Goal: Task Accomplishment & Management: Manage account settings

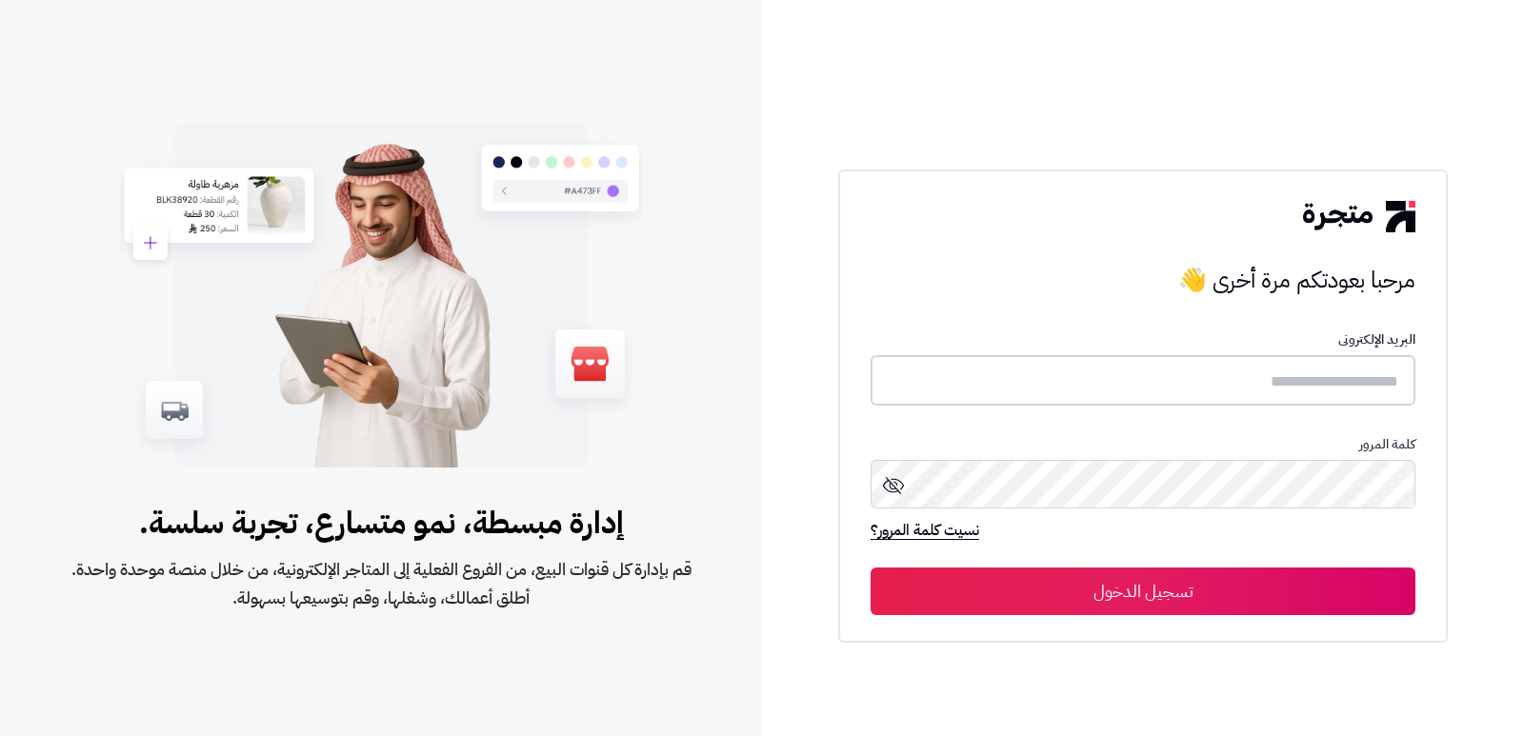
click at [1352, 387] on input "text" at bounding box center [1143, 380] width 545 height 50
type input "*"
type input "****"
click at [871, 568] on button "تسجيل الدخول" at bounding box center [1143, 592] width 545 height 48
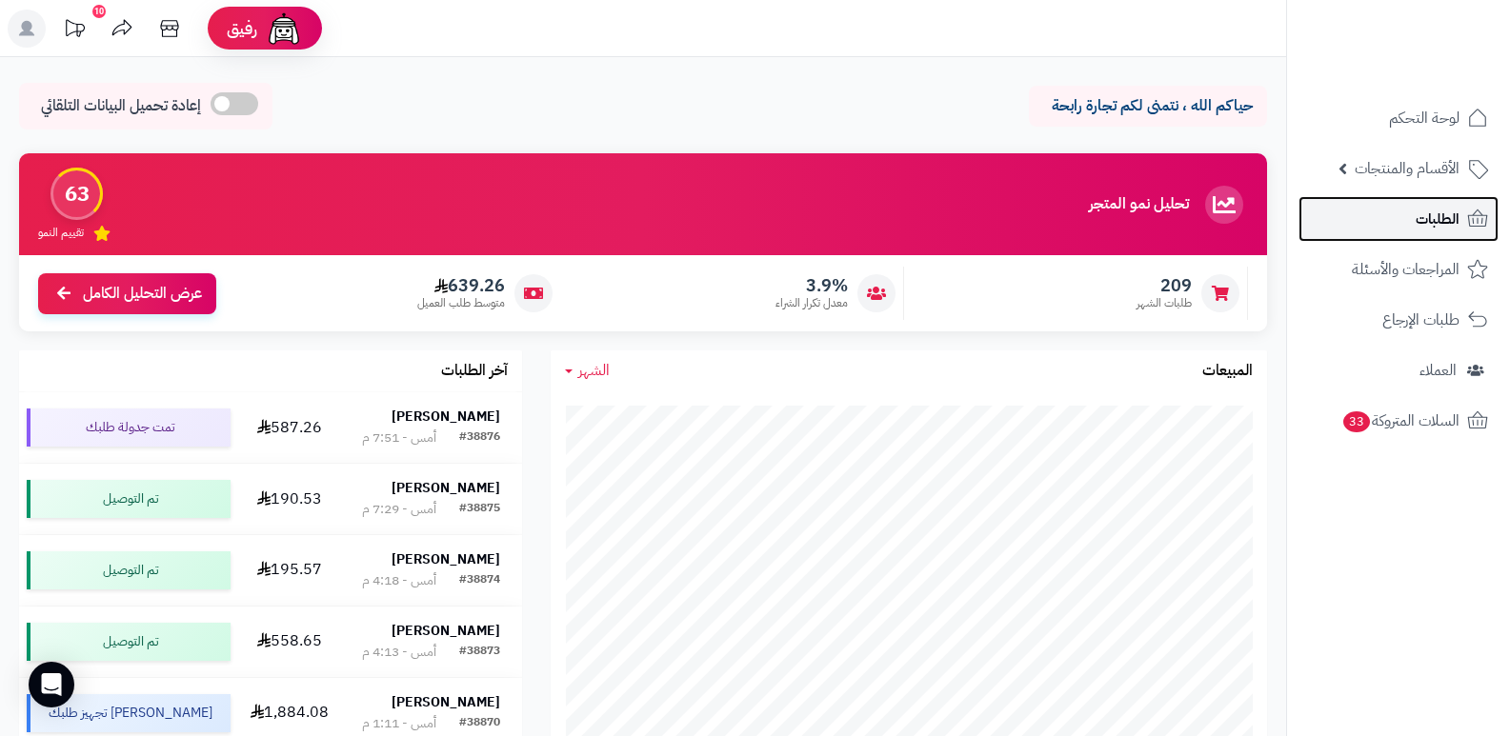
click at [1450, 205] on link "الطلبات" at bounding box center [1398, 219] width 200 height 46
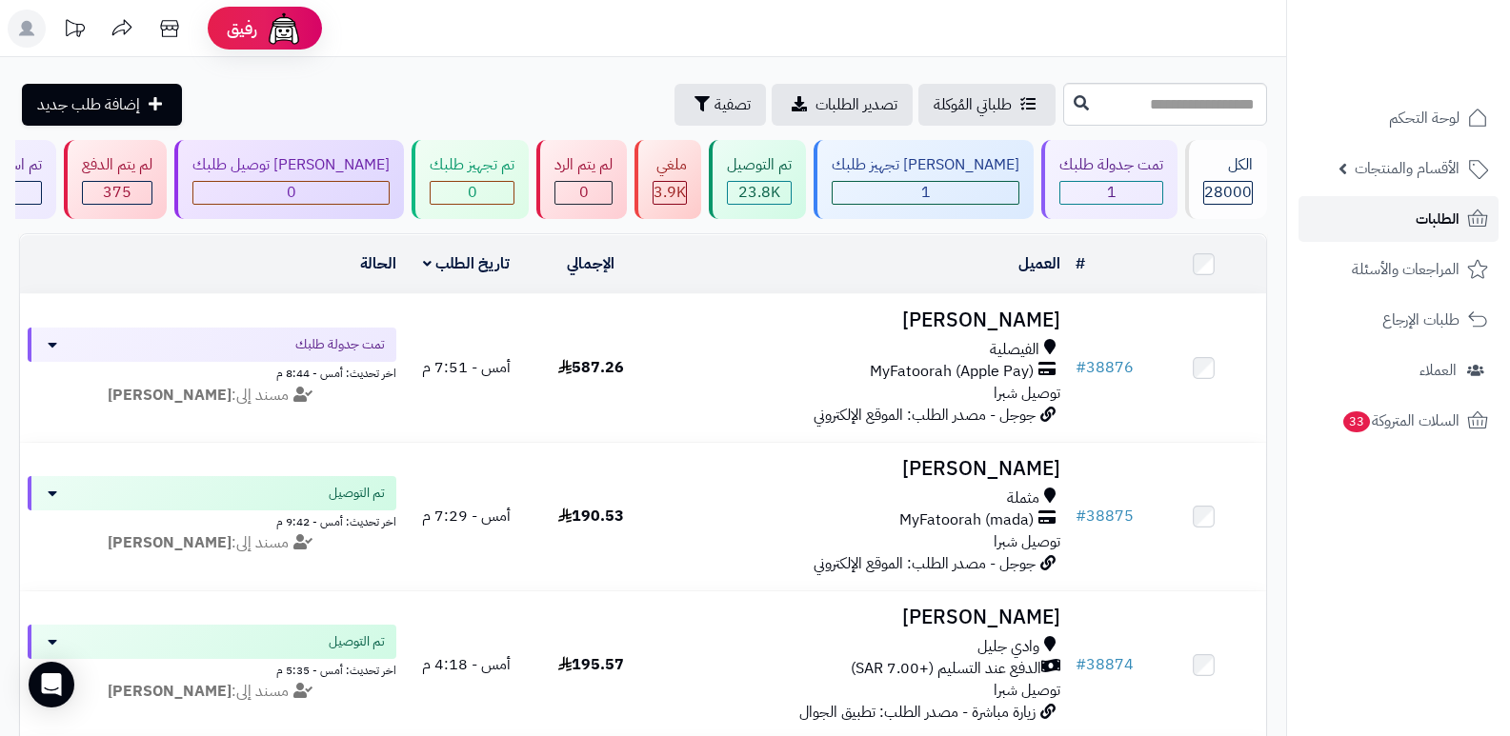
click at [1421, 236] on link "الطلبات" at bounding box center [1398, 219] width 200 height 46
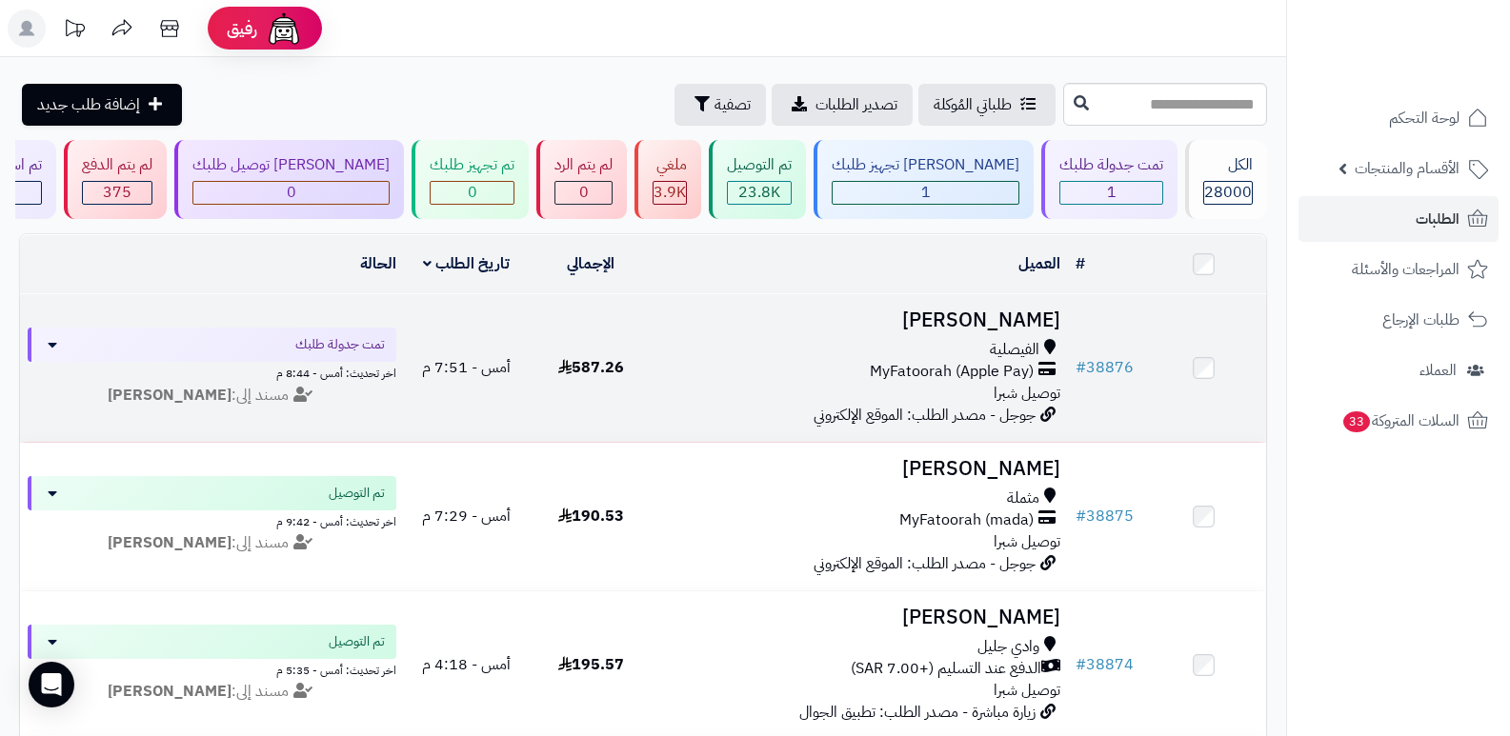
click at [975, 315] on h3 "Shrooq Alsherby" at bounding box center [861, 321] width 400 height 22
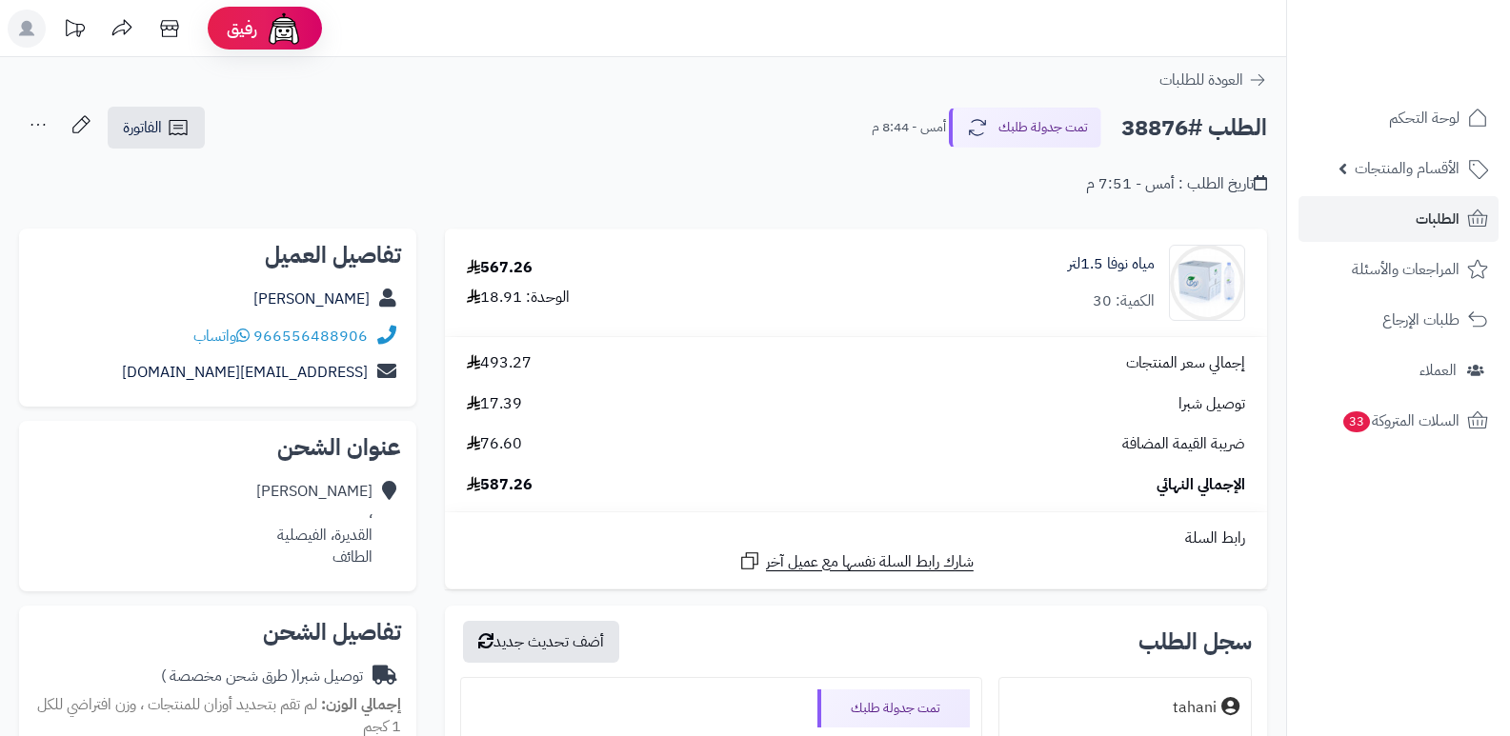
scroll to position [381, 0]
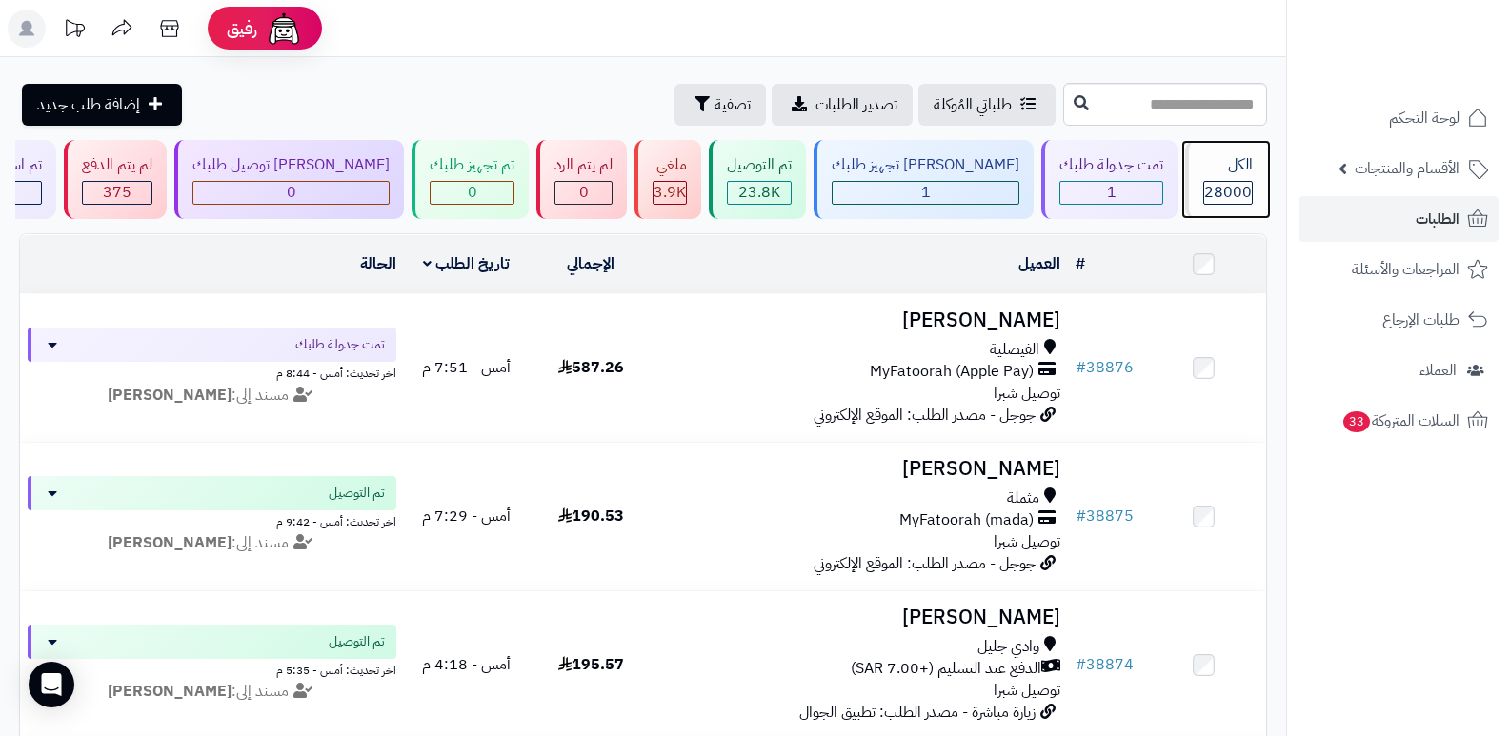
click at [1215, 174] on div "الكل" at bounding box center [1228, 165] width 50 height 22
click at [1209, 186] on span "28000" at bounding box center [1228, 192] width 48 height 23
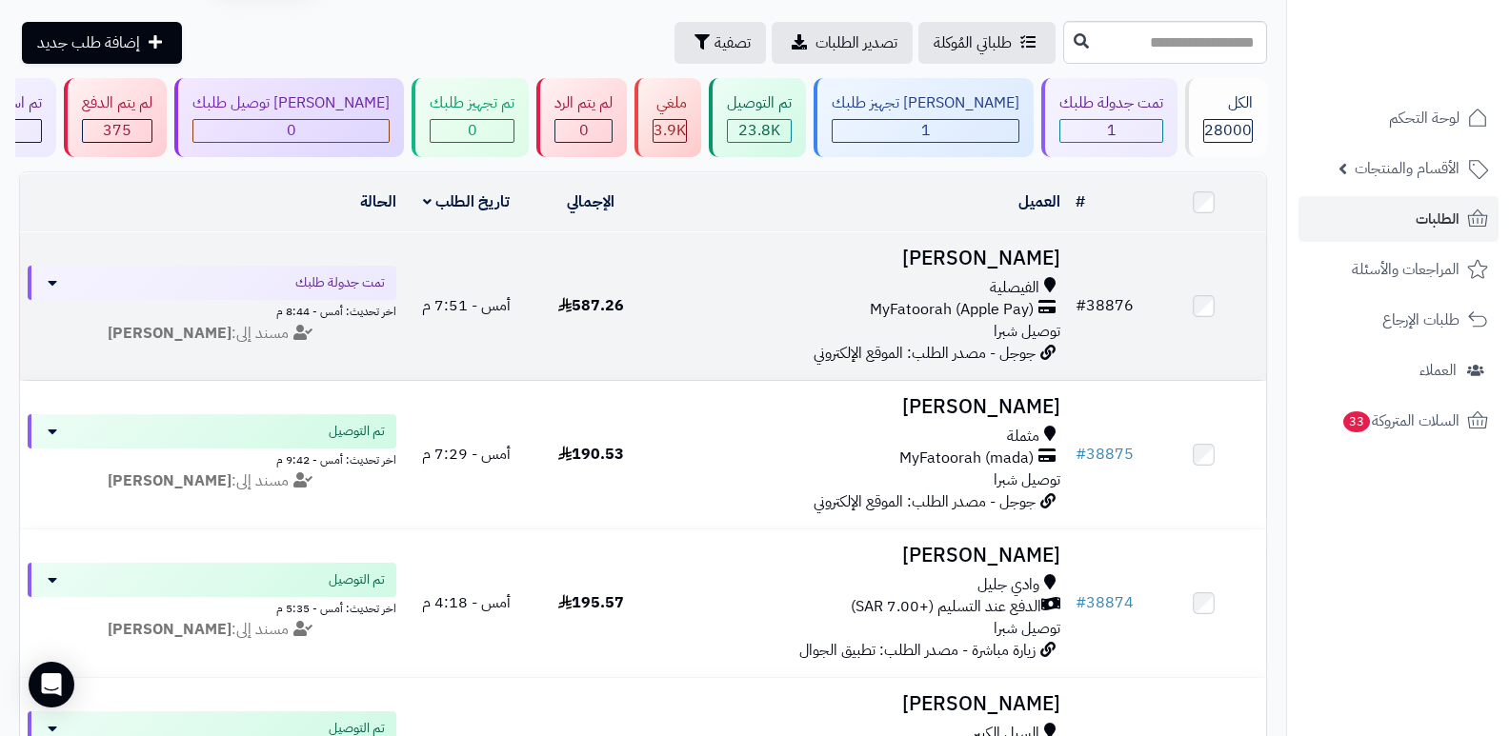
scroll to position [95, 0]
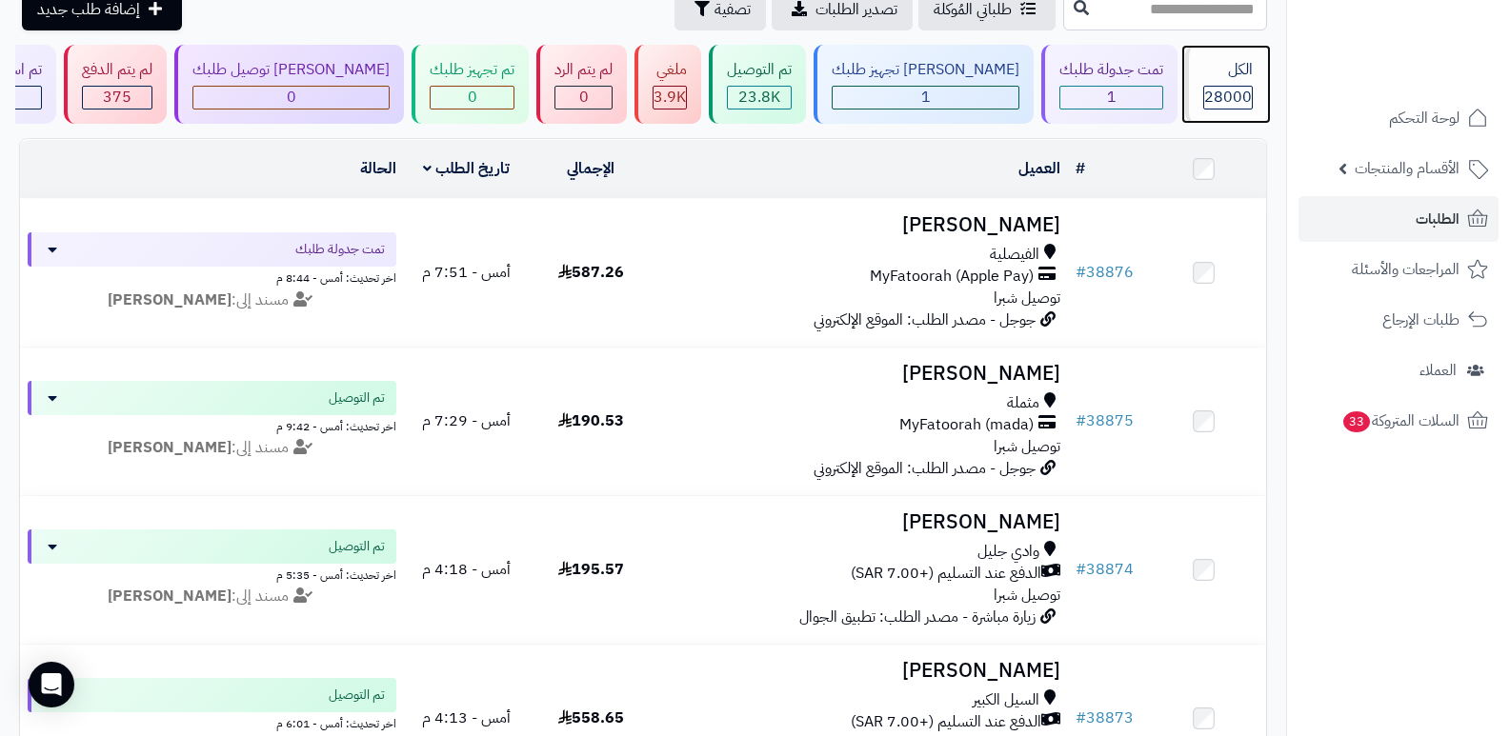
click at [1228, 89] on span "28000" at bounding box center [1228, 97] width 48 height 23
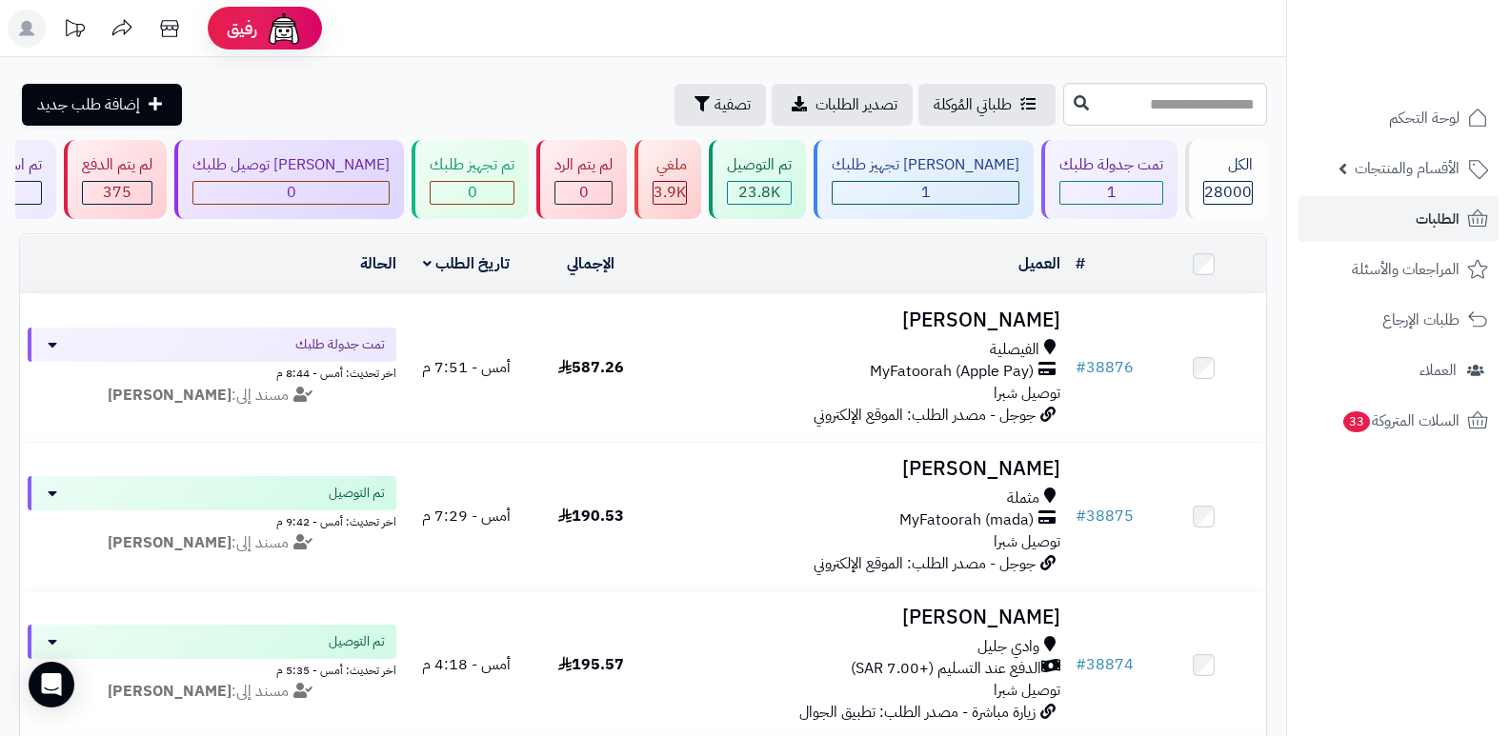
click at [718, 48] on header "رفيق ! الطلبات معالجة مكتمل إرجاع المنتجات العملاء المتواجدون الان 28717 عملاء …" at bounding box center [755, 28] width 1510 height 57
click at [1407, 261] on span "المراجعات والأسئلة" at bounding box center [1406, 269] width 107 height 27
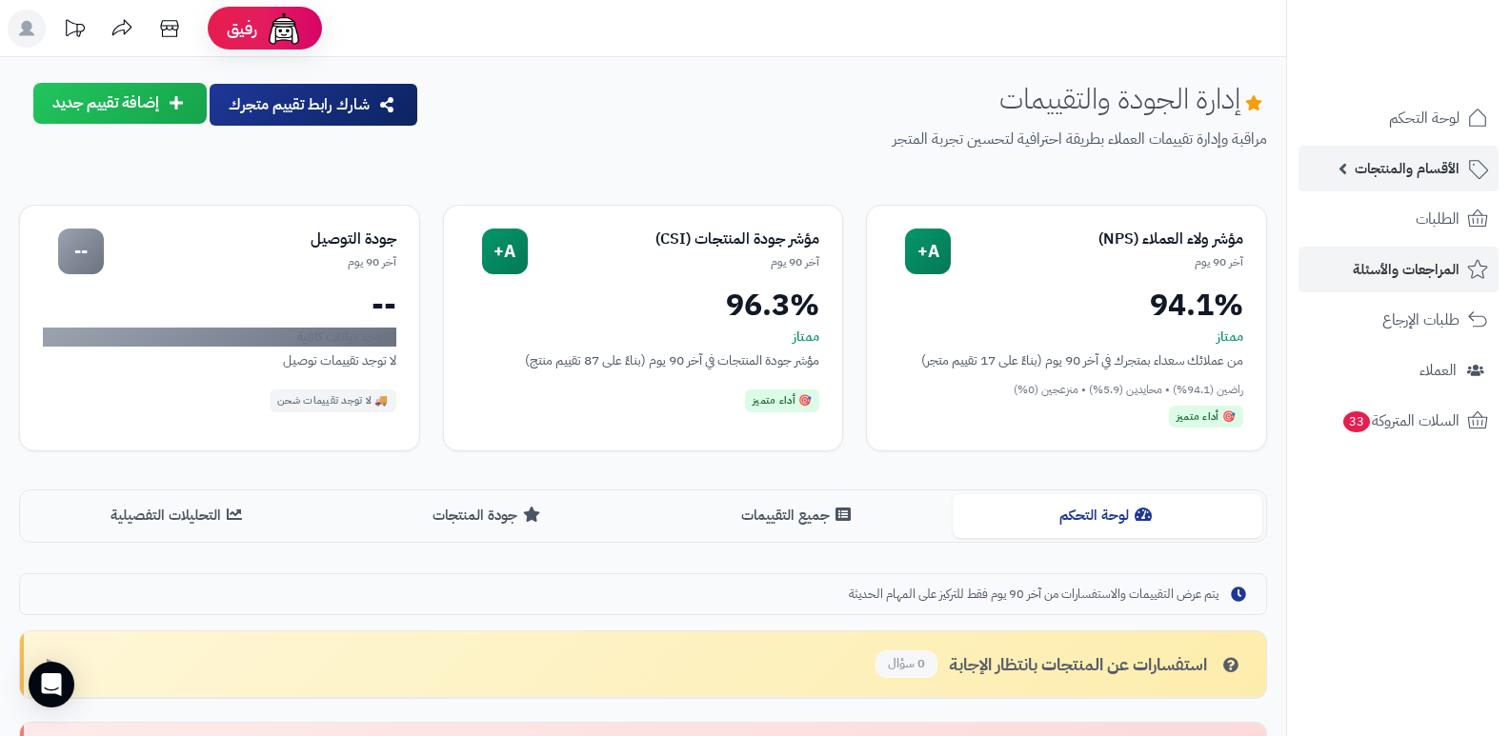
click at [1406, 163] on span "الأقسام والمنتجات" at bounding box center [1407, 168] width 105 height 27
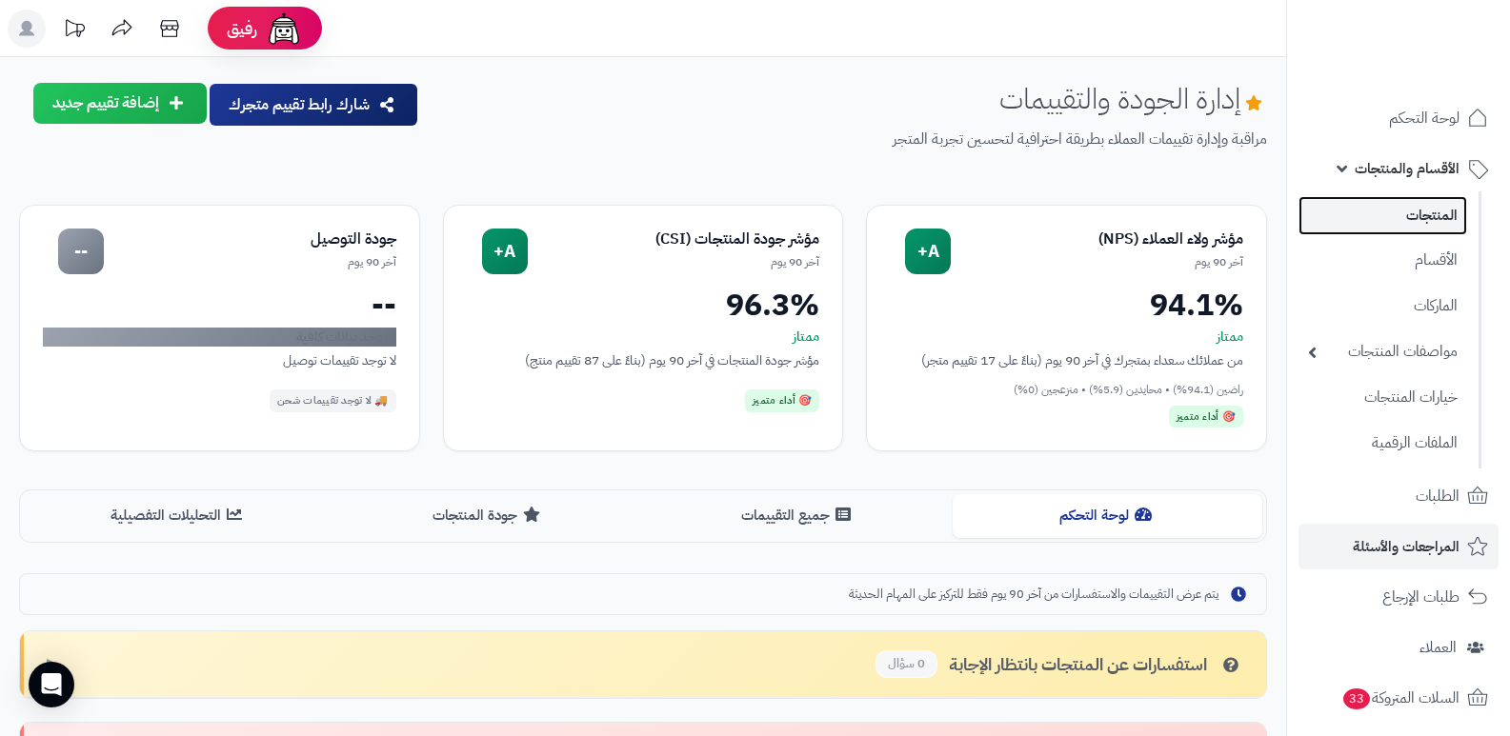
click at [1416, 213] on link "المنتجات" at bounding box center [1382, 215] width 169 height 39
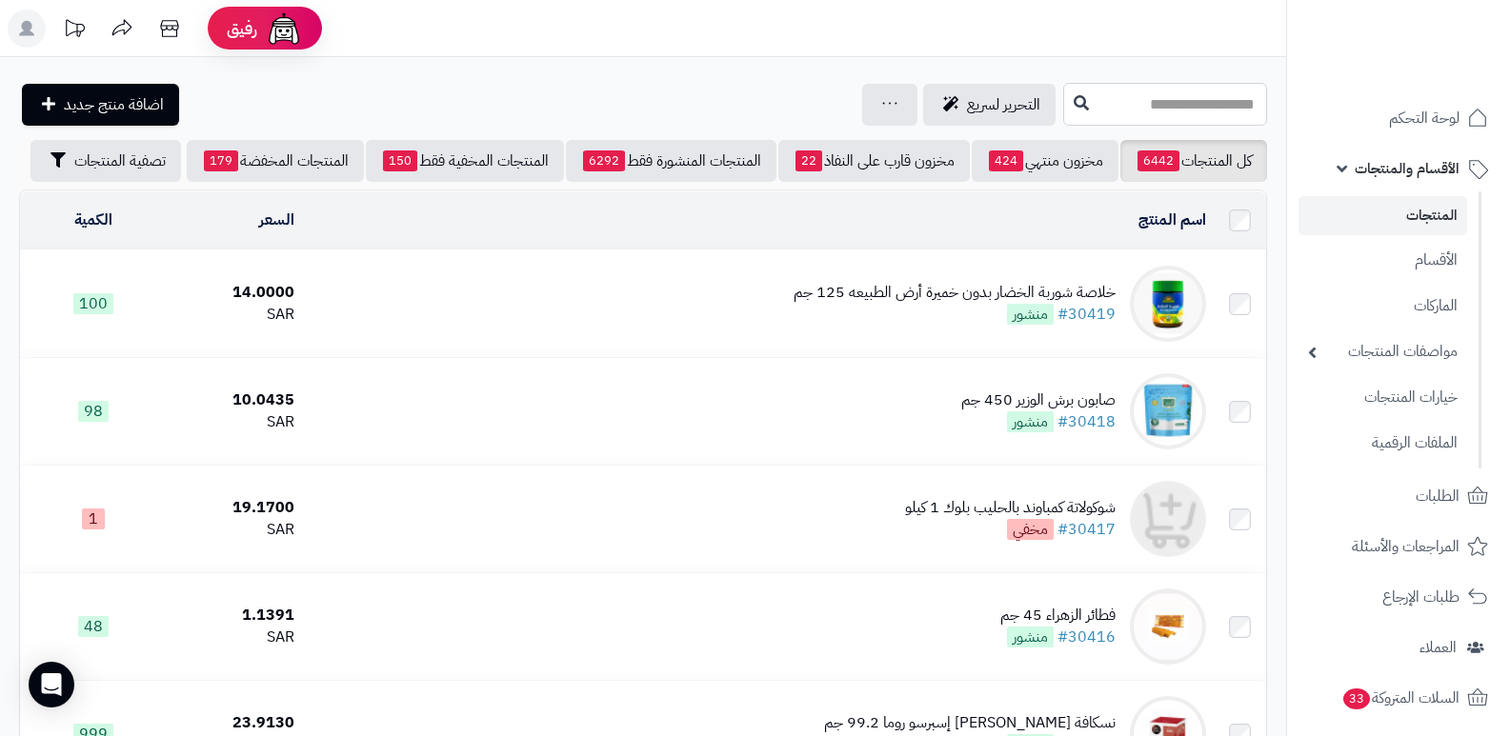
click at [1215, 123] on input "text" at bounding box center [1165, 104] width 204 height 43
type input "*"
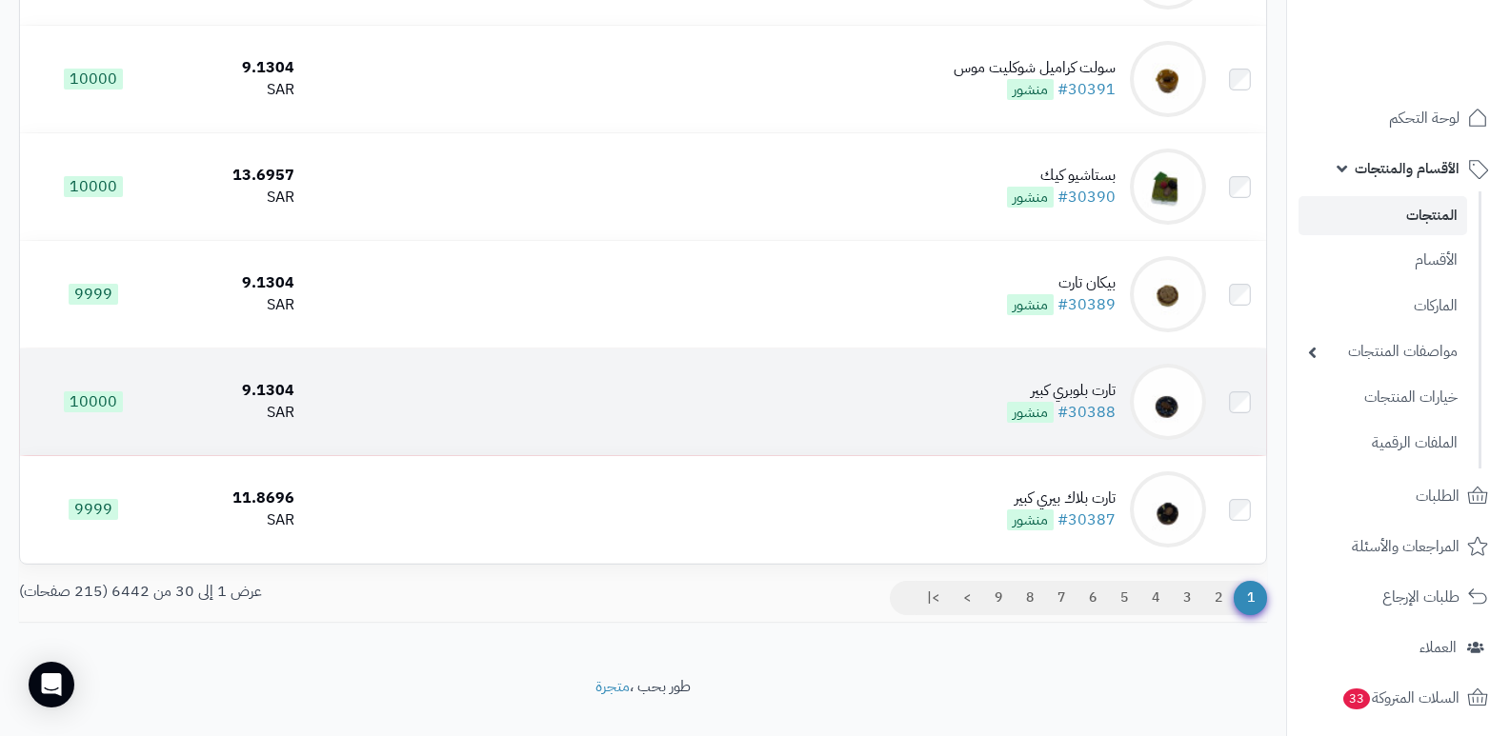
scroll to position [2963, 0]
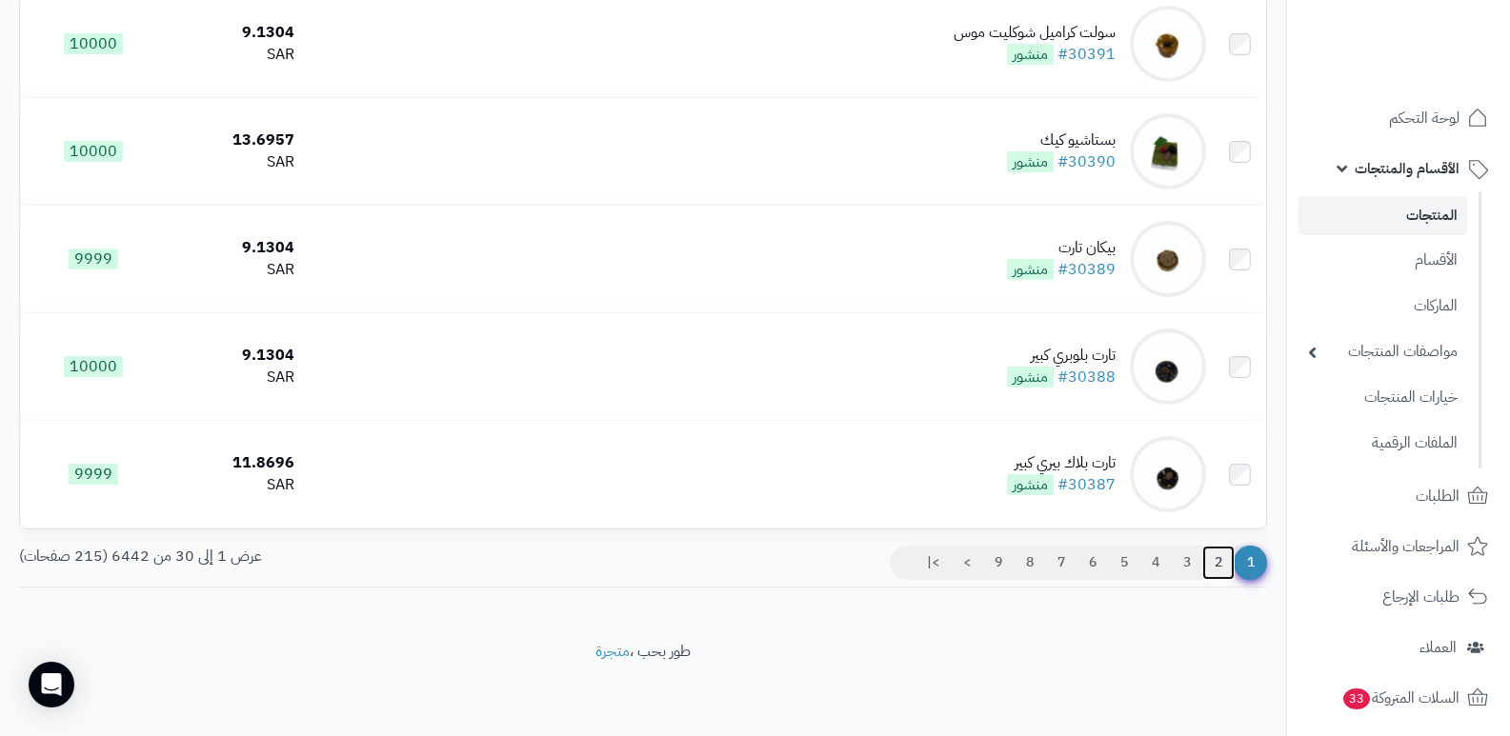
click at [1223, 571] on link "2" at bounding box center [1218, 563] width 32 height 34
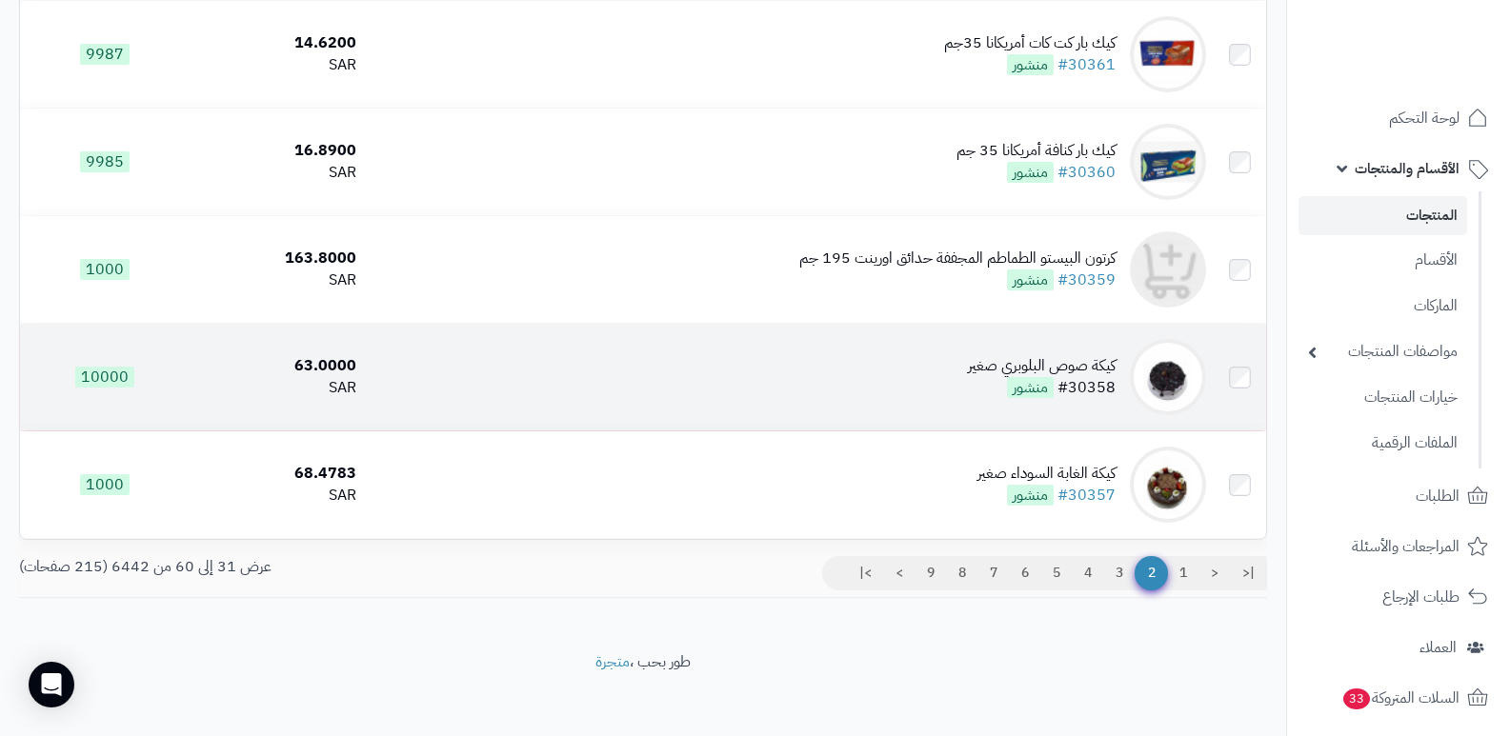
scroll to position [2948, 0]
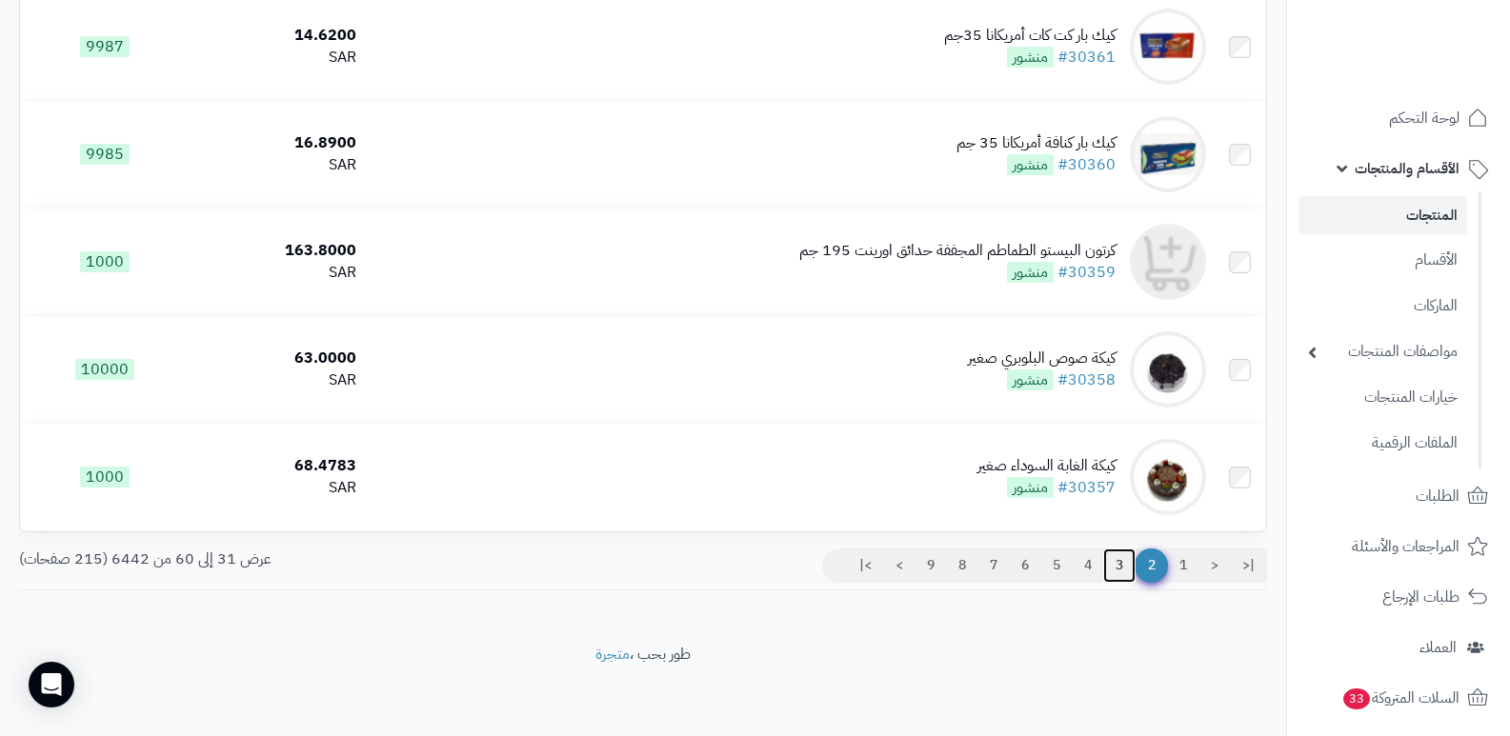
click at [1123, 563] on link "3" at bounding box center [1119, 566] width 32 height 34
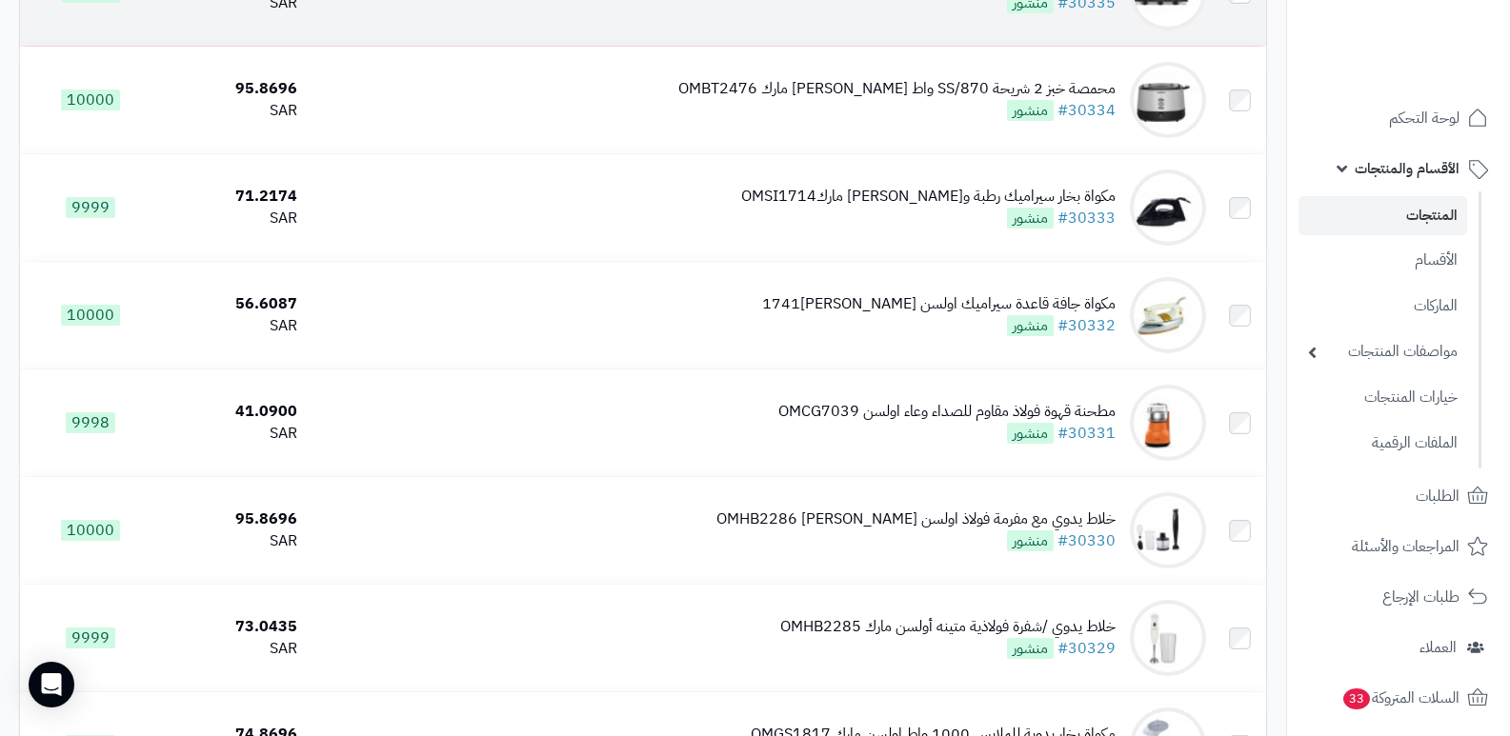
scroll to position [2948, 0]
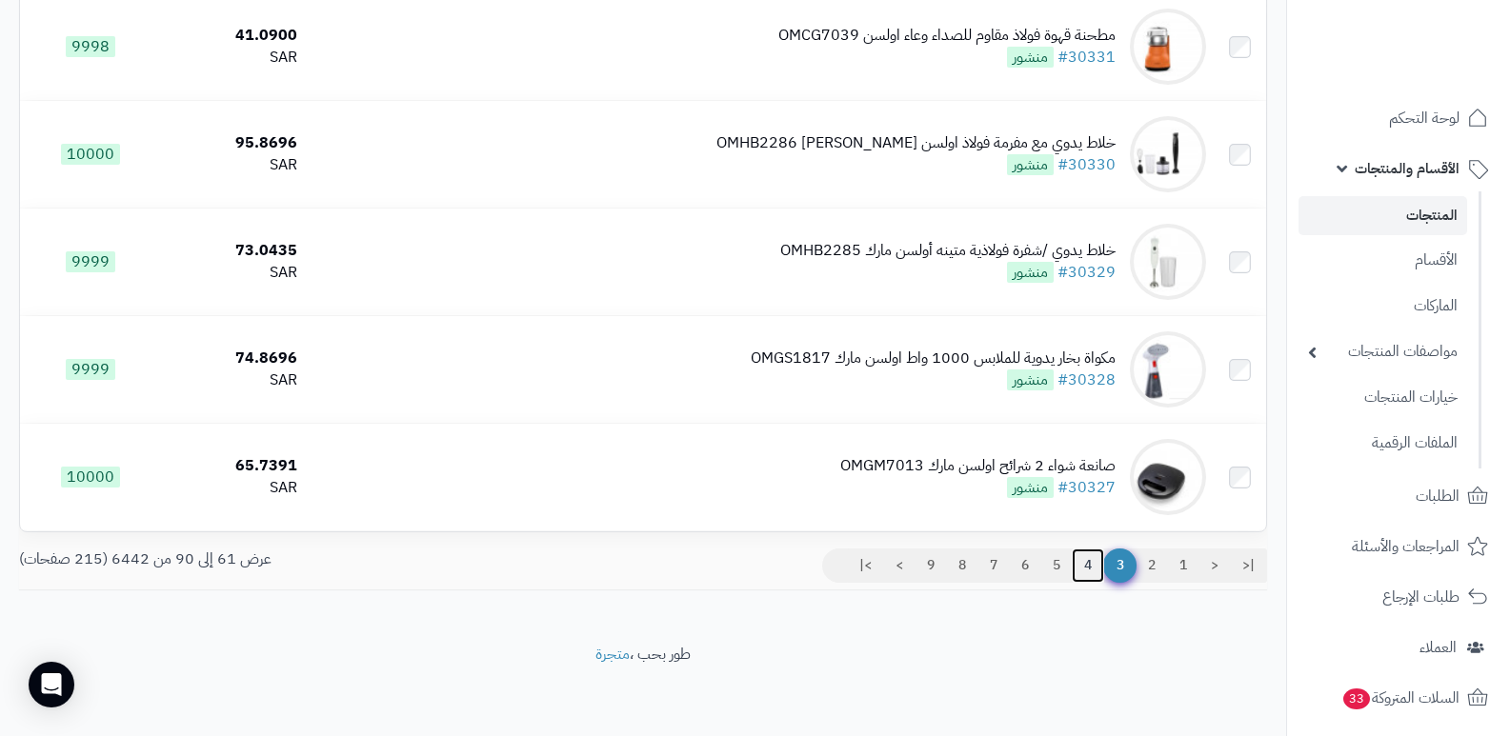
click at [1091, 561] on link "4" at bounding box center [1088, 566] width 32 height 34
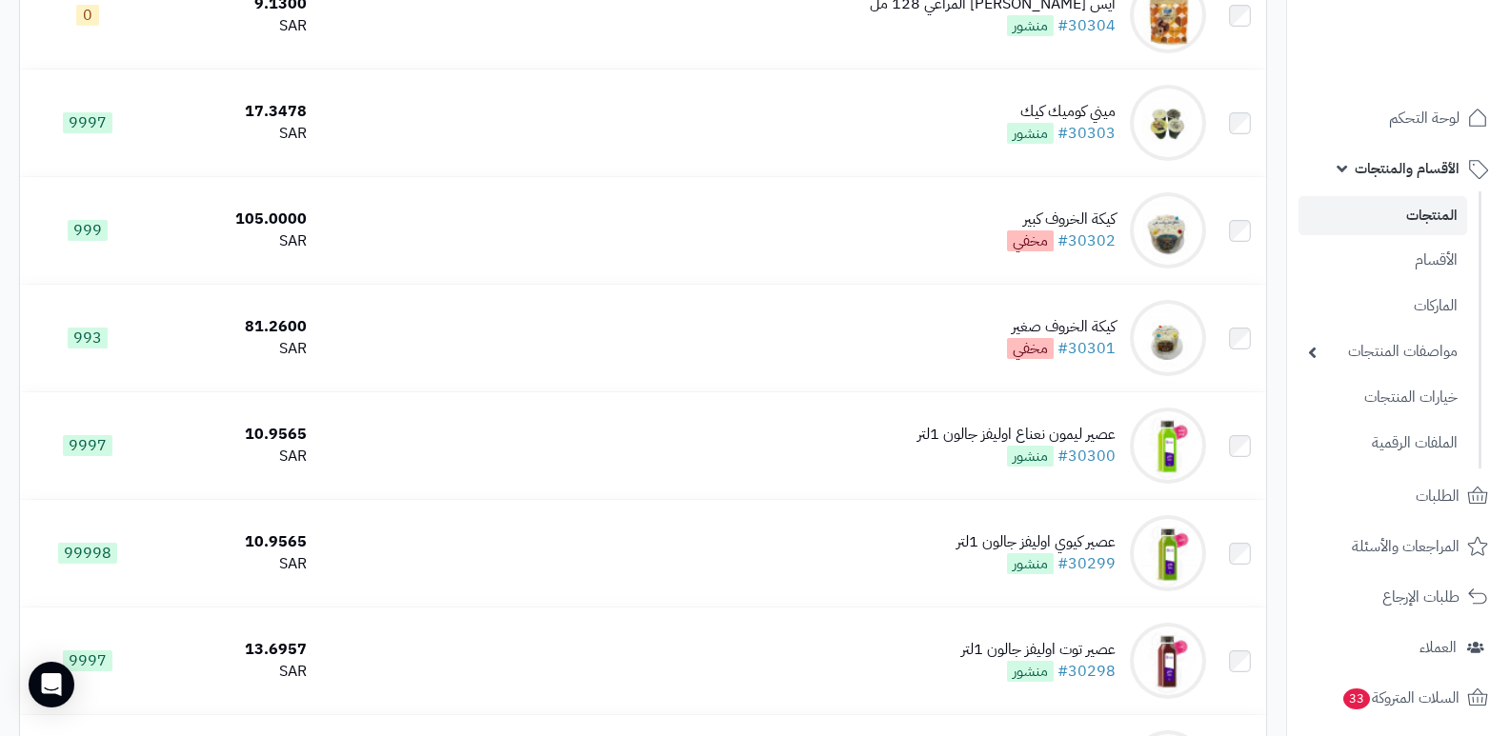
scroll to position [2858, 0]
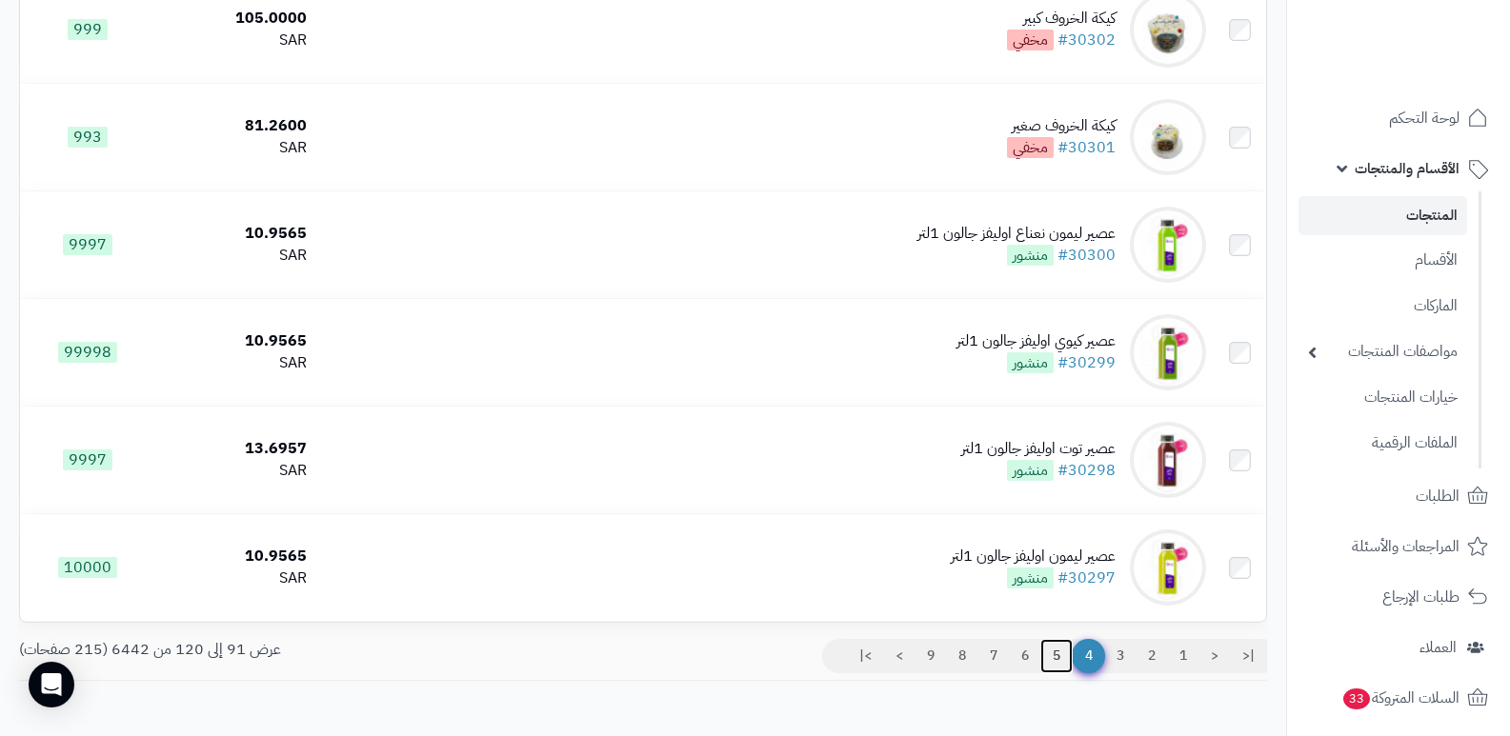
click at [1057, 661] on link "5" at bounding box center [1056, 656] width 32 height 34
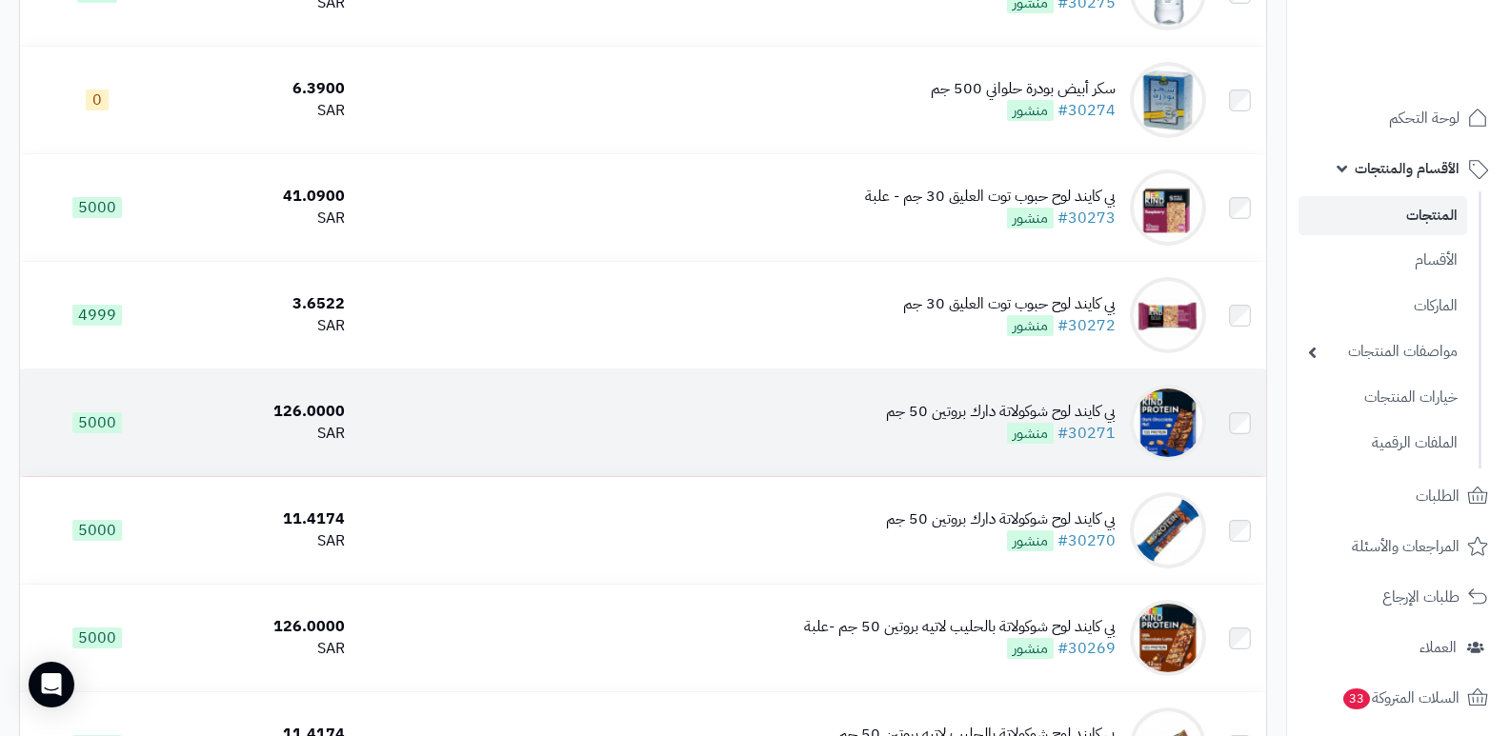
scroll to position [2948, 0]
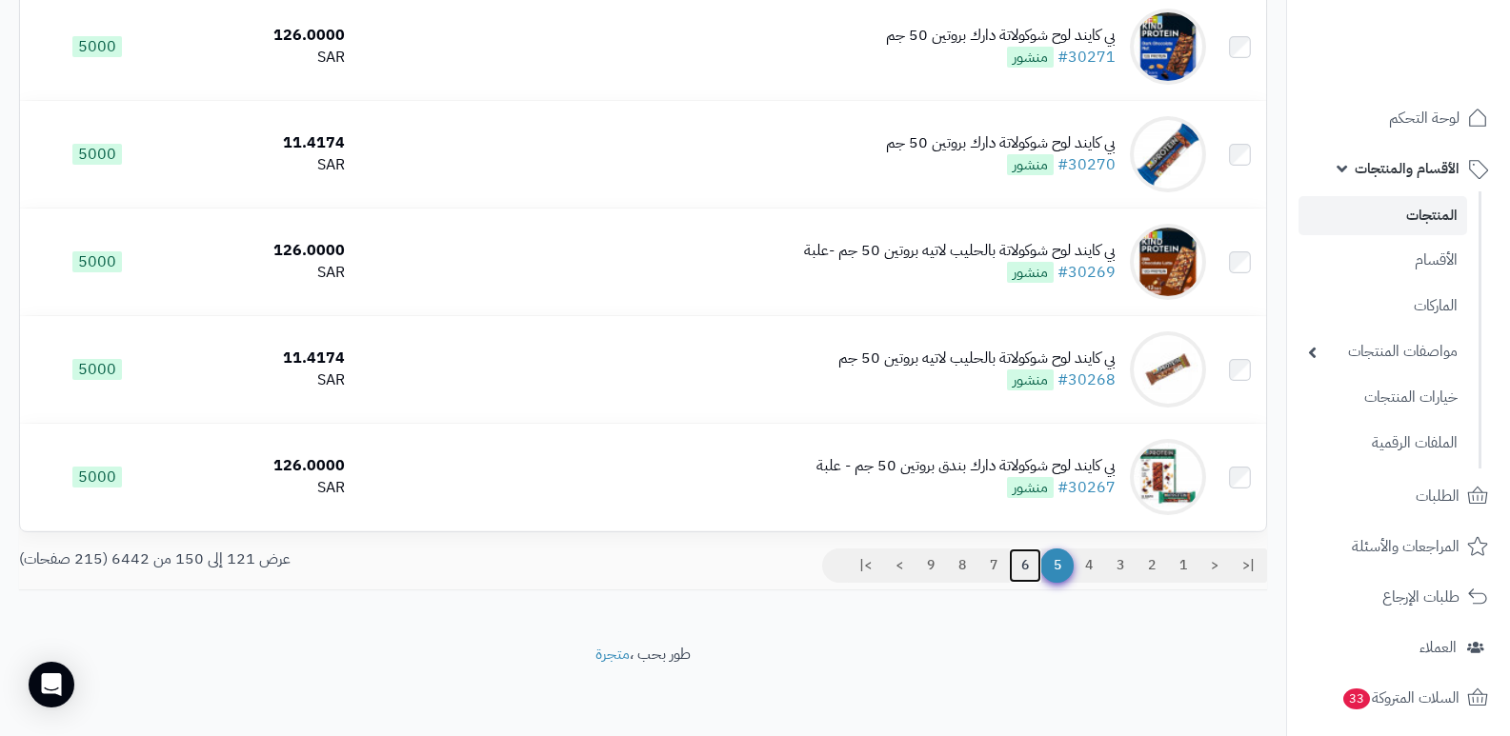
click at [1020, 572] on link "6" at bounding box center [1025, 566] width 32 height 34
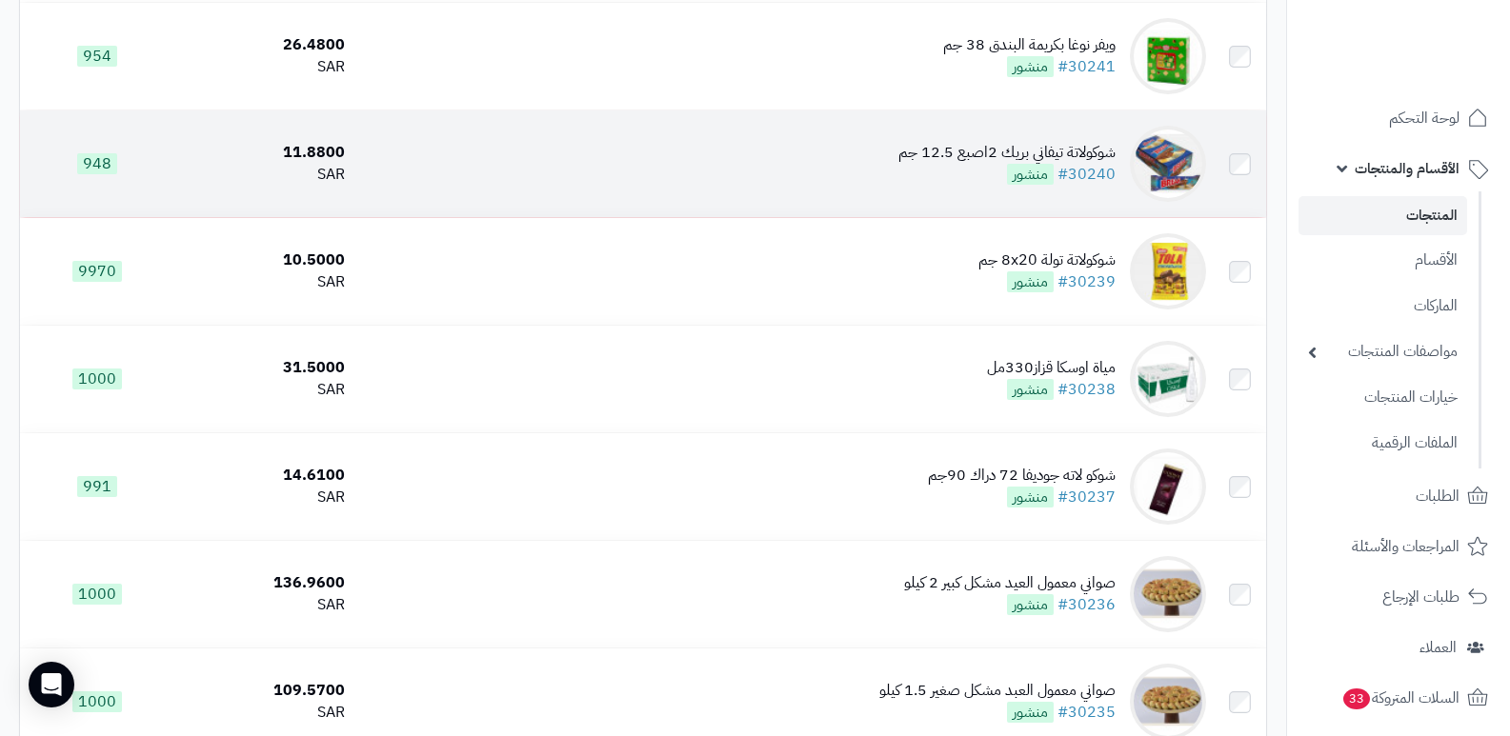
scroll to position [2948, 0]
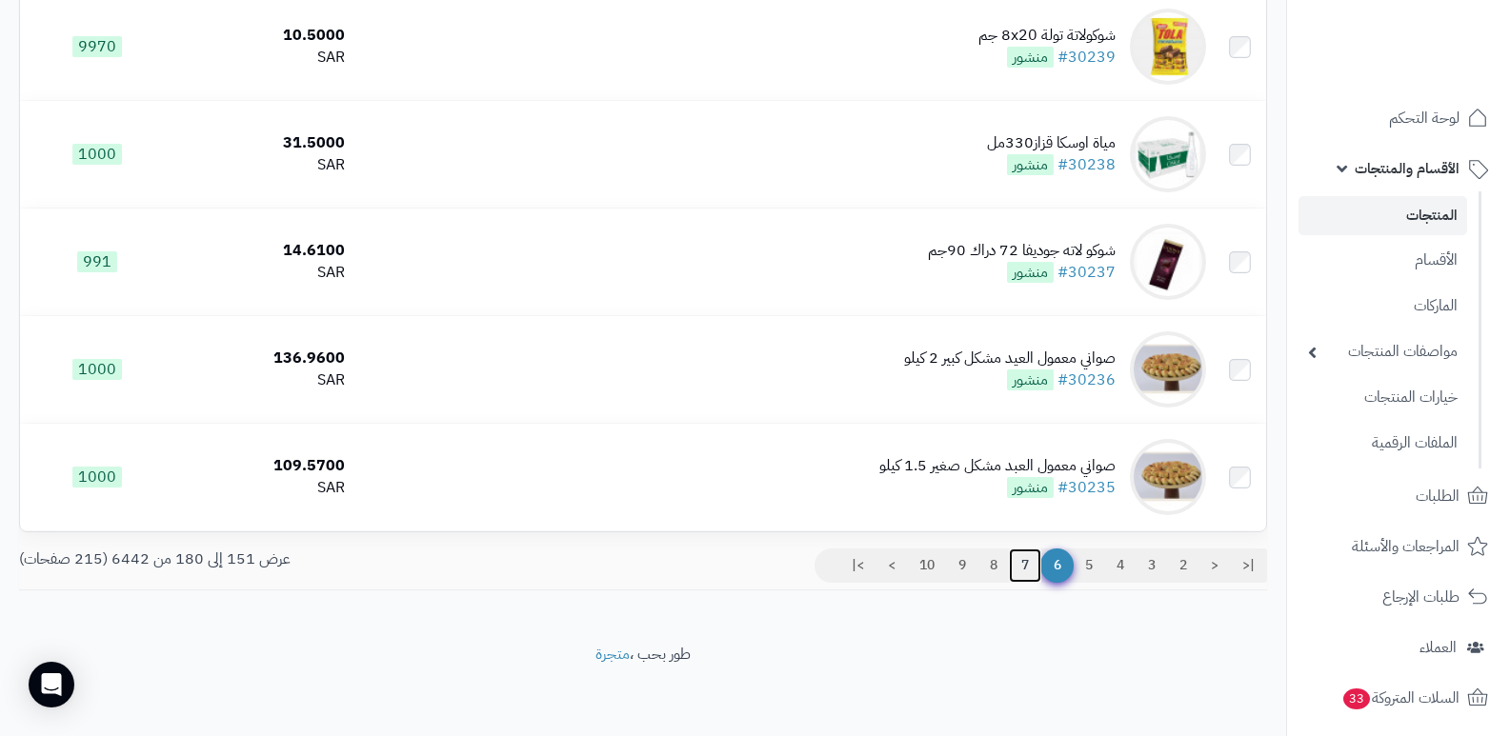
click at [1016, 559] on link "7" at bounding box center [1025, 566] width 32 height 34
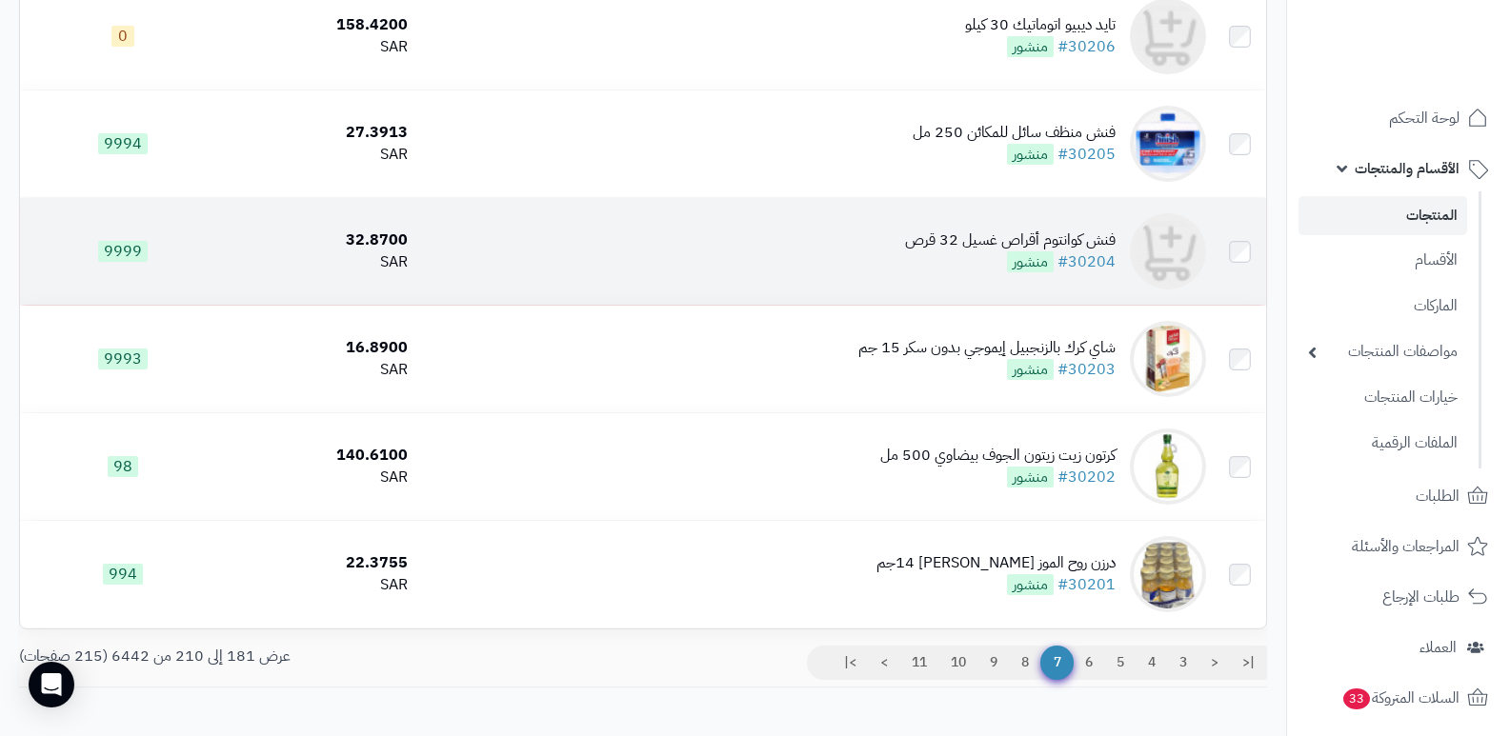
scroll to position [2948, 0]
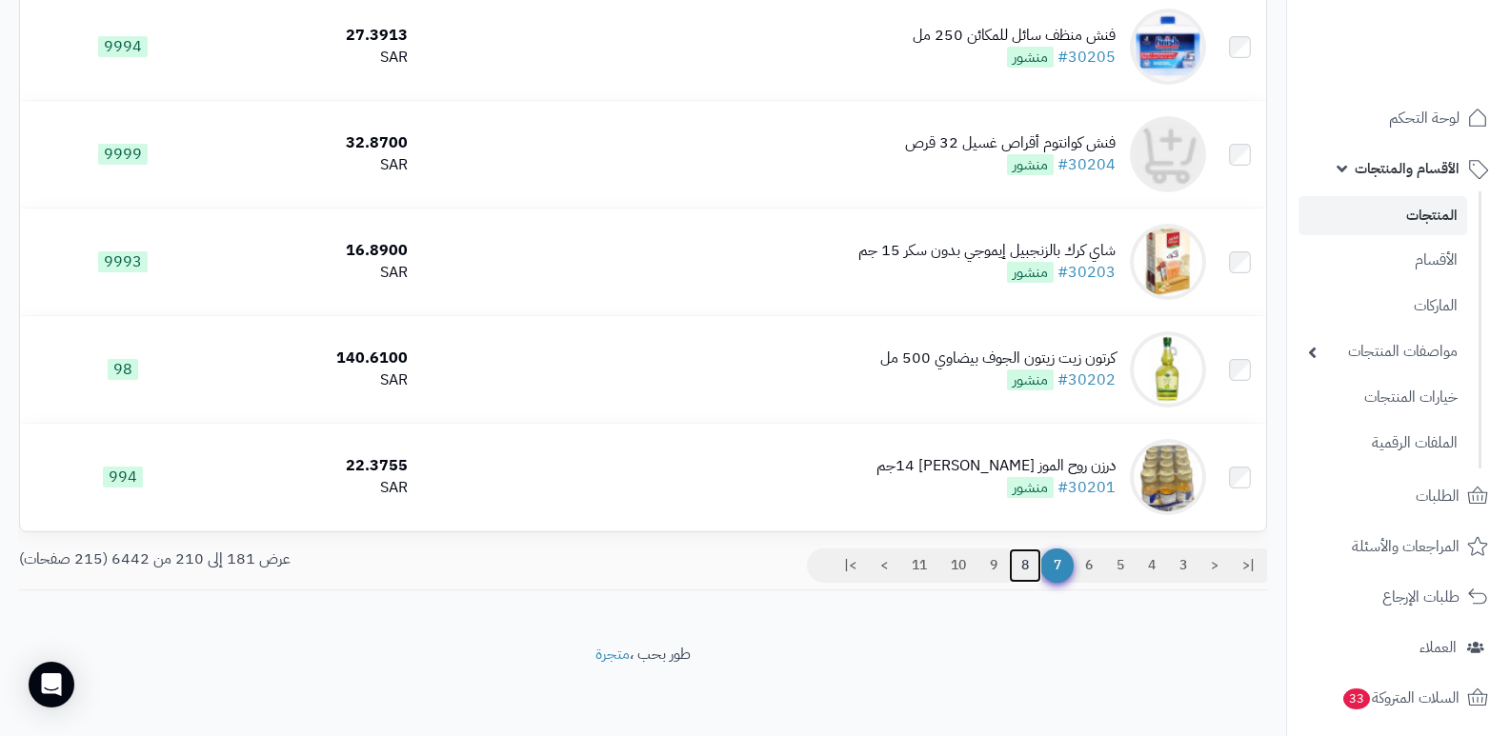
click at [1021, 551] on link "8" at bounding box center [1025, 566] width 32 height 34
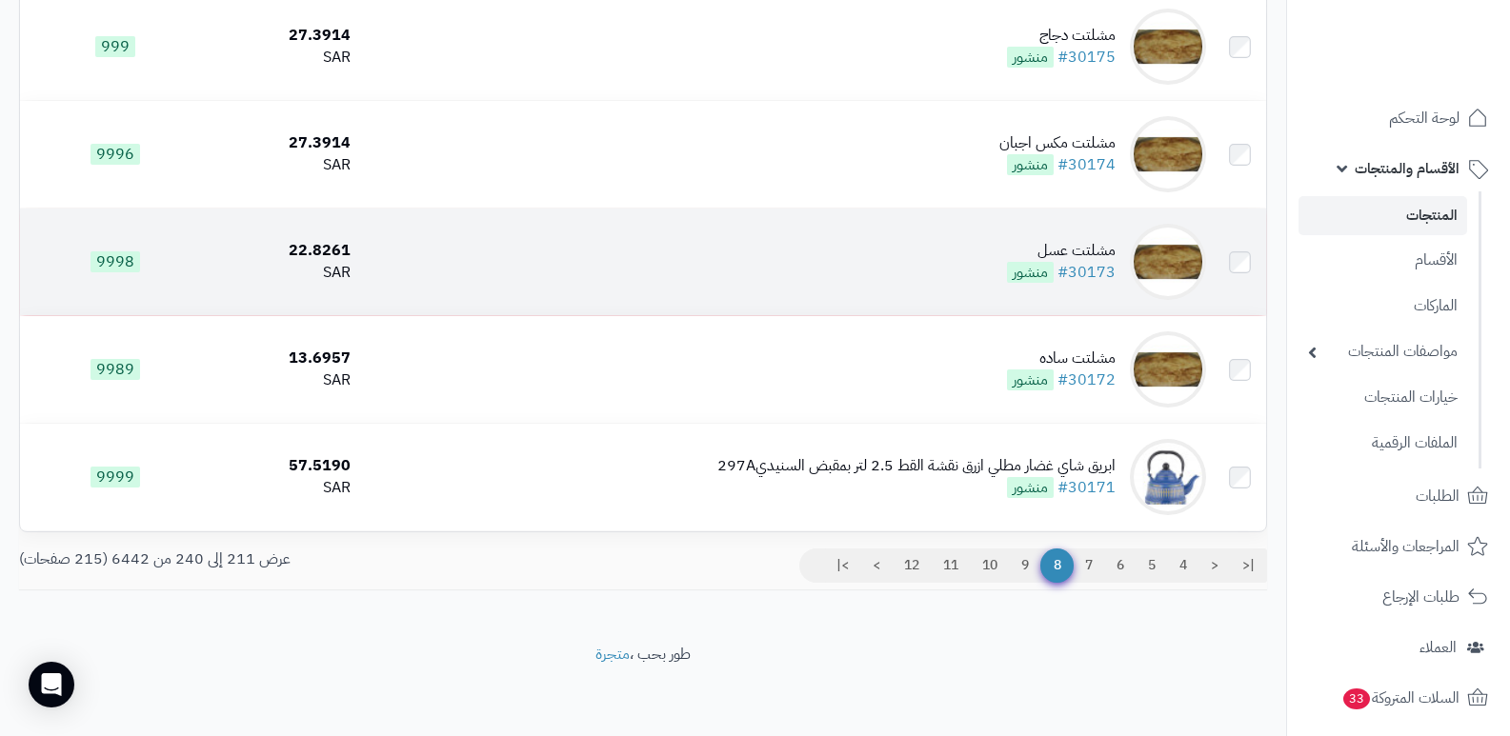
scroll to position [2662, 0]
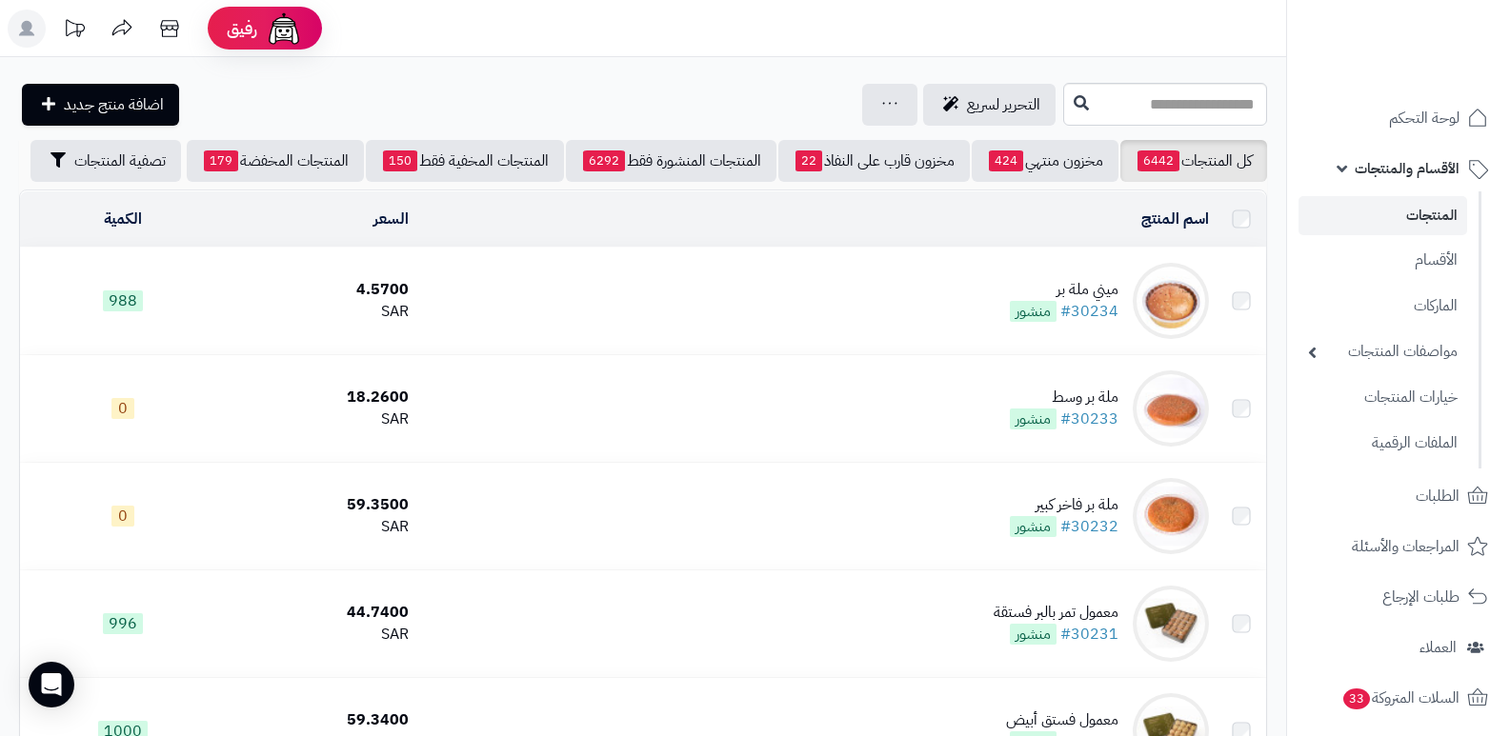
scroll to position [2963, 0]
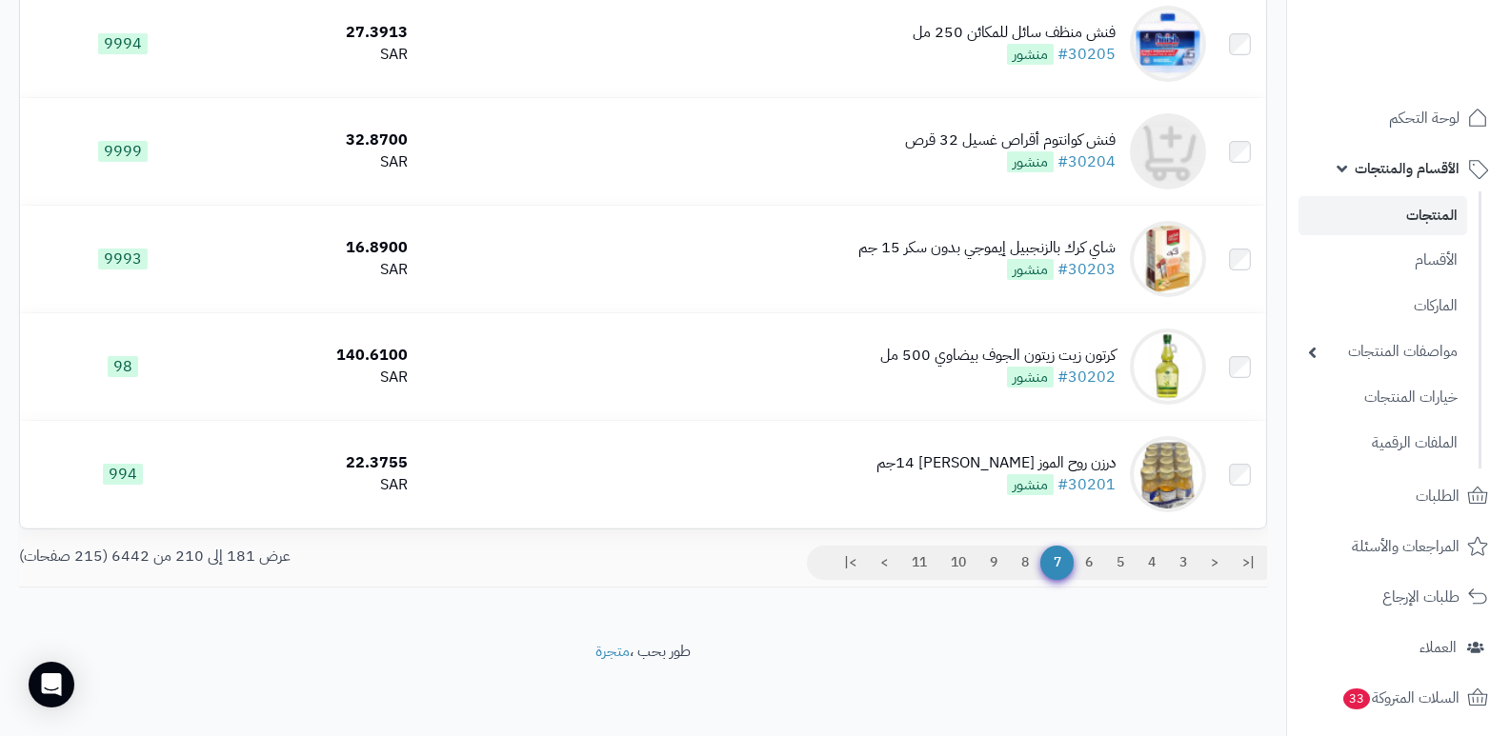
click at [1405, 218] on link "المنتجات" at bounding box center [1382, 215] width 169 height 39
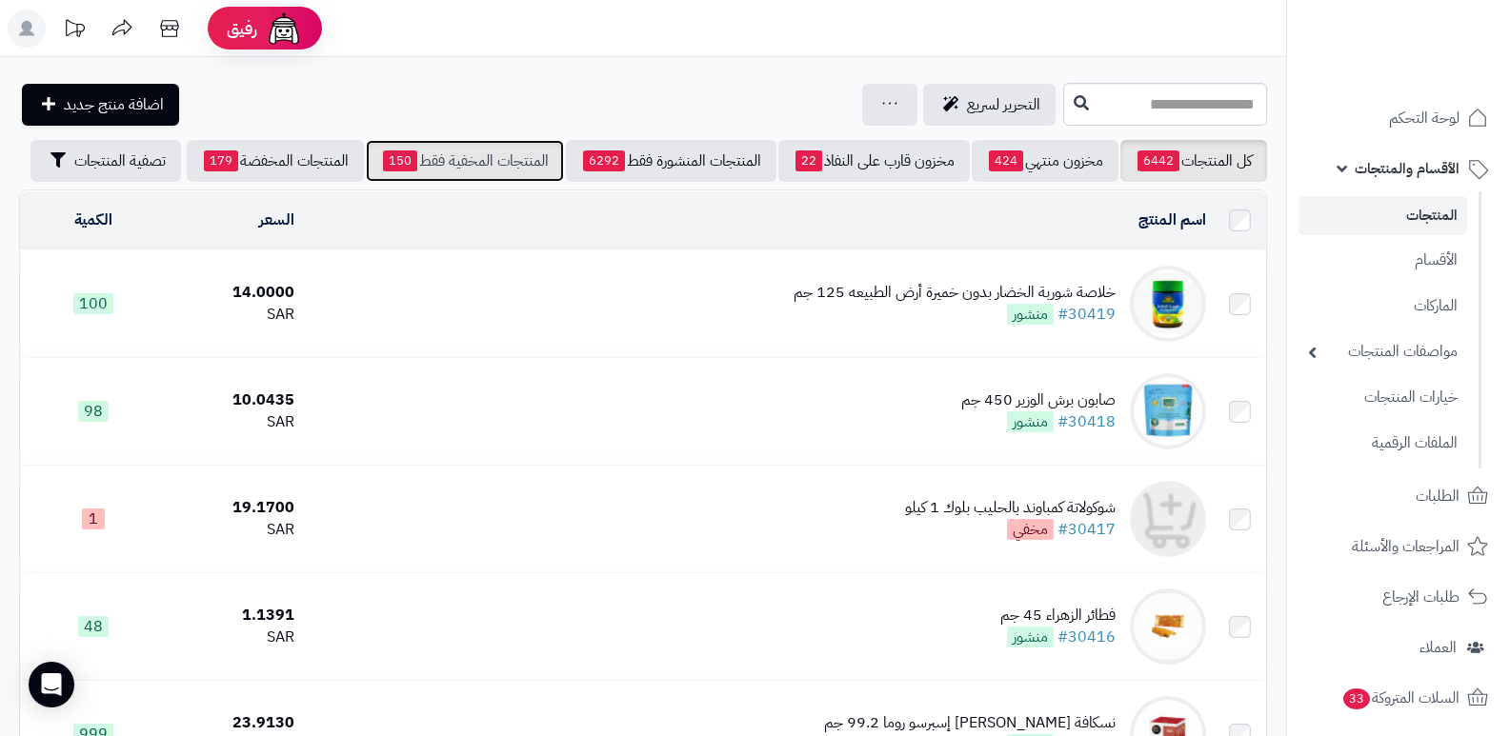
click at [447, 154] on link "المنتجات المخفية فقط 150" at bounding box center [465, 161] width 198 height 42
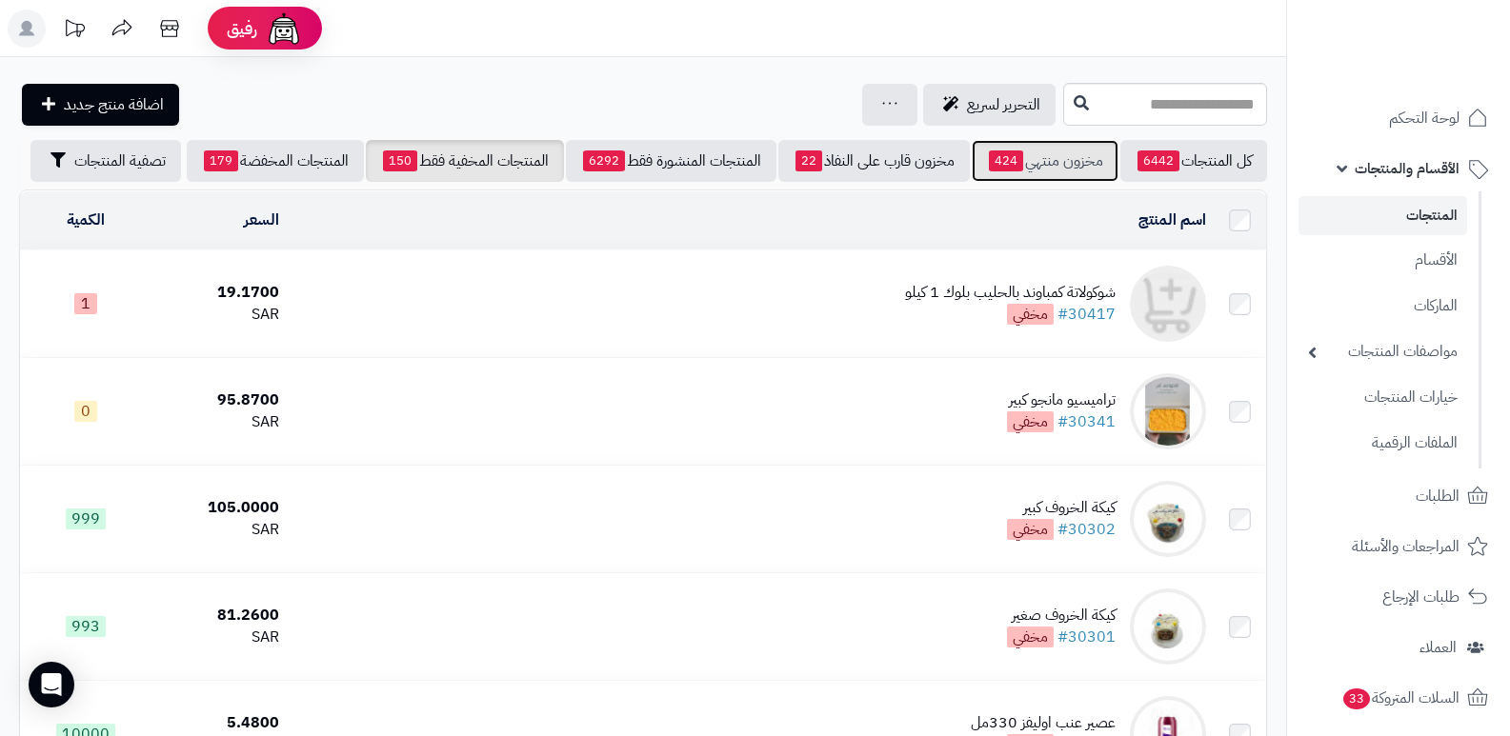
click at [1074, 165] on link "مخزون منتهي 424" at bounding box center [1045, 161] width 147 height 42
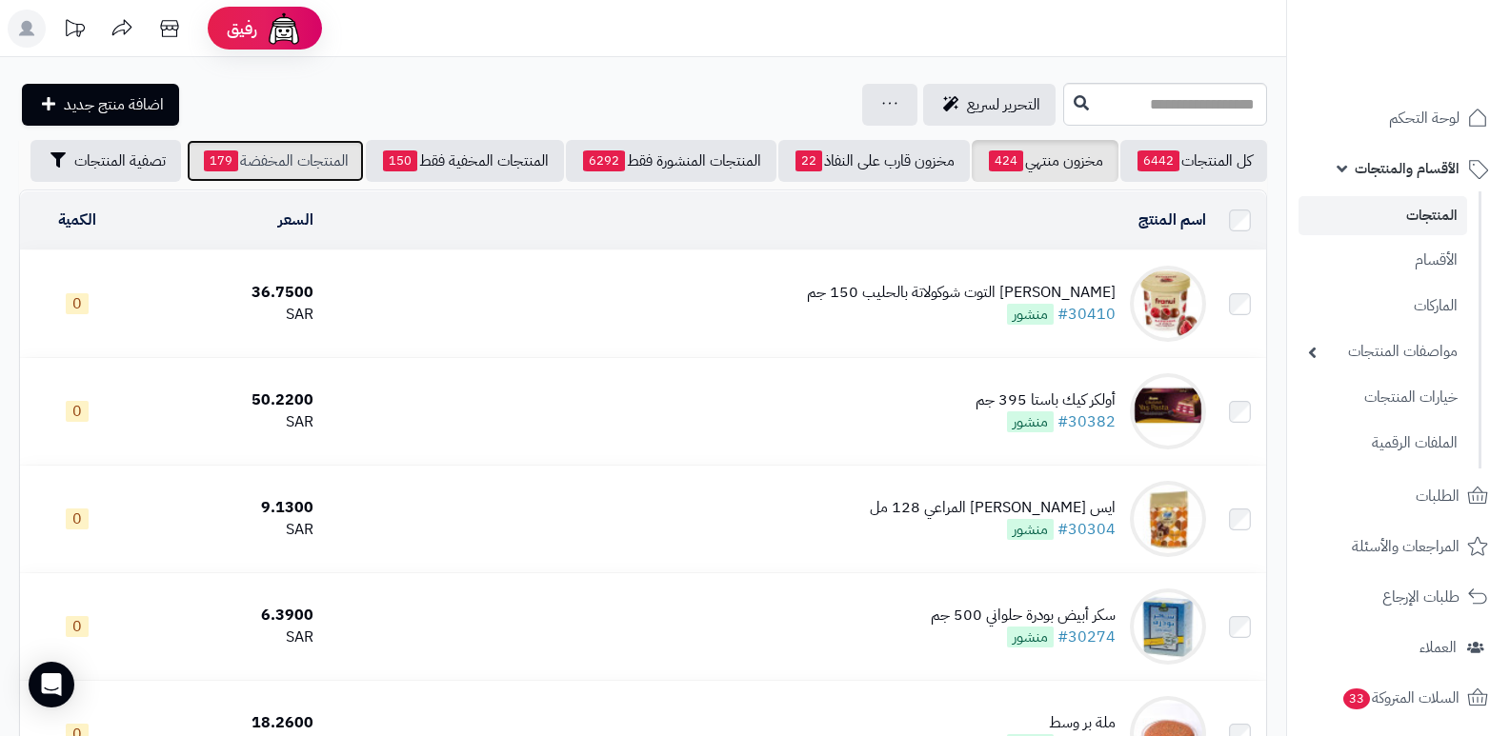
click at [251, 165] on link "المنتجات المخفضة 179" at bounding box center [275, 161] width 177 height 42
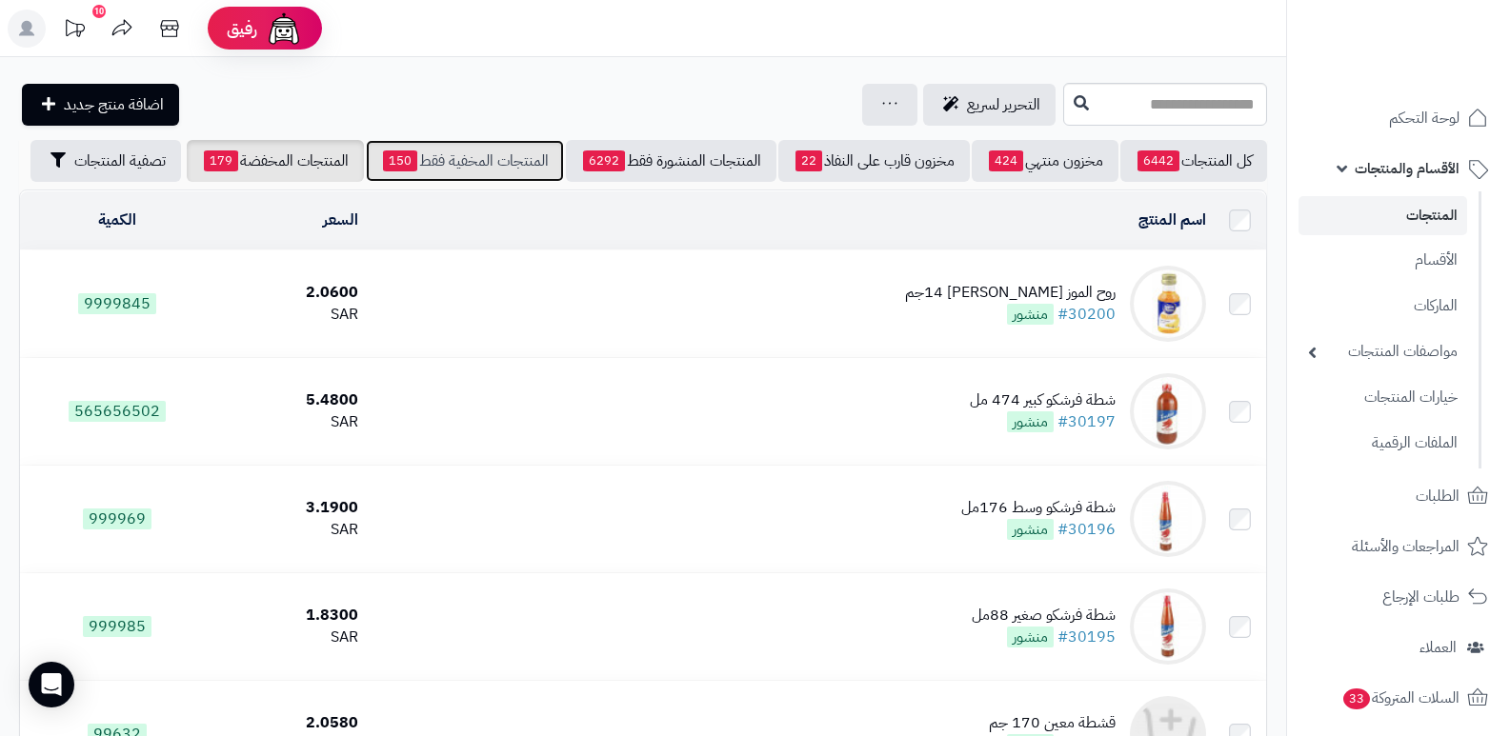
click at [461, 150] on link "المنتجات المخفية فقط 150" at bounding box center [465, 161] width 198 height 42
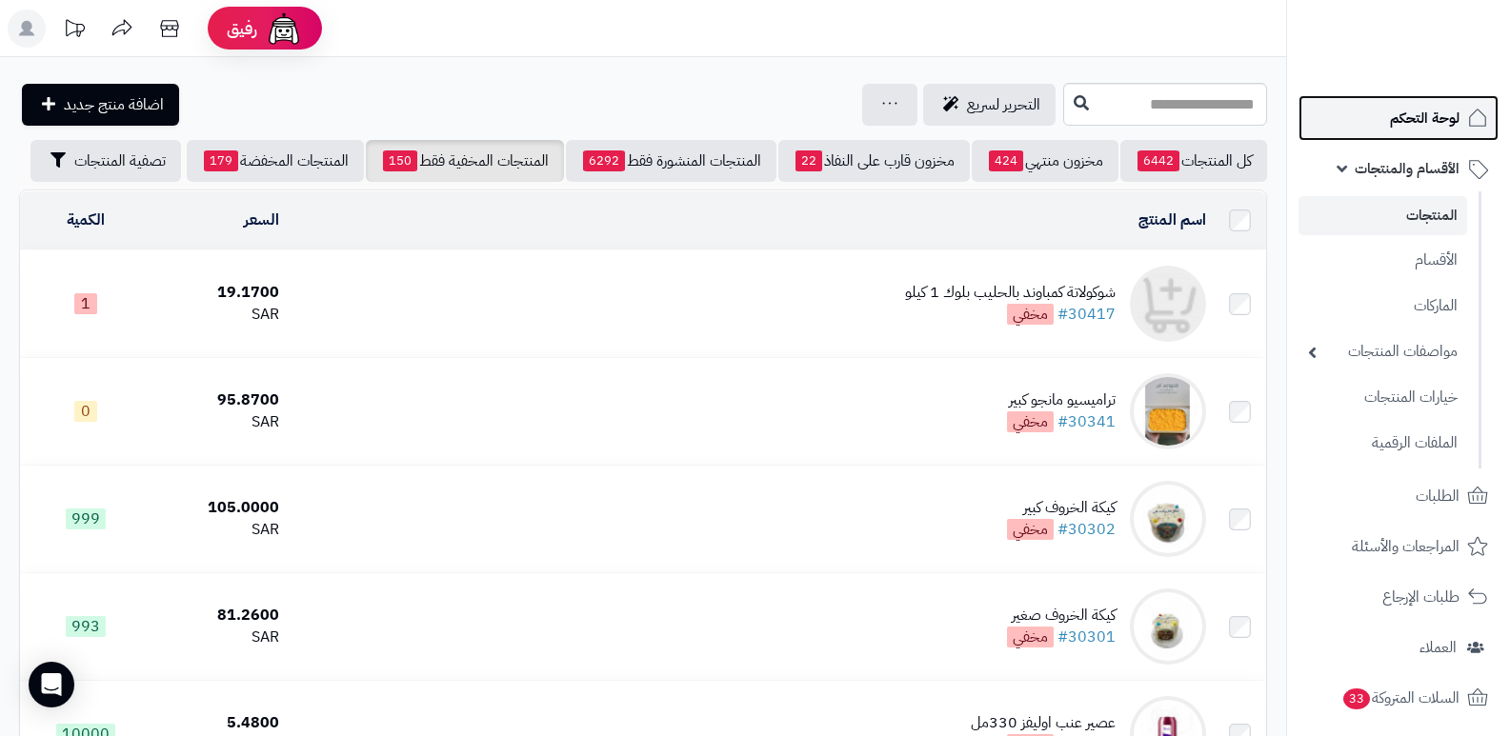
click at [1441, 124] on span "لوحة التحكم" at bounding box center [1425, 118] width 70 height 27
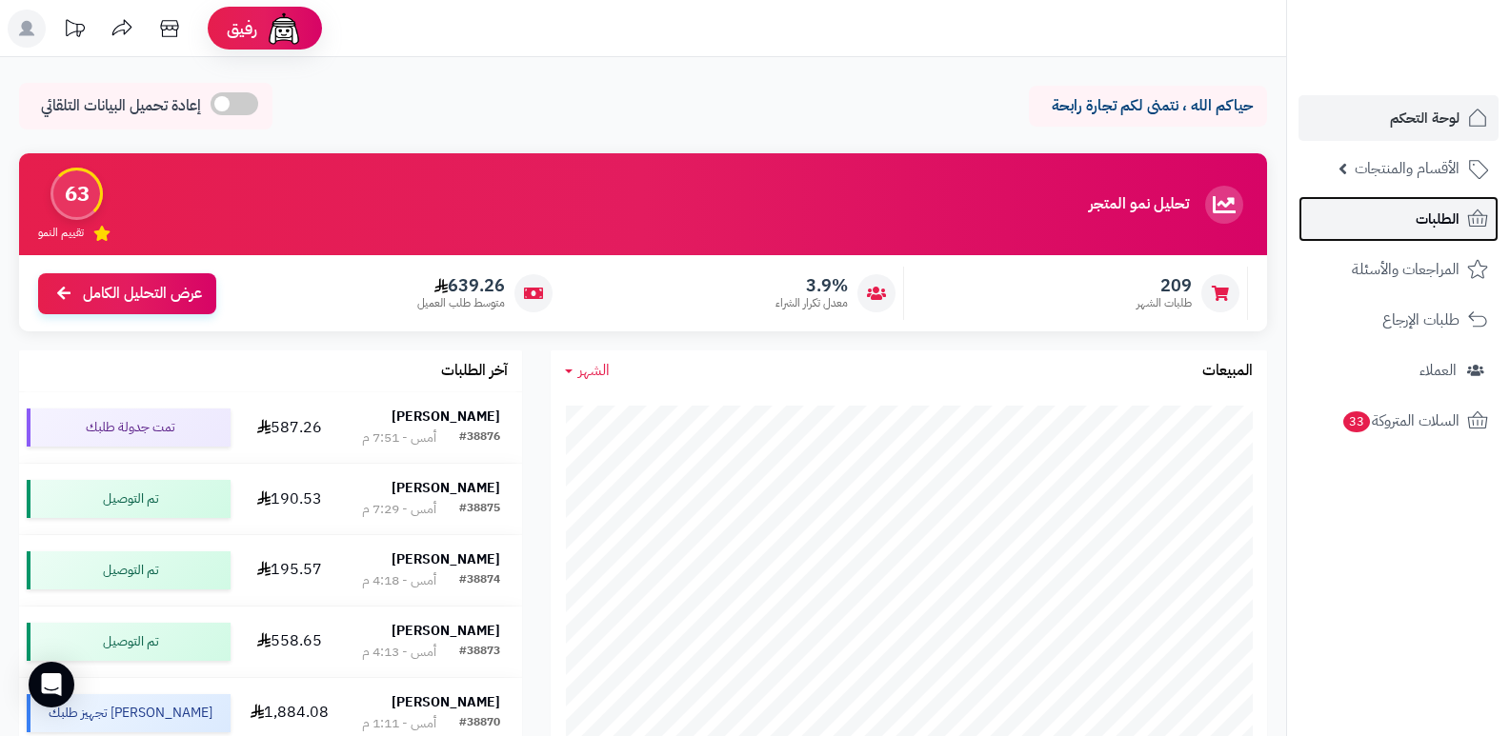
click at [1420, 227] on span "الطلبات" at bounding box center [1438, 219] width 44 height 27
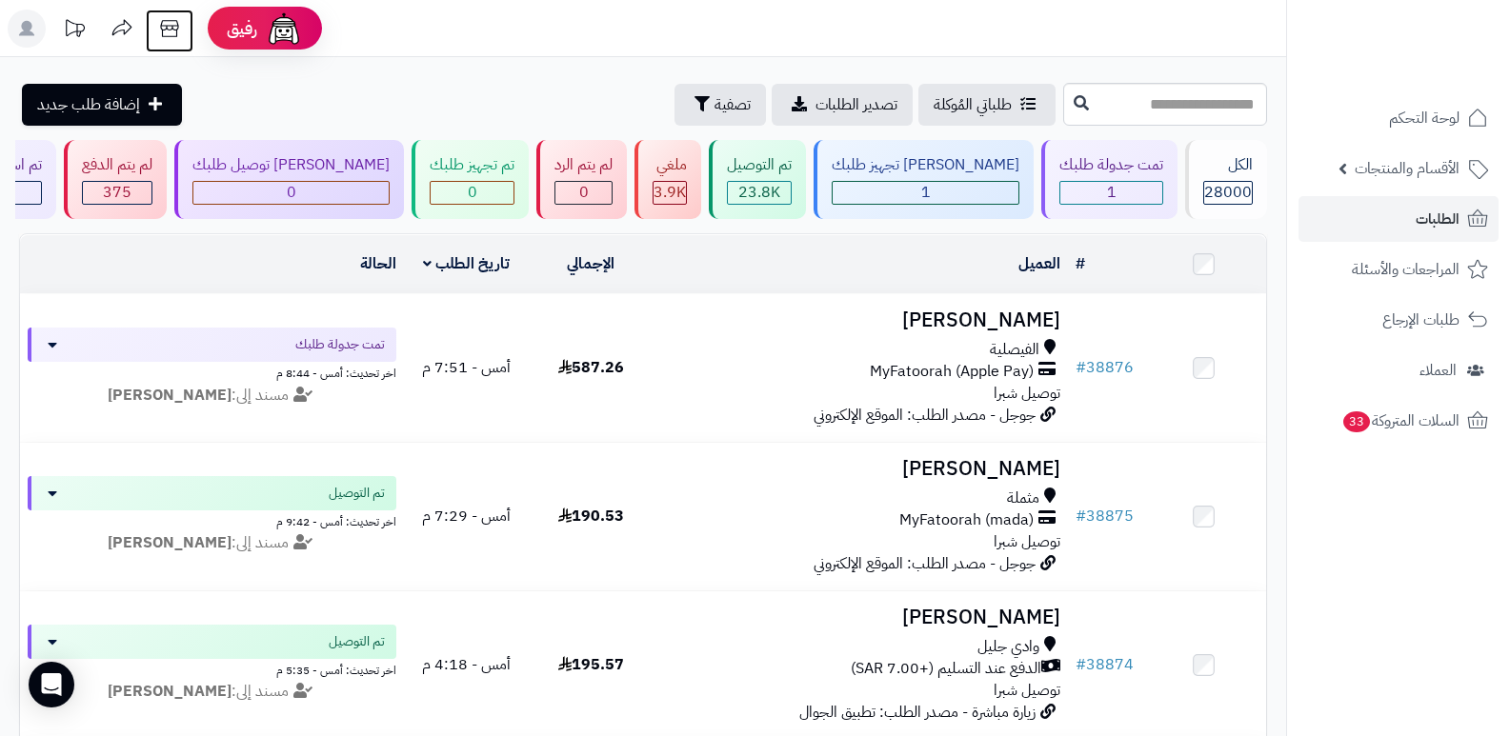
click at [173, 27] on icon at bounding box center [170, 29] width 38 height 38
click at [1225, 155] on div "الكل" at bounding box center [1228, 165] width 50 height 22
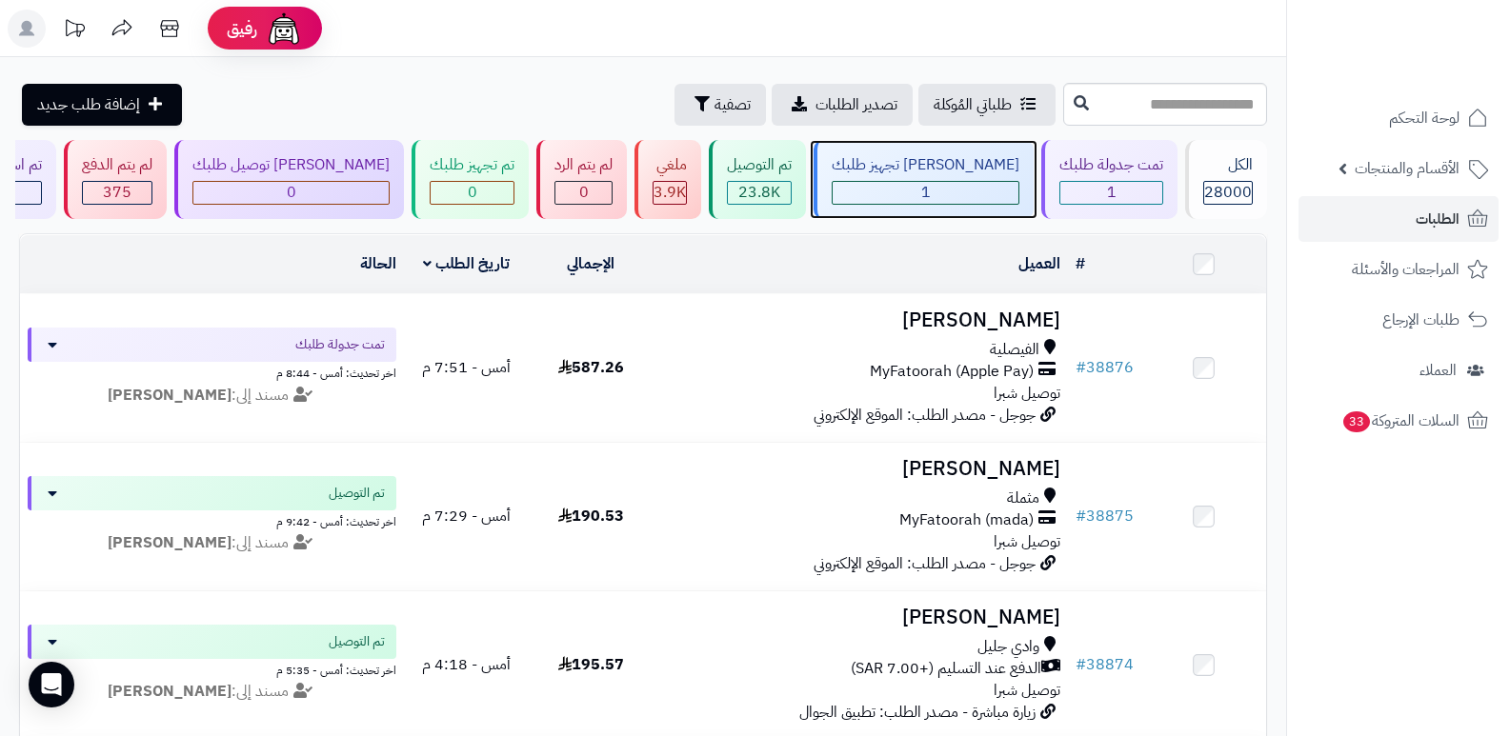
click at [931, 179] on div "جاري تجهيز طلبك 1" at bounding box center [924, 179] width 220 height 79
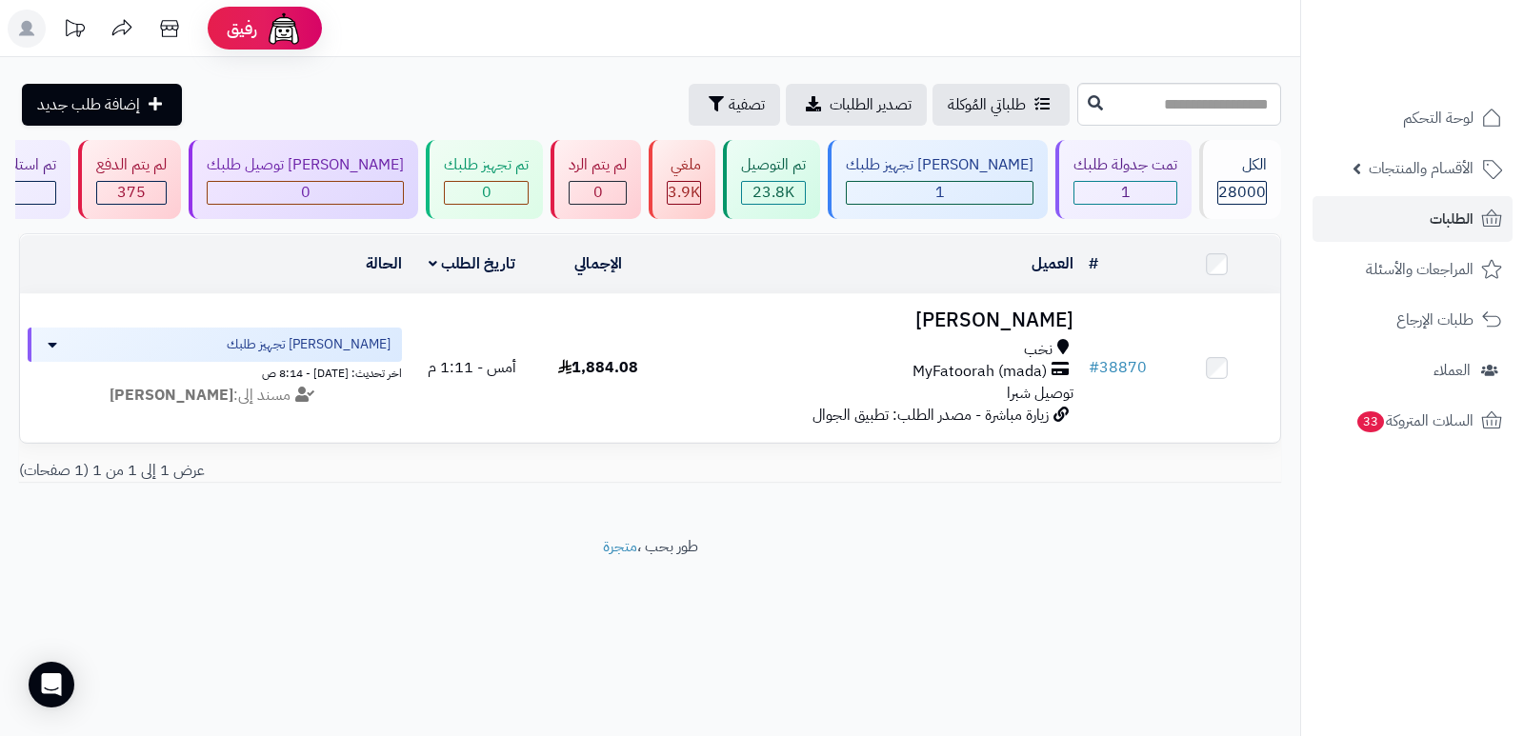
click at [1087, 10] on header "رفيق ! الطلبات معالجة مكتمل إرجاع المنتجات العملاء المتواجدون الان 28717 عملاء …" at bounding box center [762, 28] width 1524 height 57
click at [1232, 191] on span "28000" at bounding box center [1242, 192] width 48 height 23
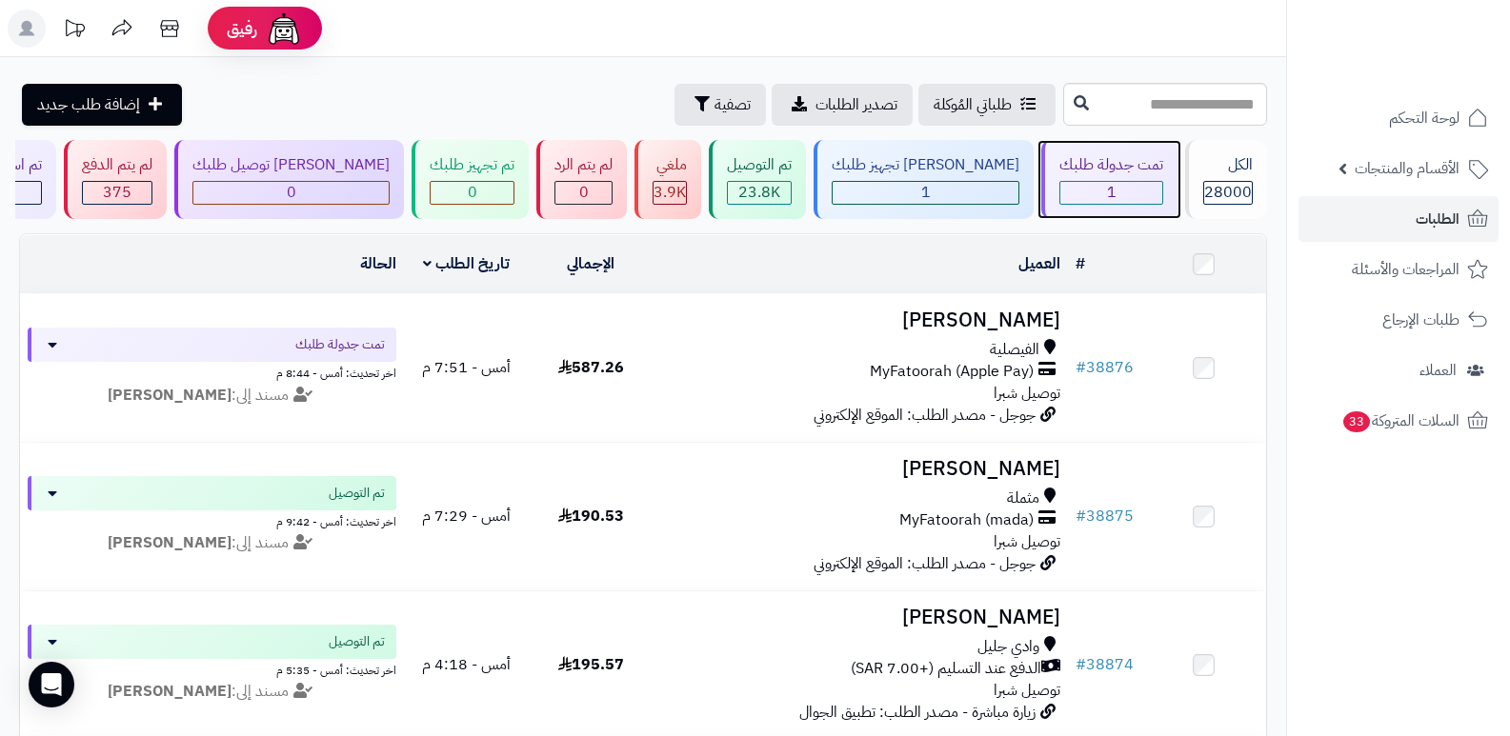
click at [1081, 154] on div "تمت جدولة طلبك" at bounding box center [1111, 165] width 104 height 22
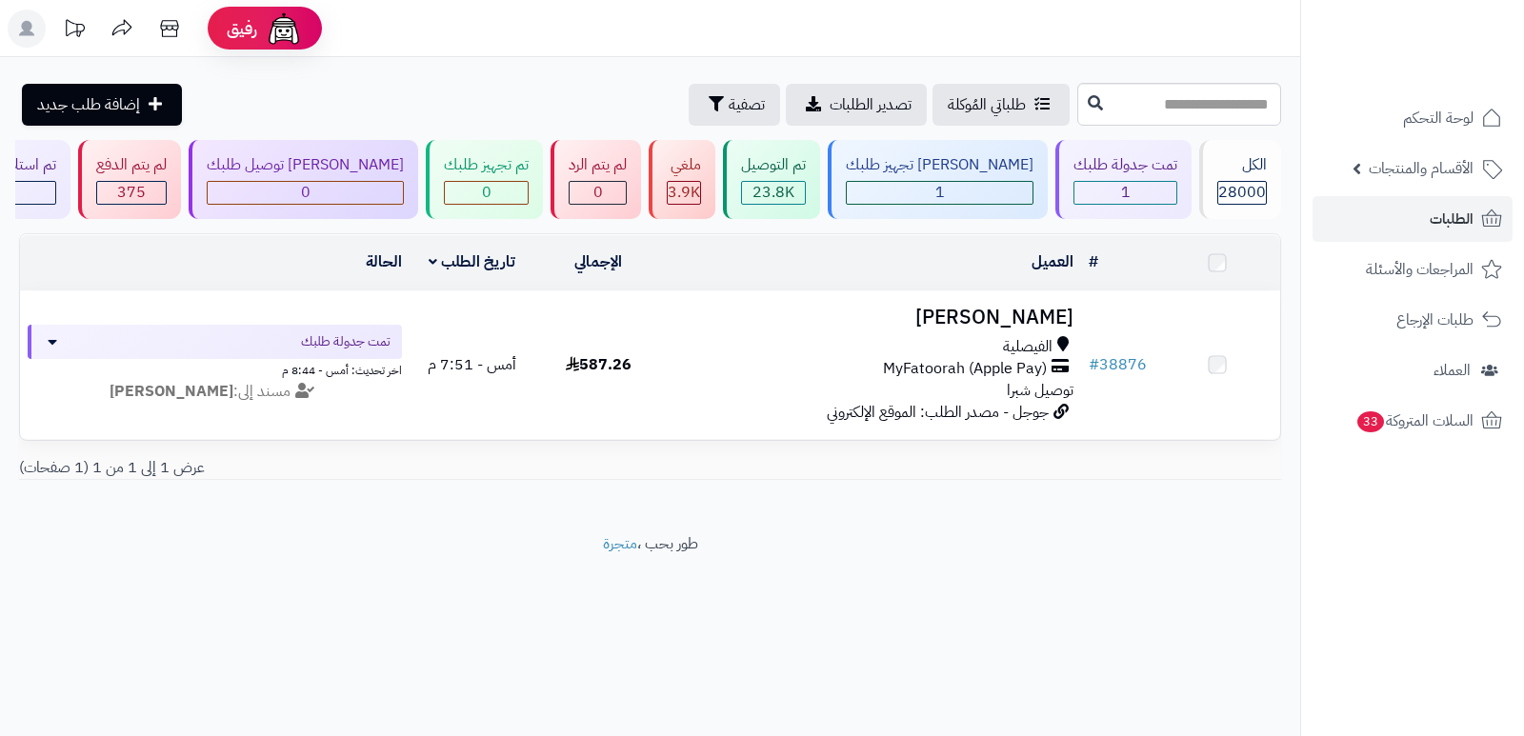
click at [960, 169] on div "[PERSON_NAME] تجهيز طلبك" at bounding box center [940, 165] width 188 height 22
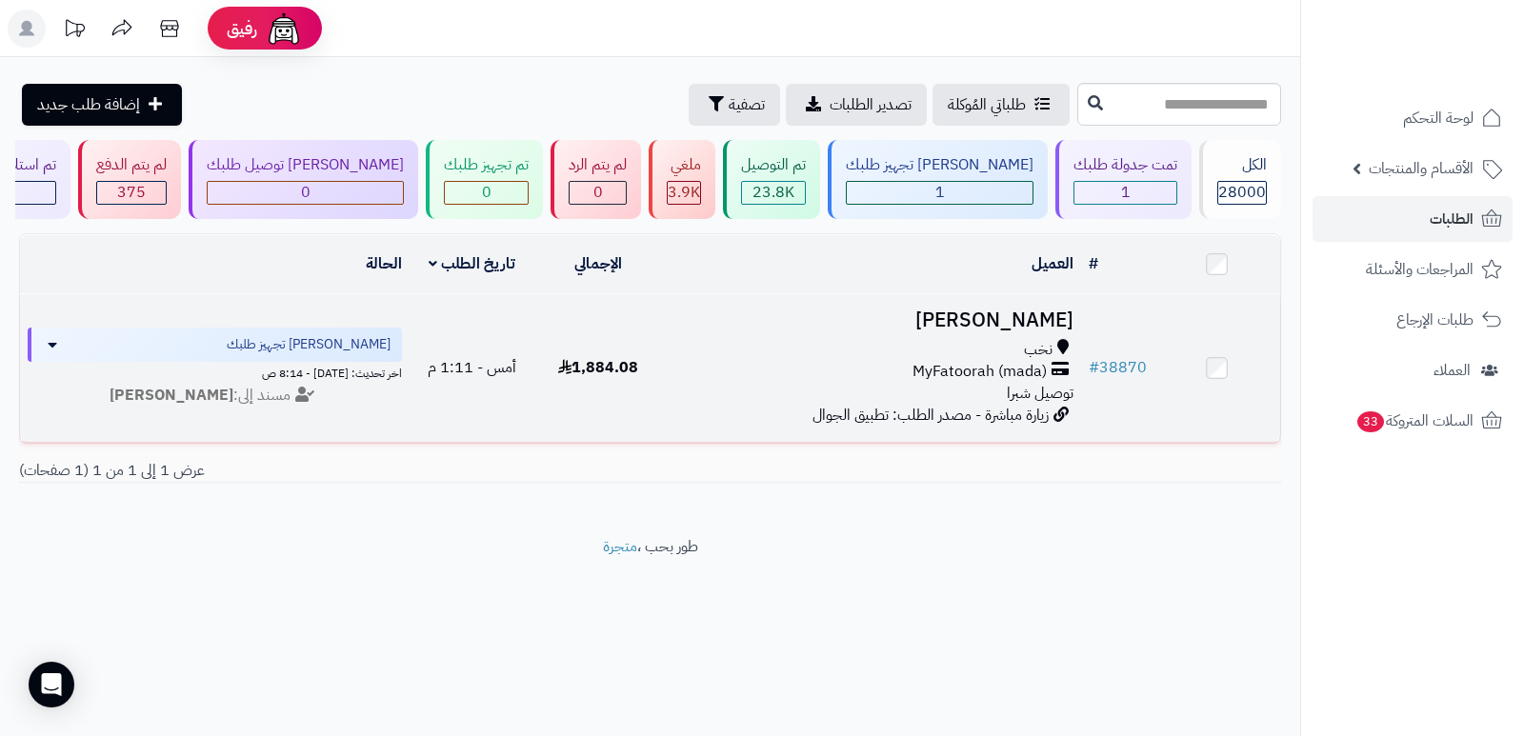
click at [1027, 310] on h3 "[PERSON_NAME]" at bounding box center [871, 321] width 405 height 22
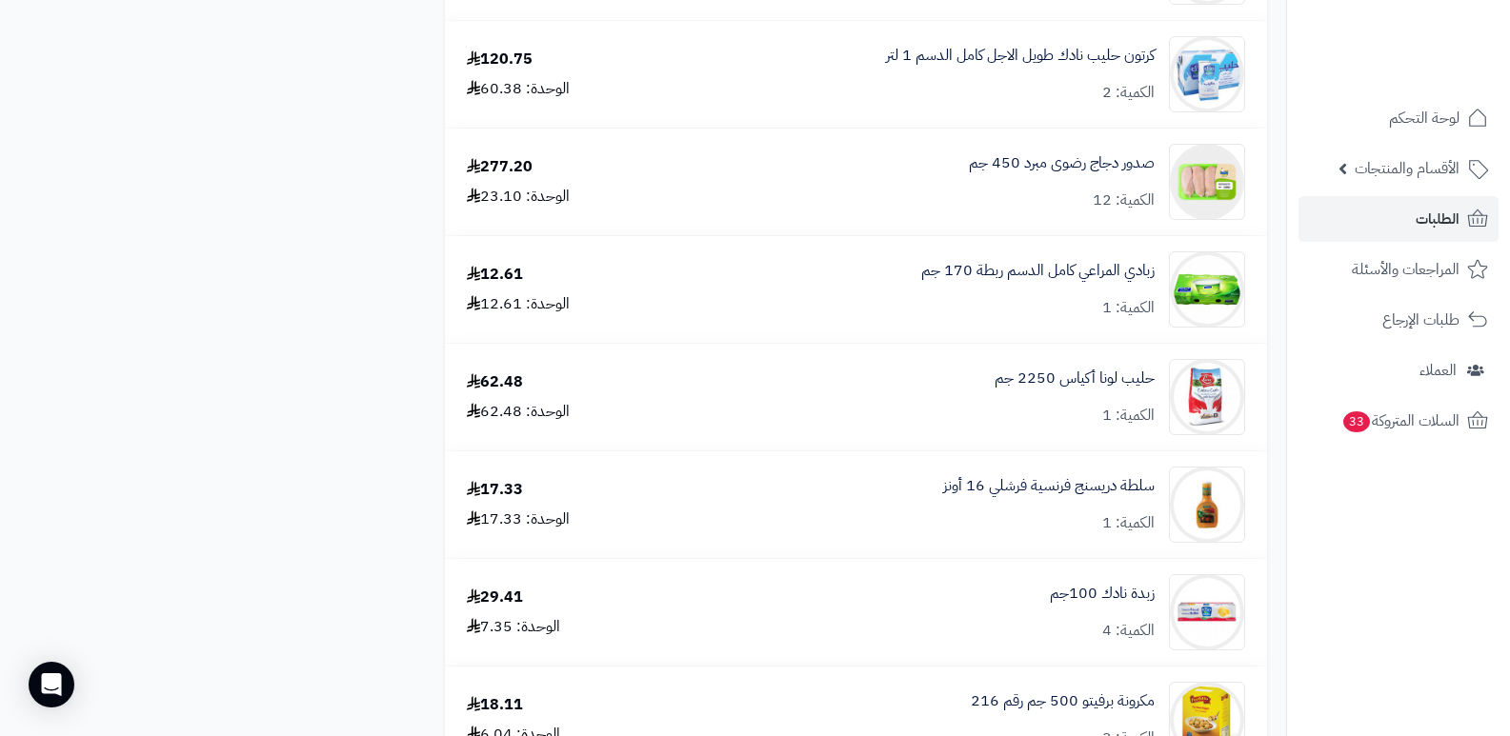
scroll to position [1715, 0]
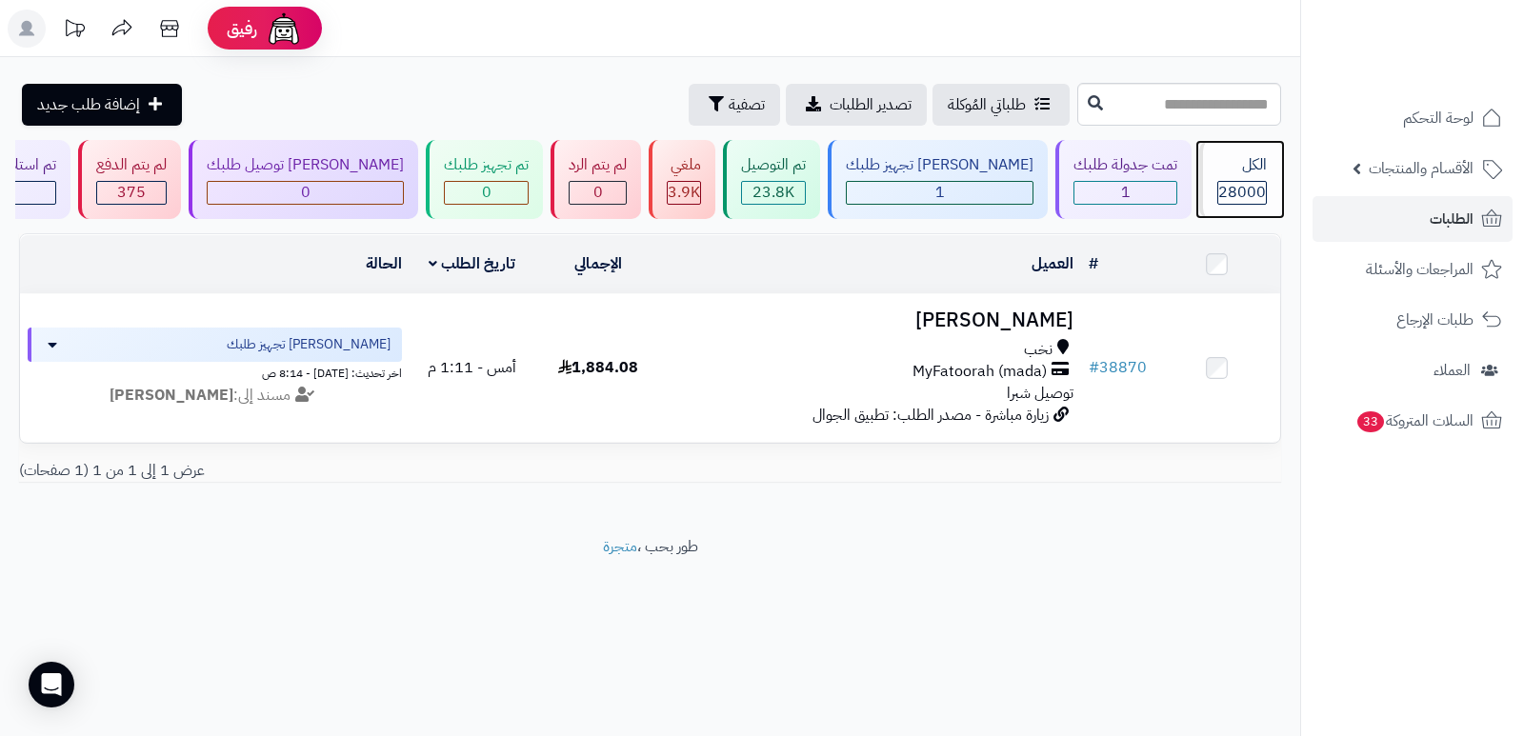
click at [1241, 154] on div "الكل" at bounding box center [1242, 165] width 50 height 22
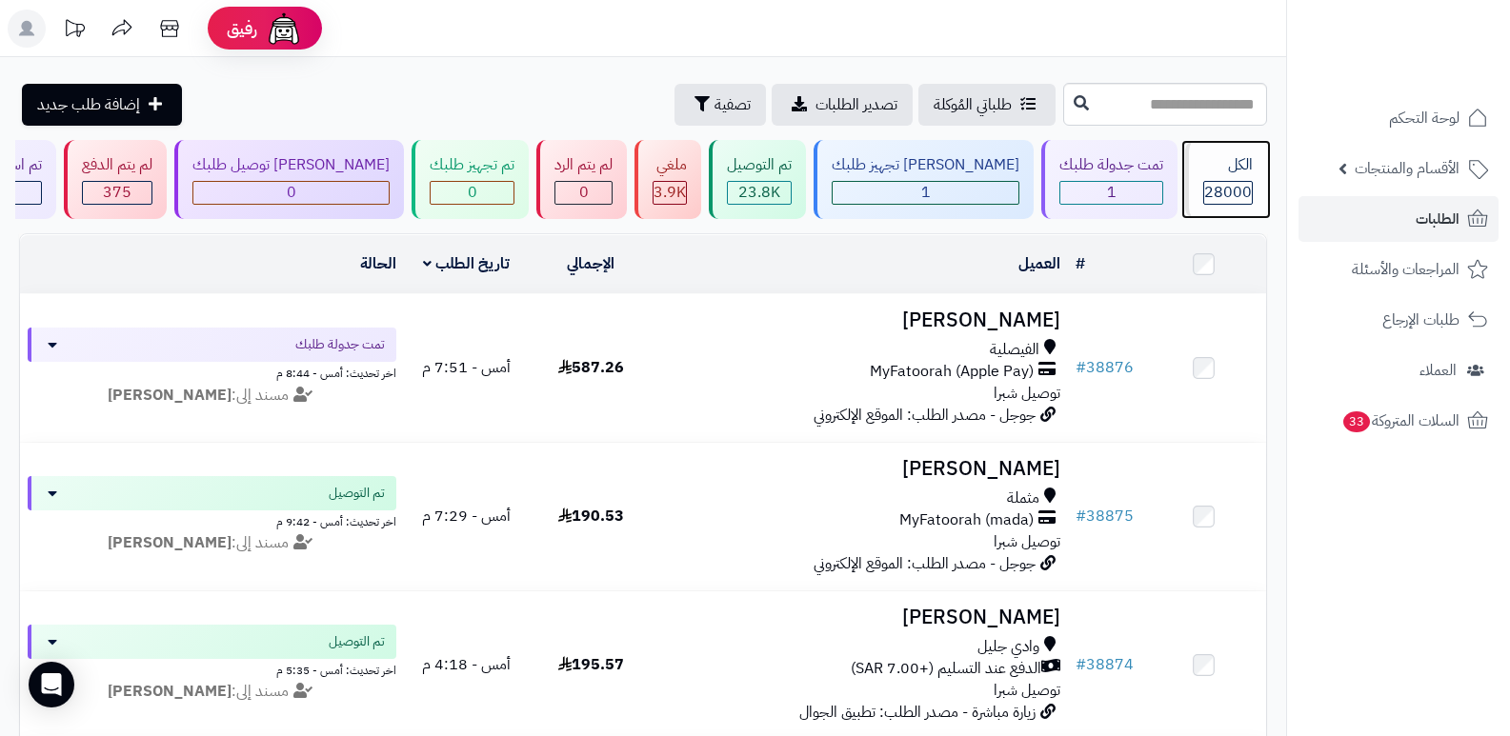
click at [1225, 178] on div "الكل 28000" at bounding box center [1226, 179] width 82 height 79
click at [1228, 178] on div "الكل 28000" at bounding box center [1226, 179] width 82 height 79
click at [1238, 169] on div "الكل" at bounding box center [1228, 165] width 50 height 22
click at [1242, 160] on div "الكل" at bounding box center [1228, 165] width 50 height 22
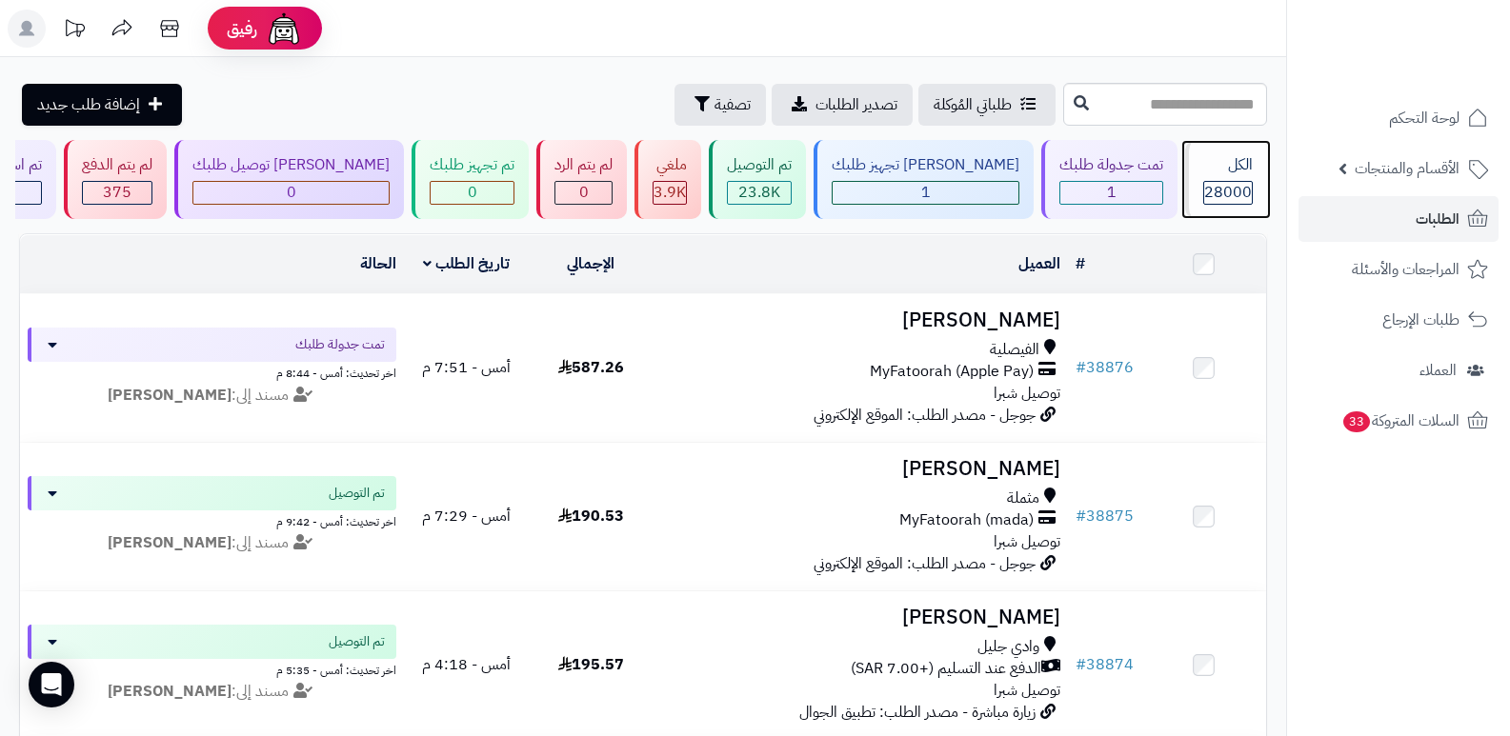
click at [1241, 154] on div "الكل" at bounding box center [1228, 165] width 50 height 22
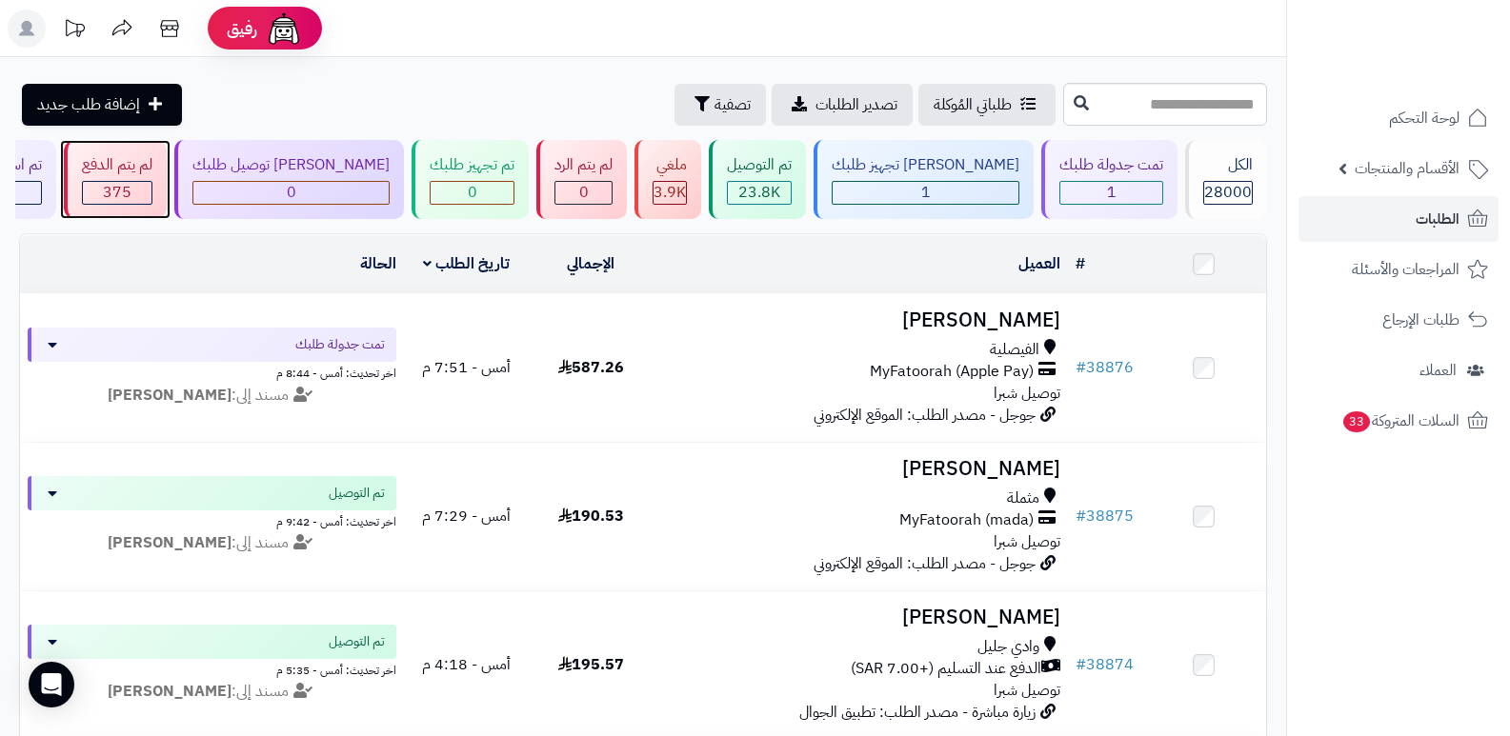
click at [131, 191] on span "375" at bounding box center [117, 192] width 29 height 23
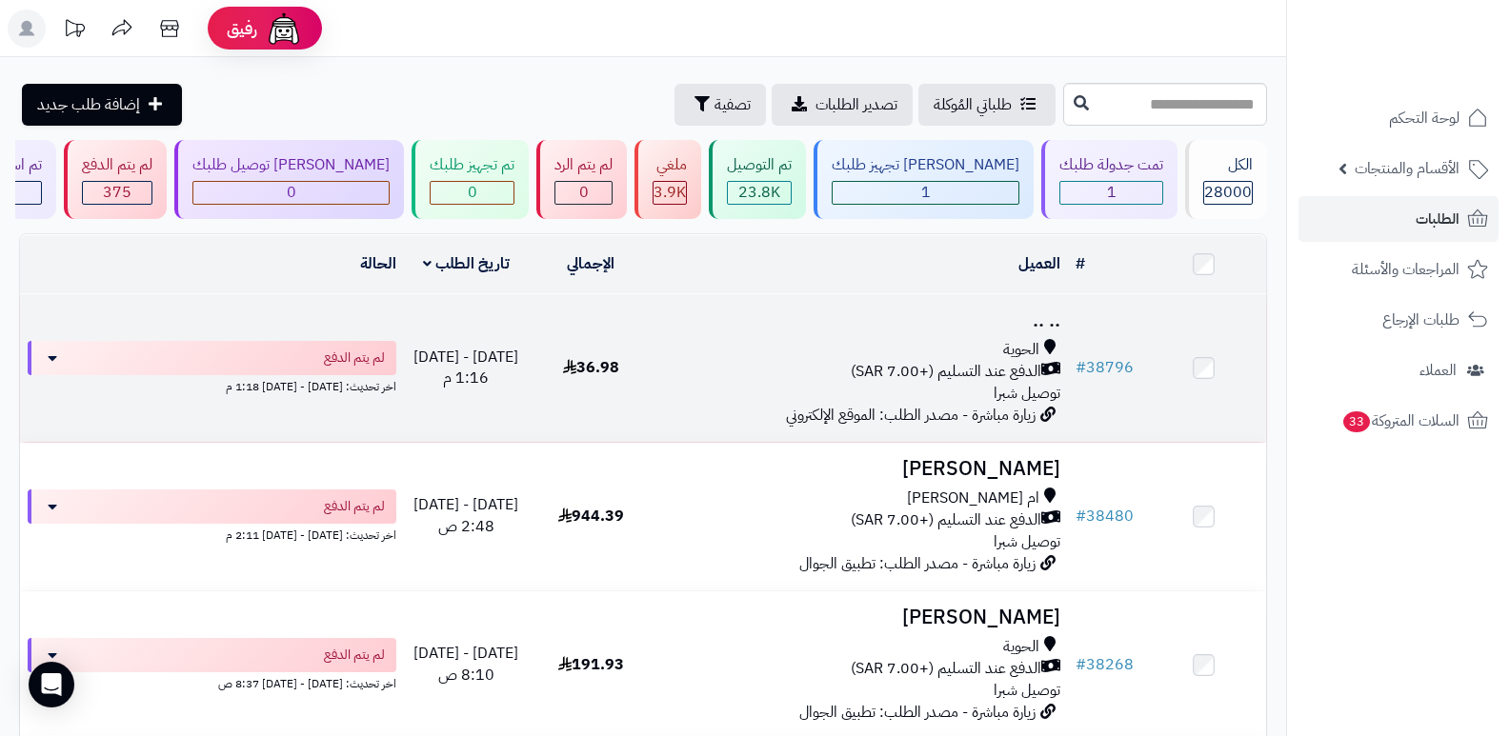
click at [1063, 320] on td ".. .. [DEMOGRAPHIC_DATA] الدفع عند التسليم (+7.00 SAR) توصيل شبرا زيارة مباشرة …" at bounding box center [860, 368] width 415 height 148
click at [1040, 318] on h3 ".. .." at bounding box center [861, 321] width 400 height 22
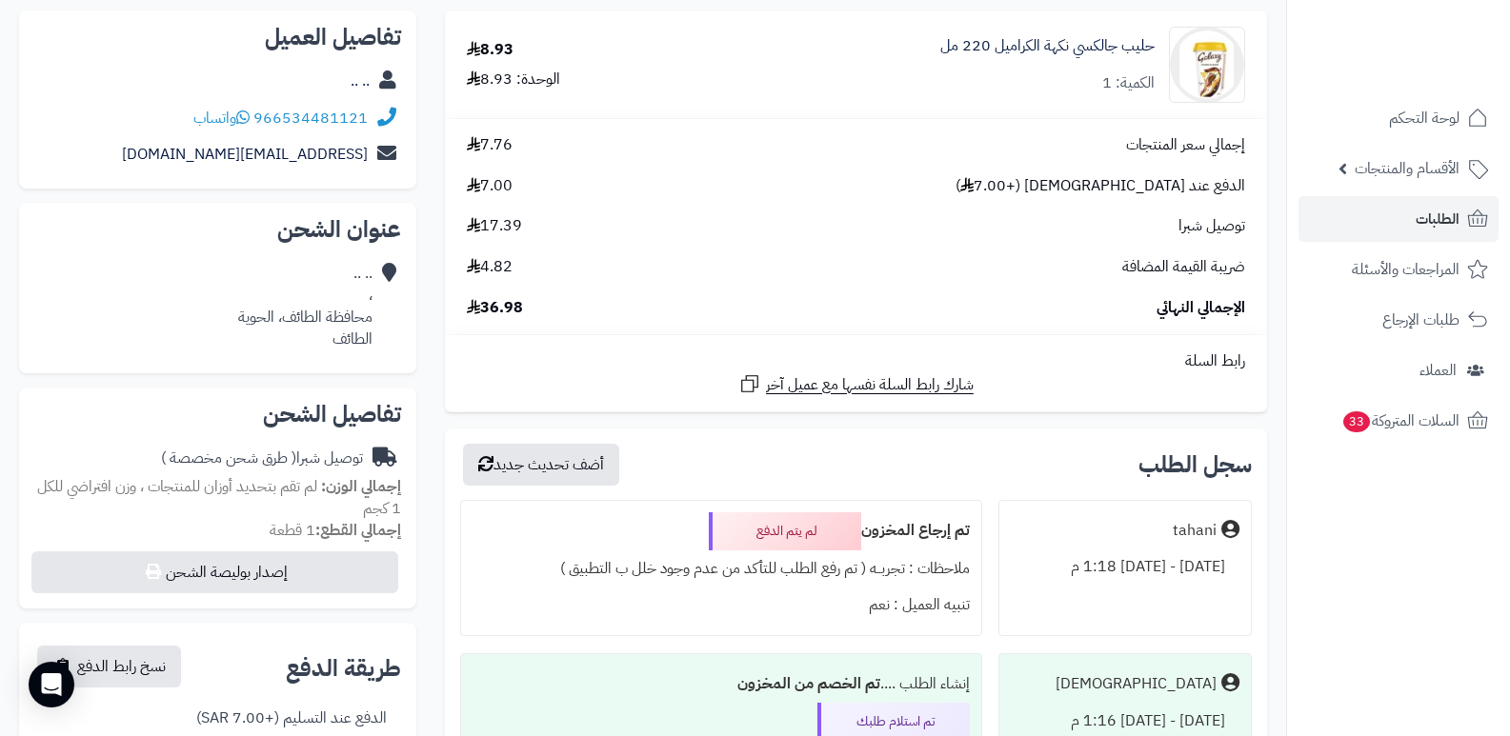
scroll to position [381, 0]
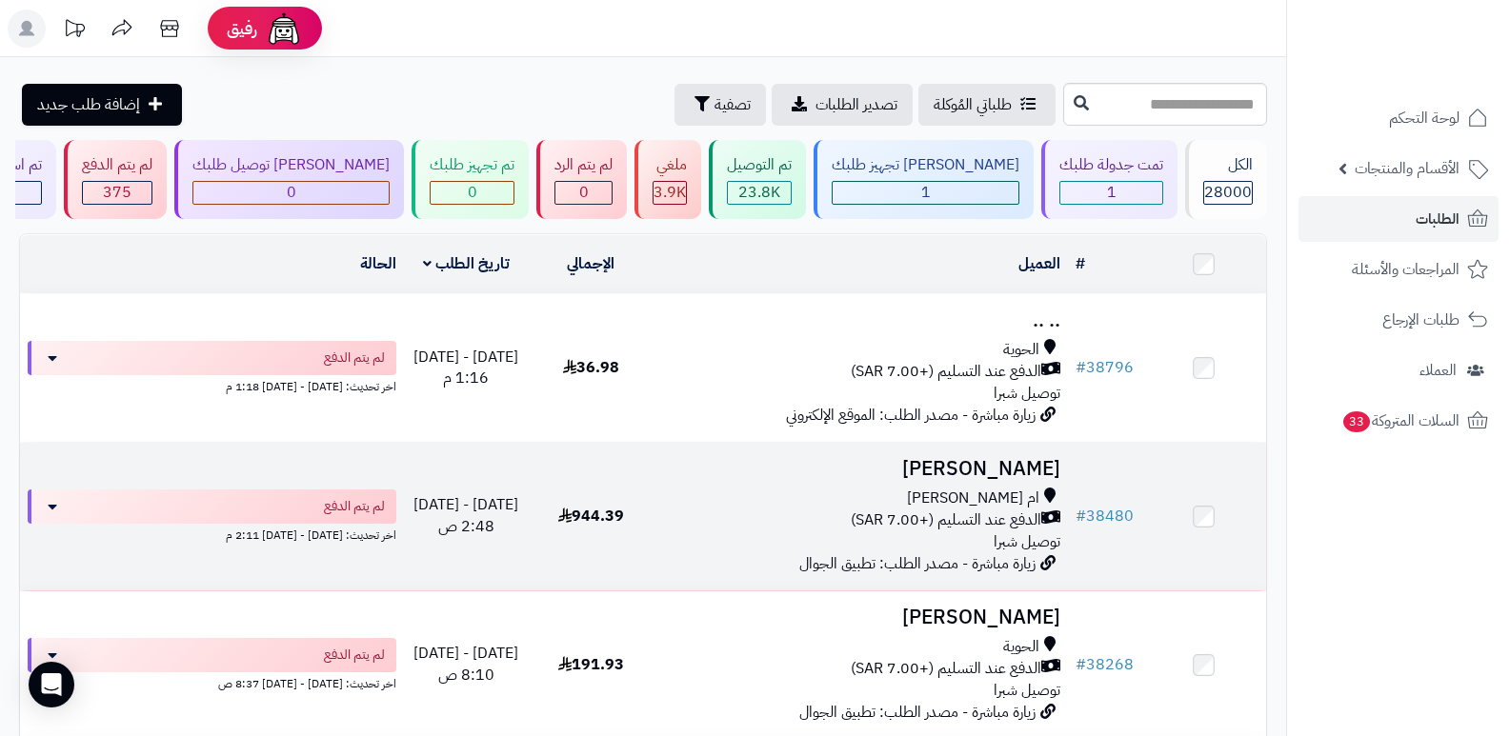
click at [1042, 463] on h3 "[PERSON_NAME]" at bounding box center [861, 469] width 400 height 22
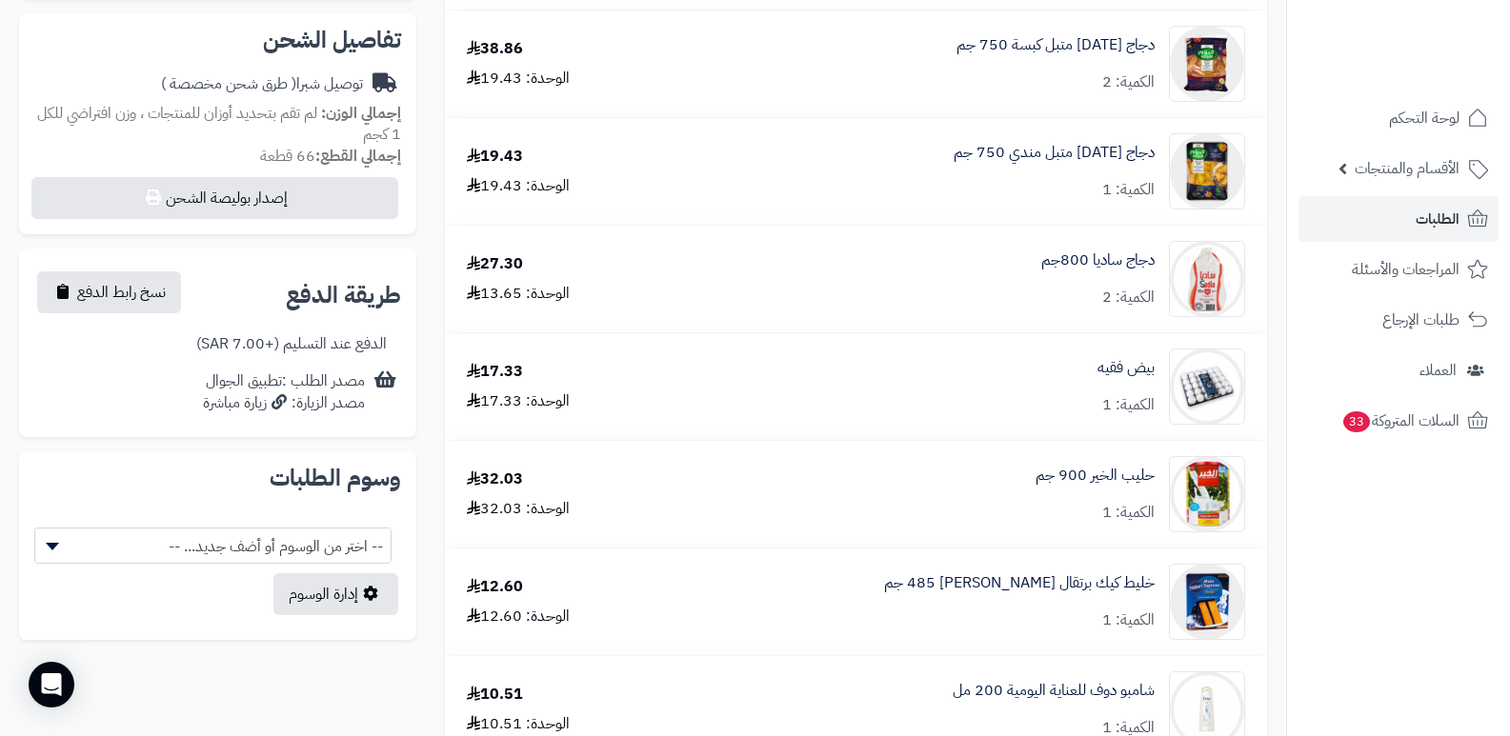
scroll to position [667, 0]
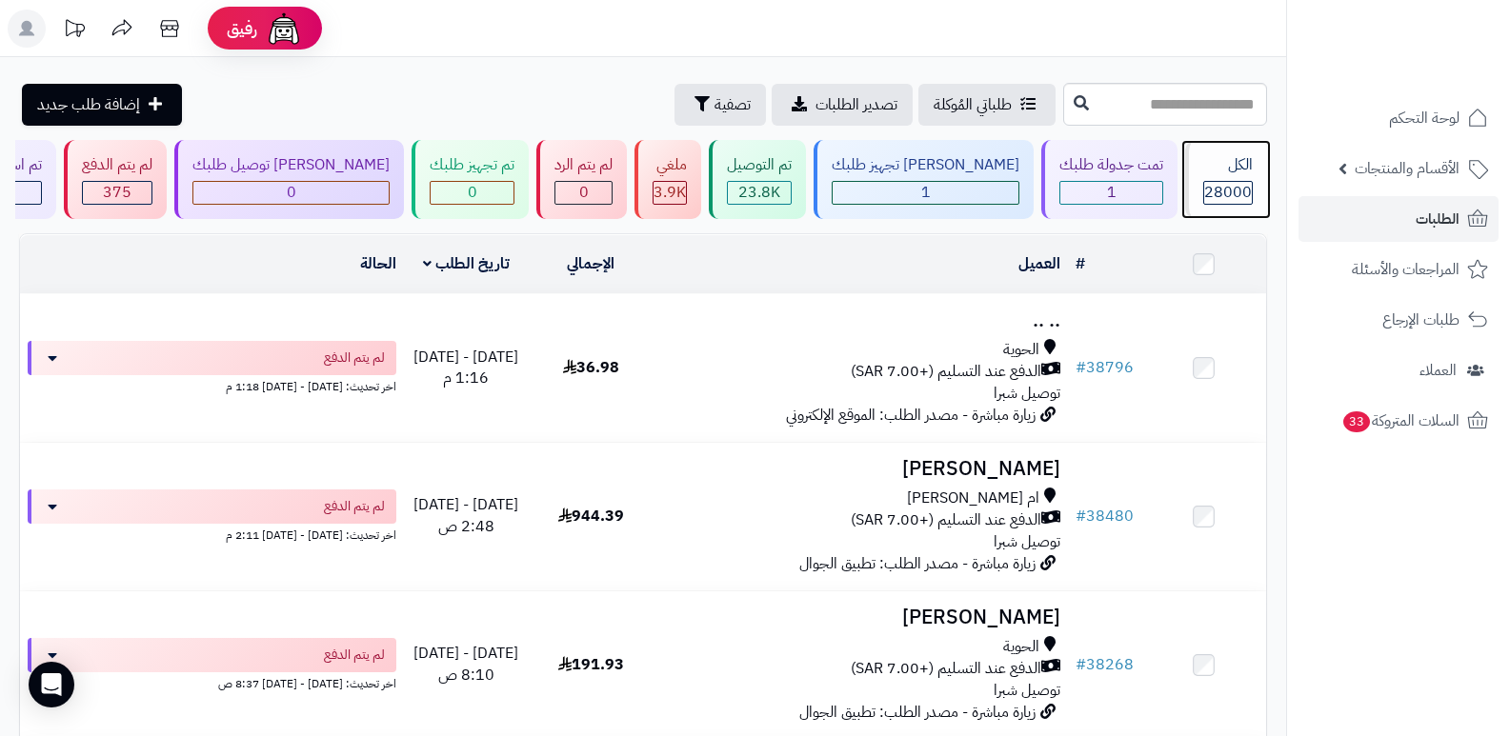
click at [1218, 188] on span "28000" at bounding box center [1228, 192] width 48 height 23
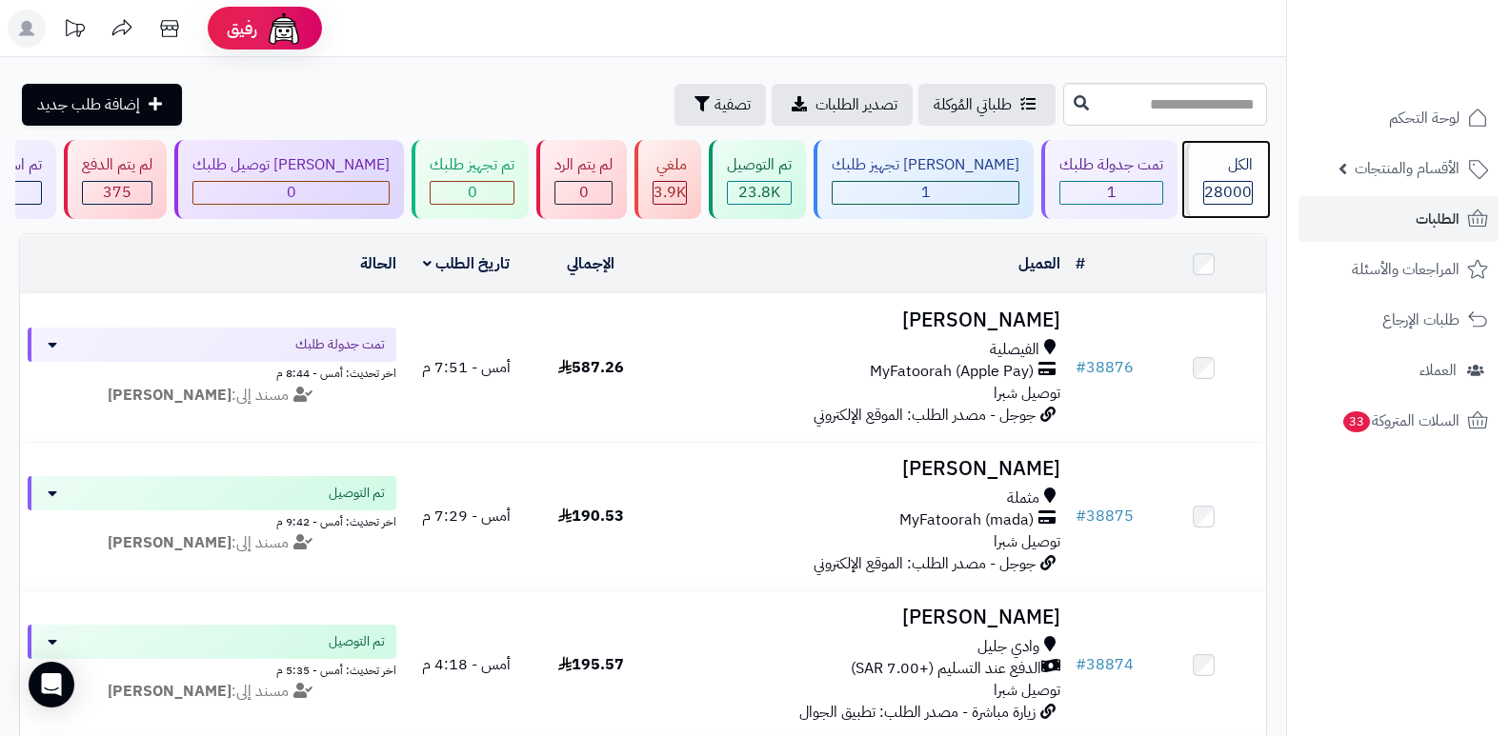
click at [1226, 181] on span "28000" at bounding box center [1228, 192] width 48 height 23
click at [165, 26] on icon at bounding box center [169, 28] width 18 height 17
click at [1224, 181] on span "28000" at bounding box center [1228, 192] width 48 height 23
click at [1226, 175] on div "الكل" at bounding box center [1228, 165] width 50 height 22
click at [1236, 185] on span "28000" at bounding box center [1228, 192] width 48 height 23
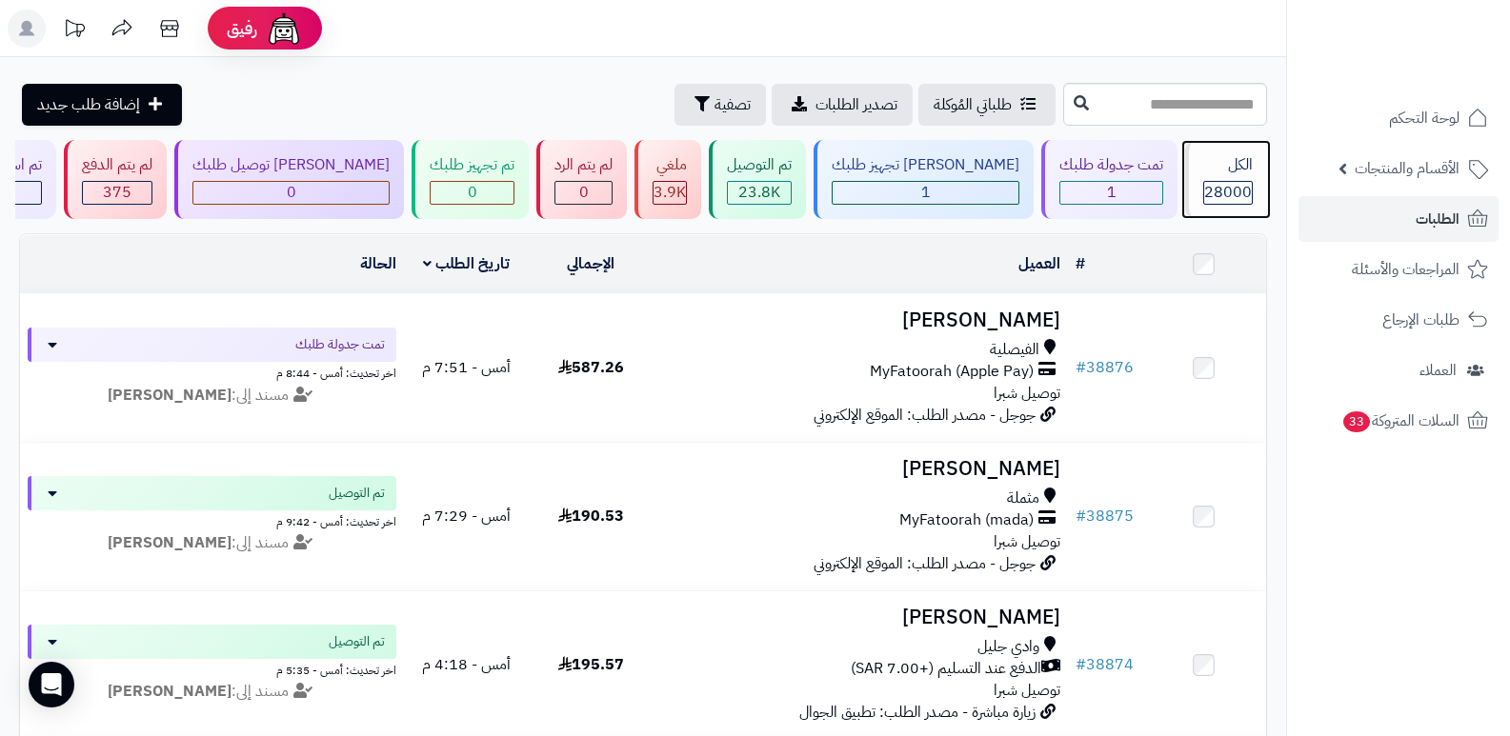
click at [1221, 174] on div "الكل" at bounding box center [1228, 165] width 50 height 22
click at [1225, 169] on div "الكل" at bounding box center [1228, 165] width 50 height 22
click at [1230, 178] on div "الكل 28000" at bounding box center [1226, 179] width 82 height 79
click at [1230, 171] on div "الكل" at bounding box center [1228, 165] width 50 height 22
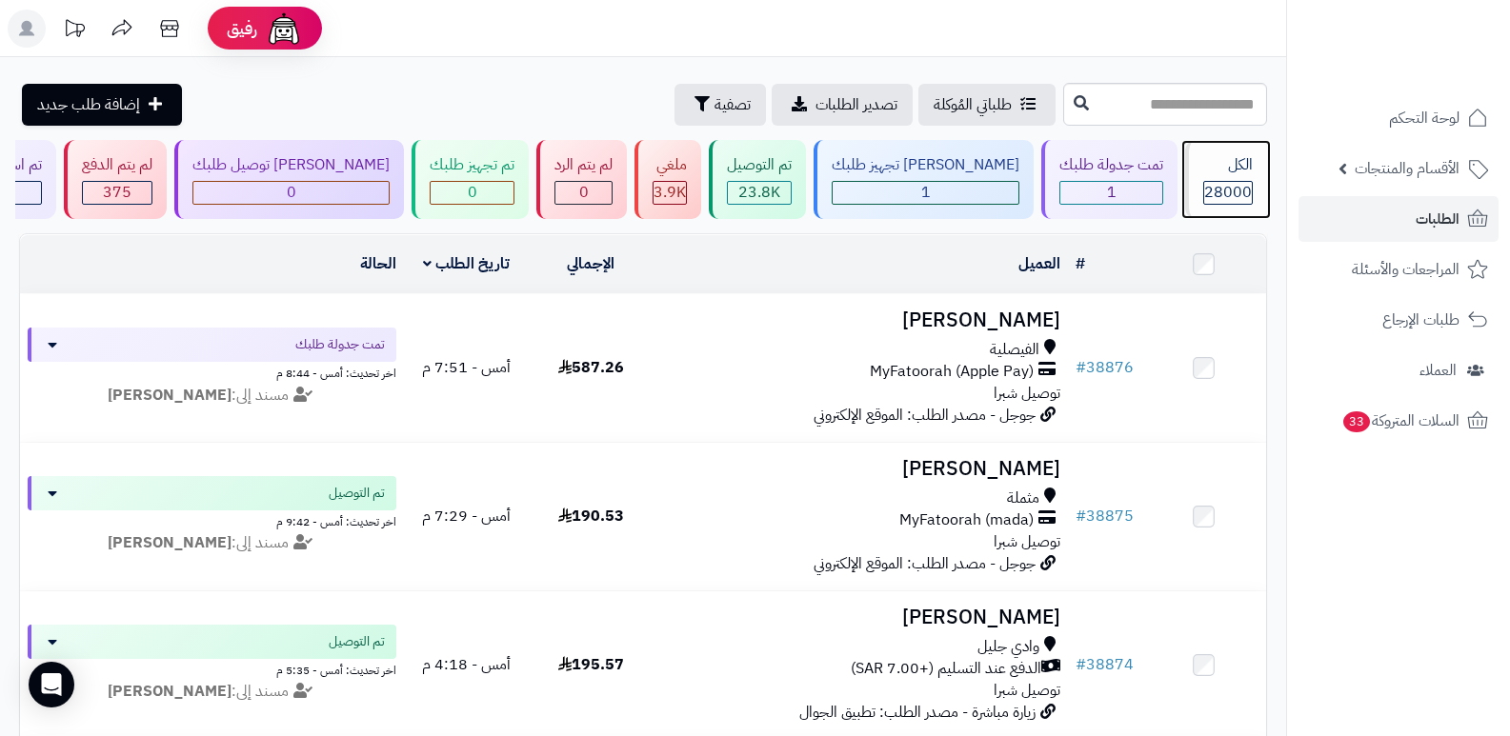
click at [1233, 176] on div "الكل 28000" at bounding box center [1226, 179] width 82 height 79
click at [1211, 141] on div "الكل 28000" at bounding box center [1226, 179] width 82 height 79
click at [1213, 169] on div "الكل" at bounding box center [1228, 165] width 50 height 22
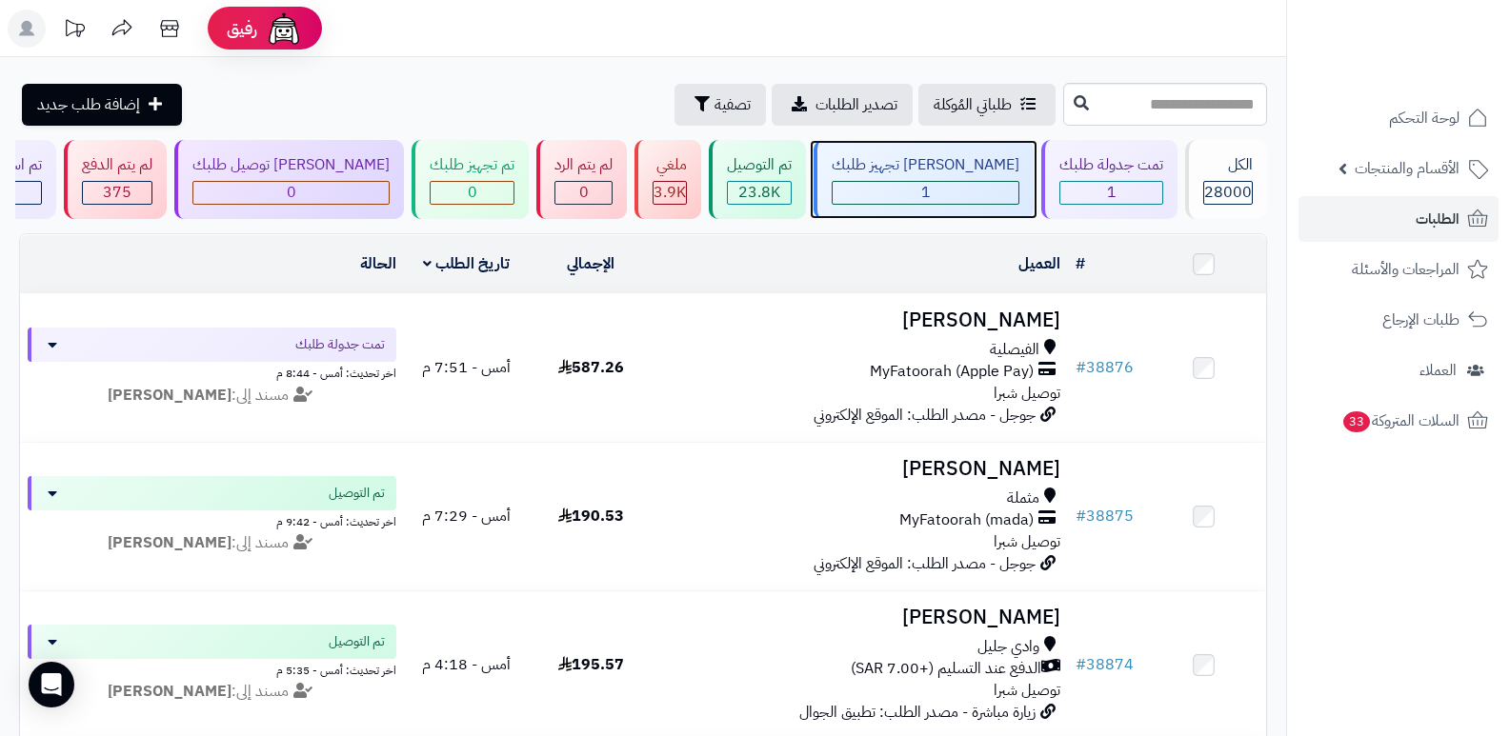
click at [968, 179] on div "جاري تجهيز طلبك 1" at bounding box center [924, 179] width 220 height 79
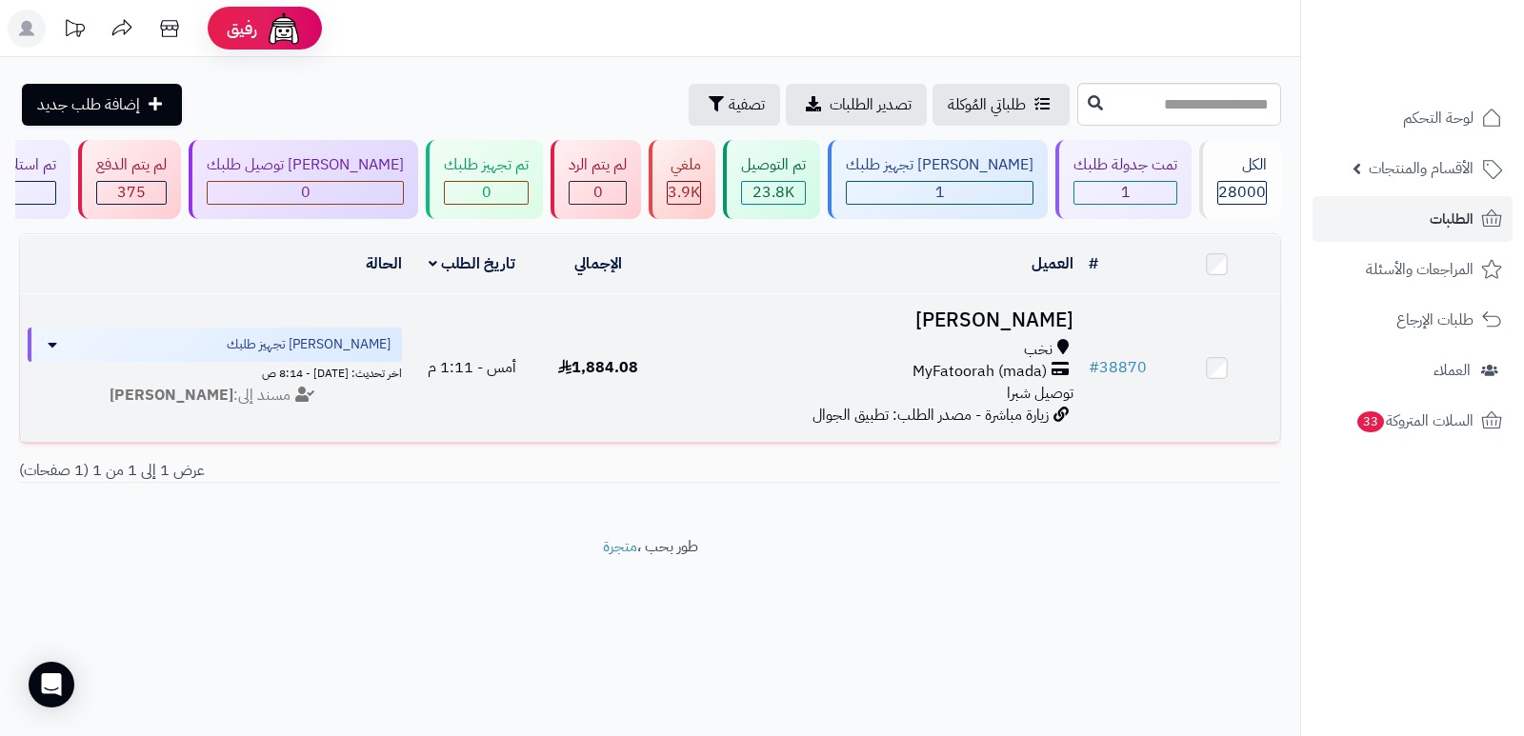
click at [995, 318] on h3 "[PERSON_NAME]" at bounding box center [871, 321] width 405 height 22
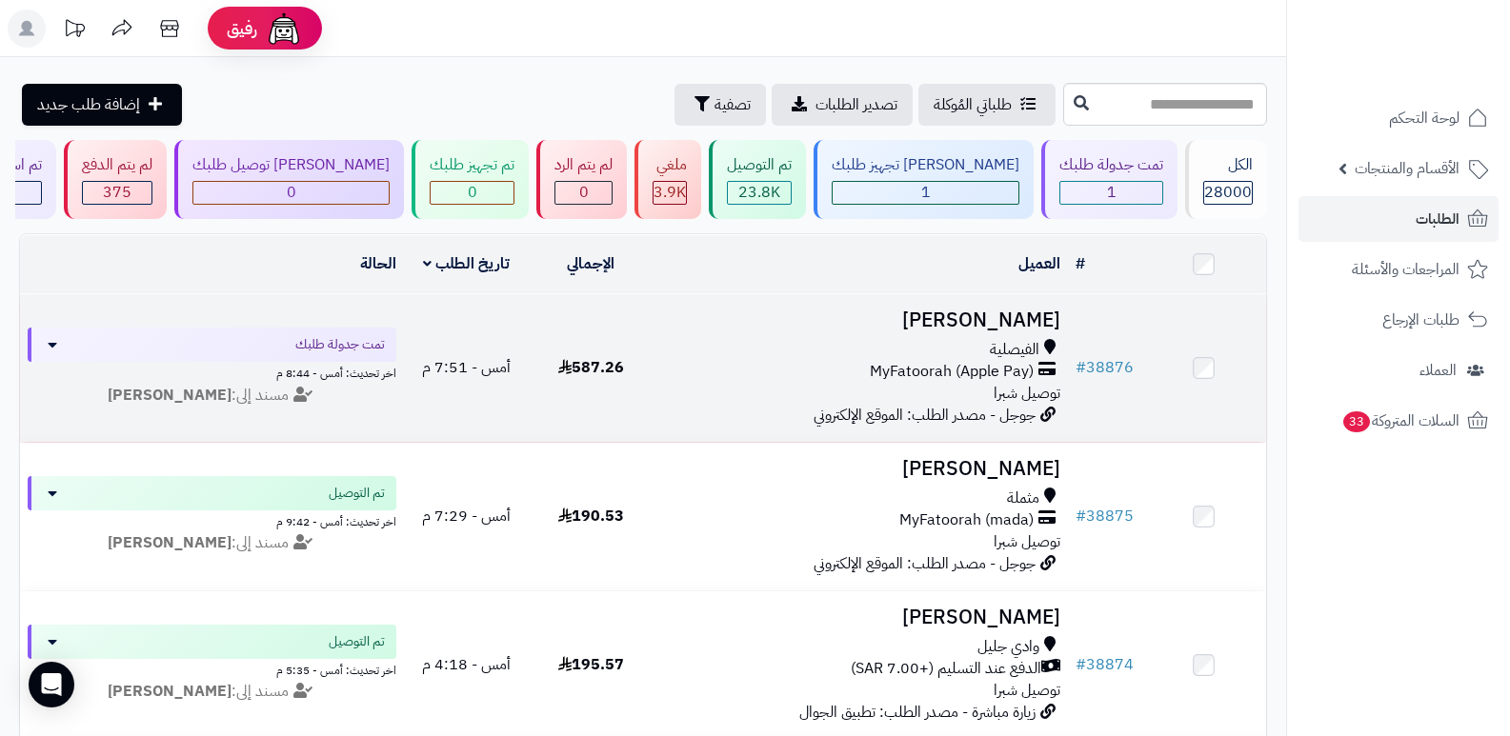
click at [998, 311] on h3 "[PERSON_NAME]" at bounding box center [861, 321] width 400 height 22
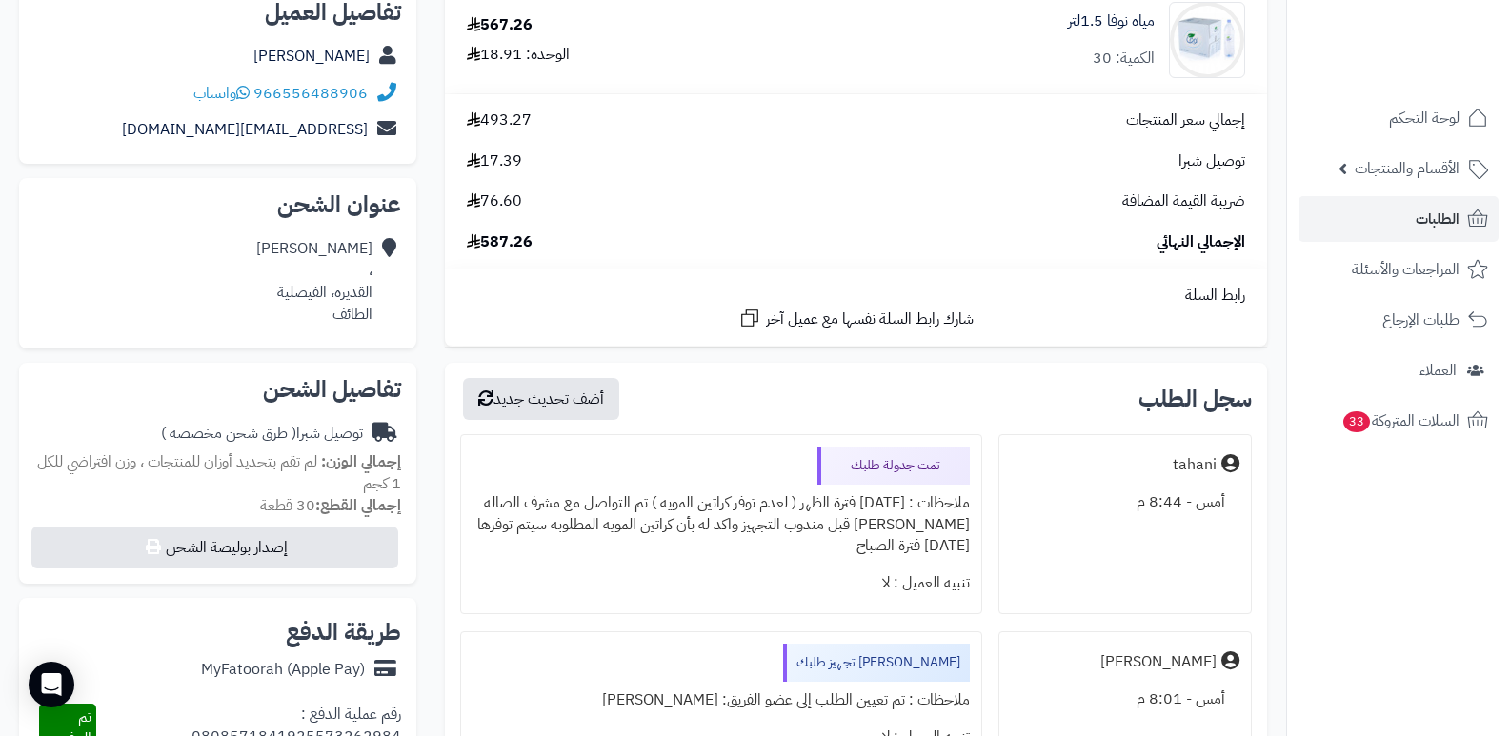
scroll to position [286, 0]
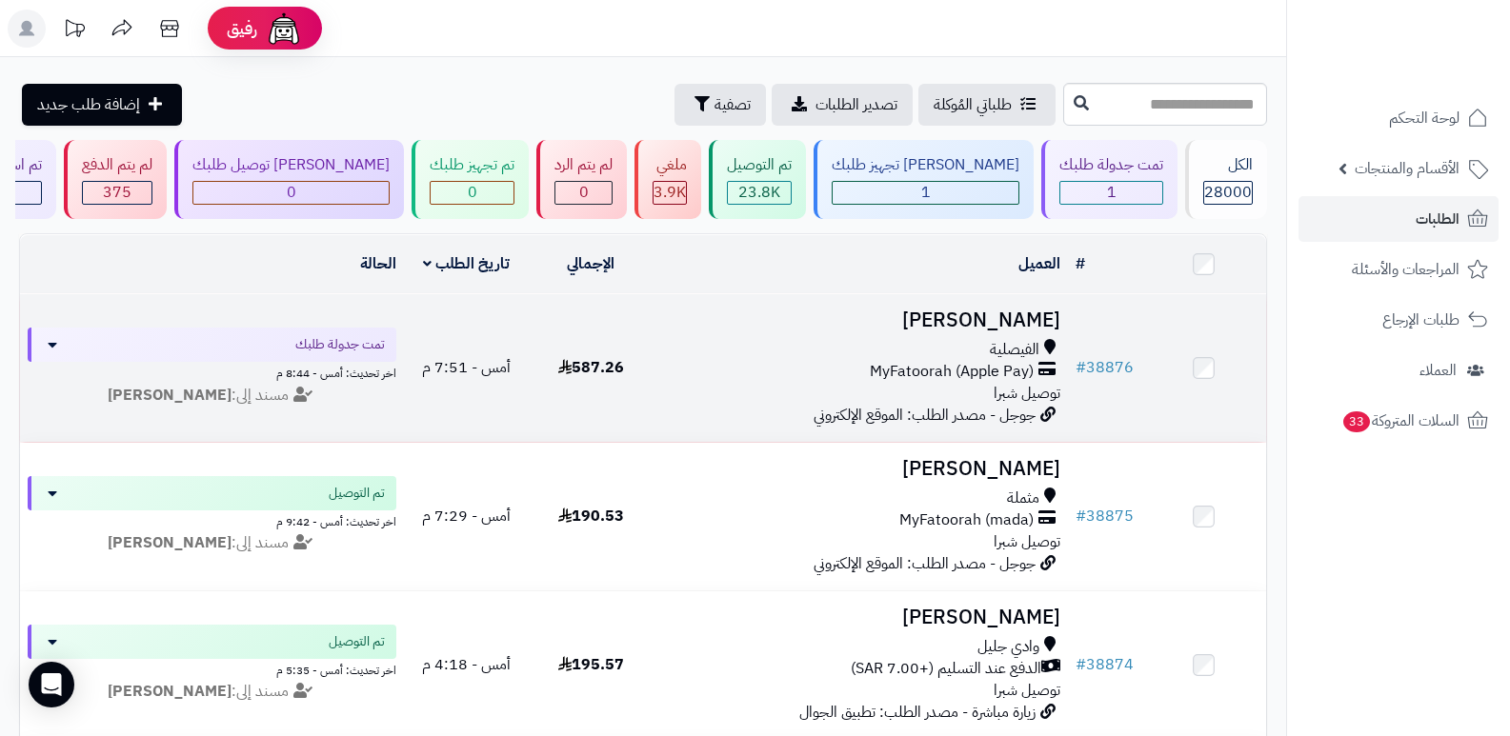
click at [995, 310] on h3 "[PERSON_NAME]" at bounding box center [861, 321] width 400 height 22
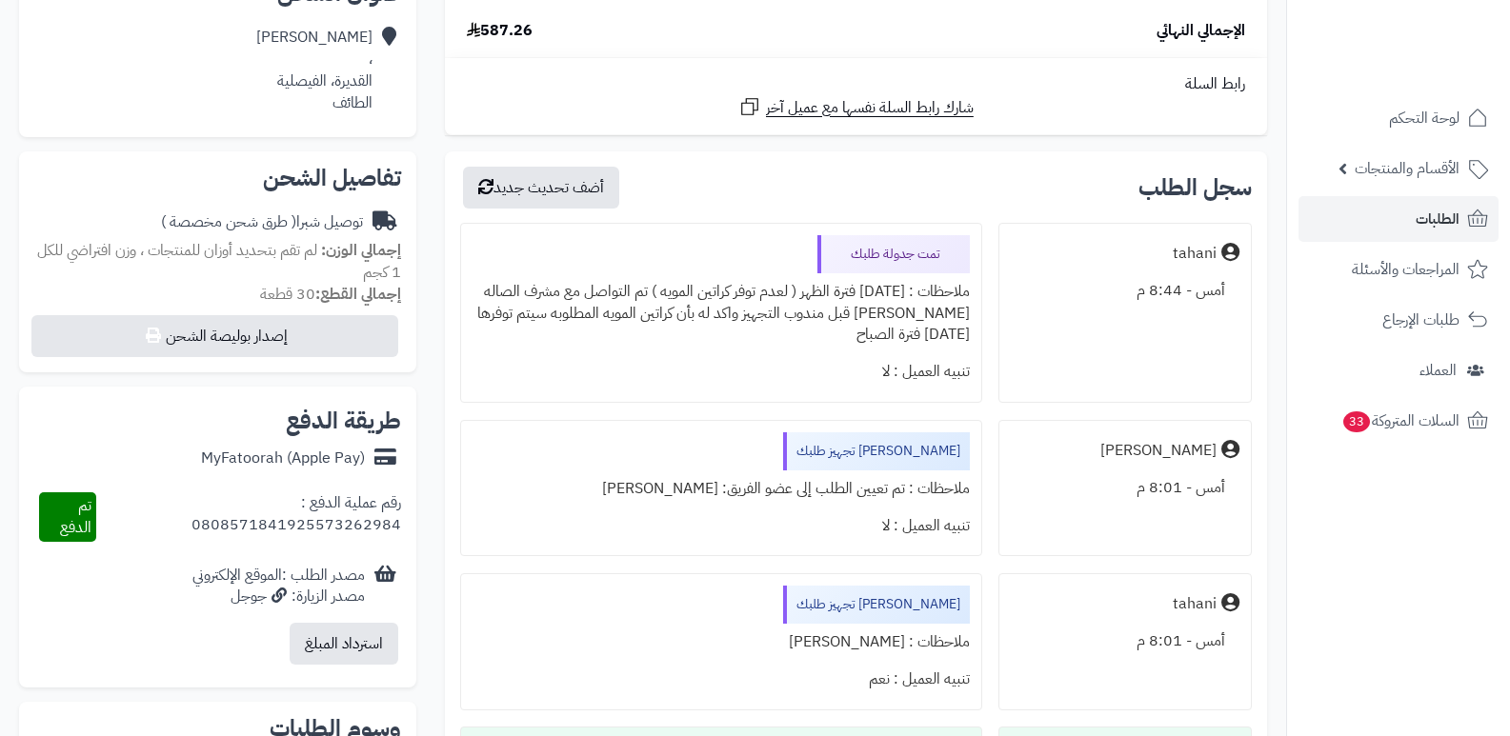
scroll to position [476, 0]
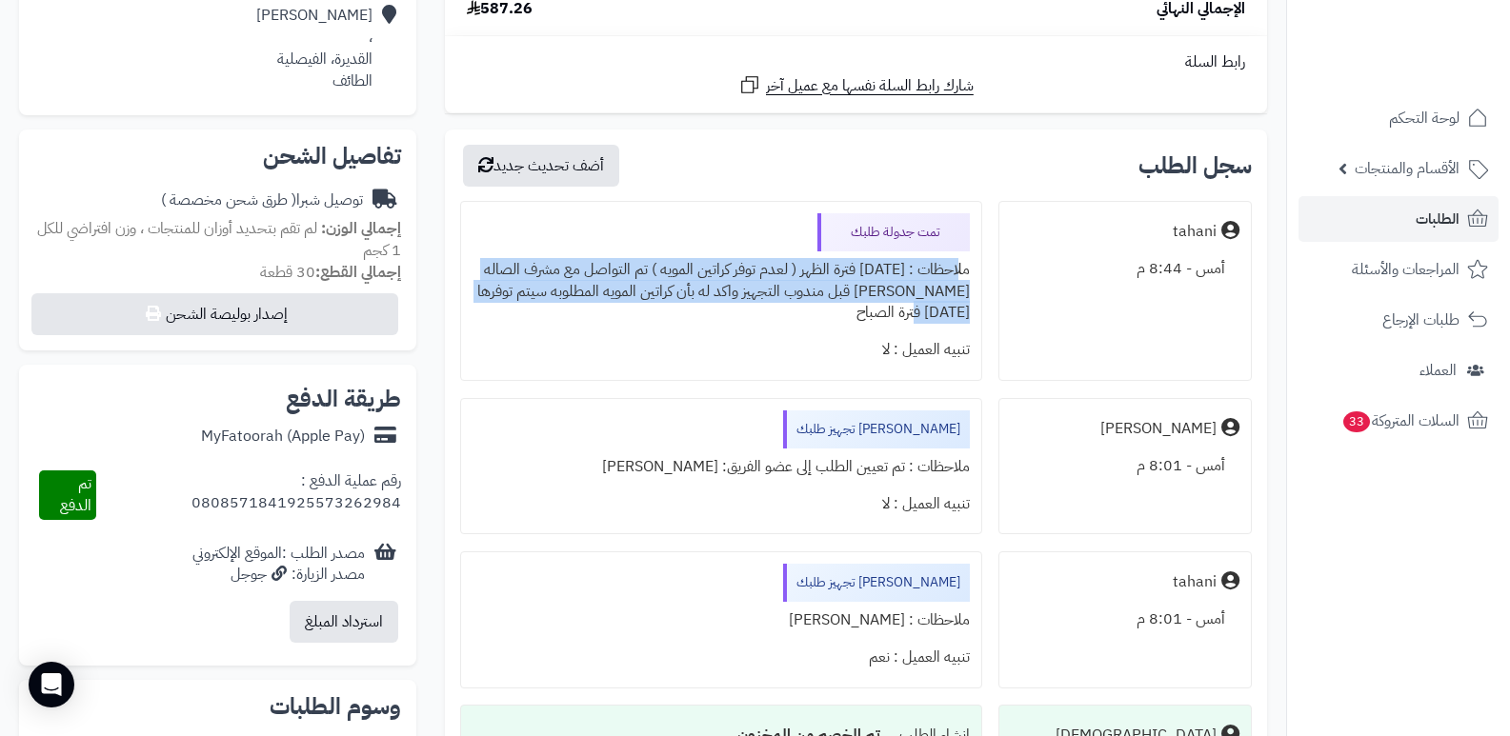
drag, startPoint x: 918, startPoint y: 311, endPoint x: 963, endPoint y: 275, distance: 57.6
click at [963, 275] on div "ملاحظات : [DATE] فترة الظهر ( لعدم توفر كراتين المويه ) تم التواصل مع مشرف الصا…" at bounding box center [721, 291] width 498 height 81
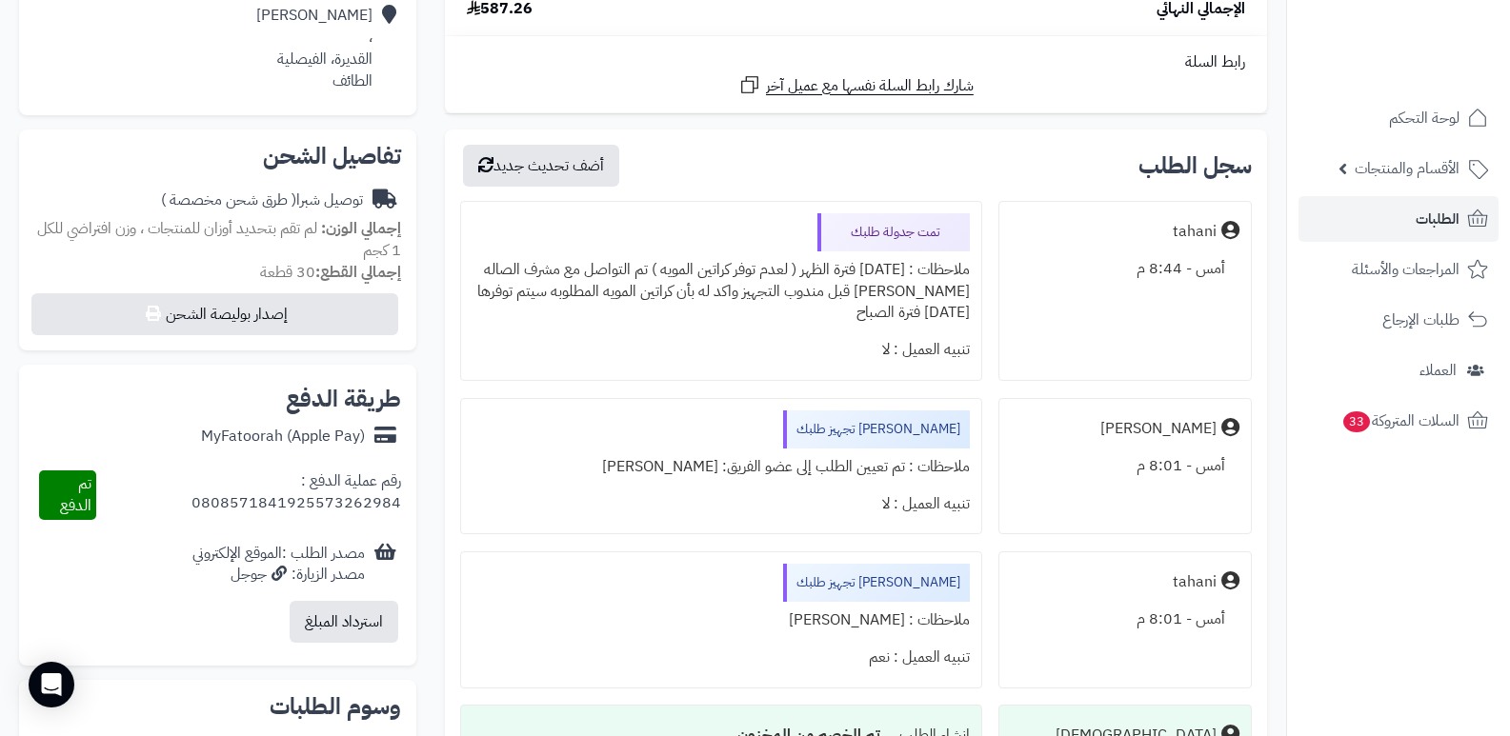
click at [722, 349] on div "تنبيه العميل : لا" at bounding box center [721, 350] width 498 height 37
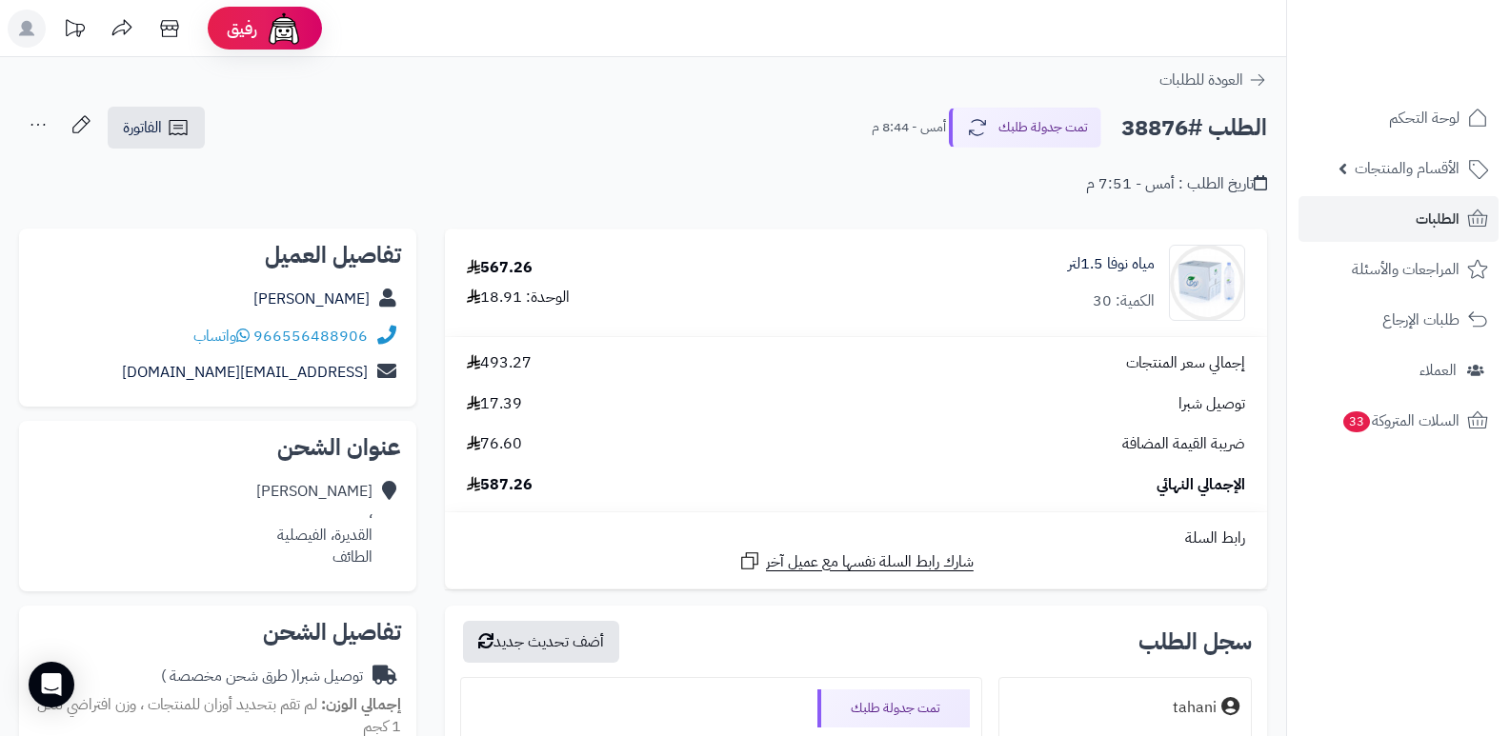
scroll to position [381, 0]
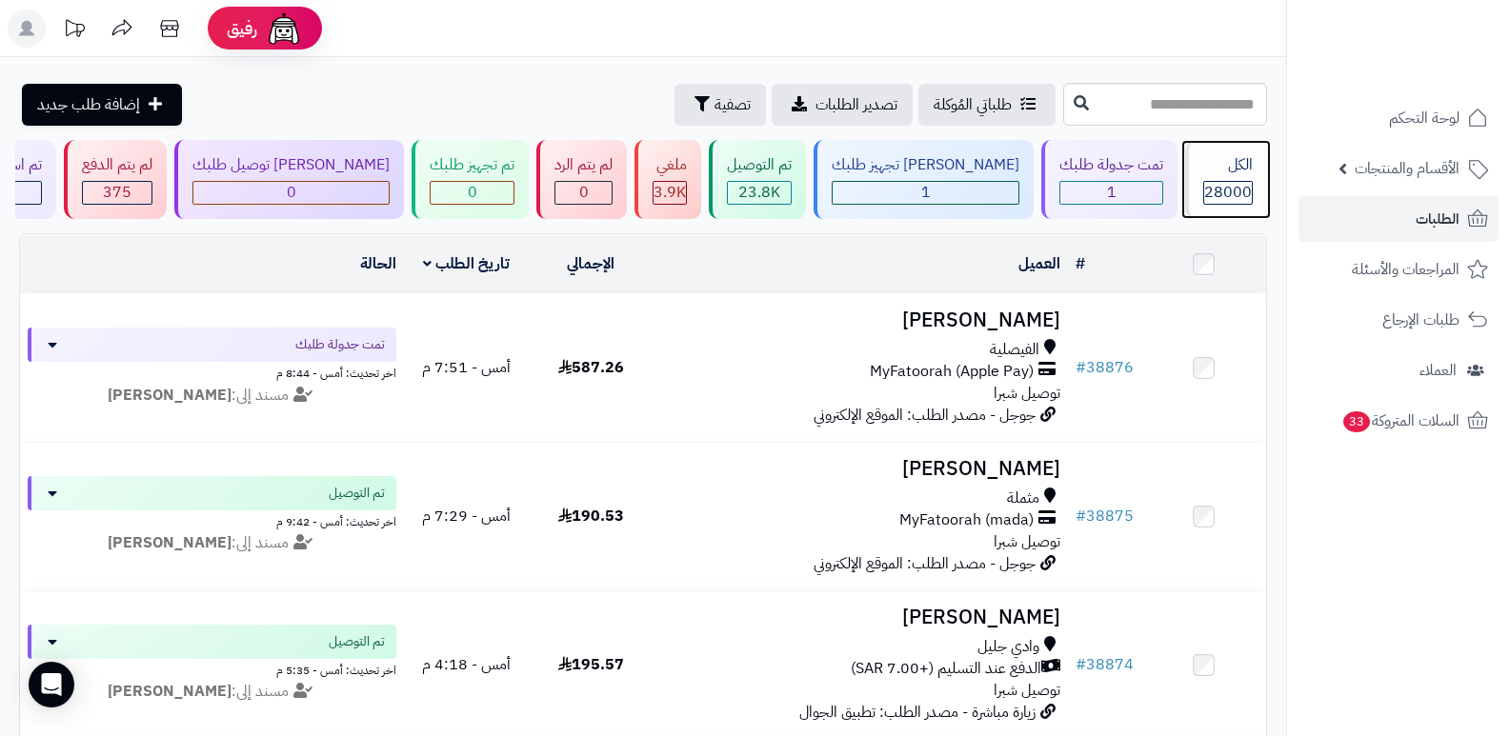
click at [1244, 173] on div "الكل" at bounding box center [1228, 165] width 50 height 22
click at [1204, 197] on span "28000" at bounding box center [1228, 192] width 48 height 23
click at [1237, 161] on div "الكل" at bounding box center [1228, 165] width 50 height 22
click at [1259, 180] on div "الكل 28000" at bounding box center [1226, 179] width 82 height 79
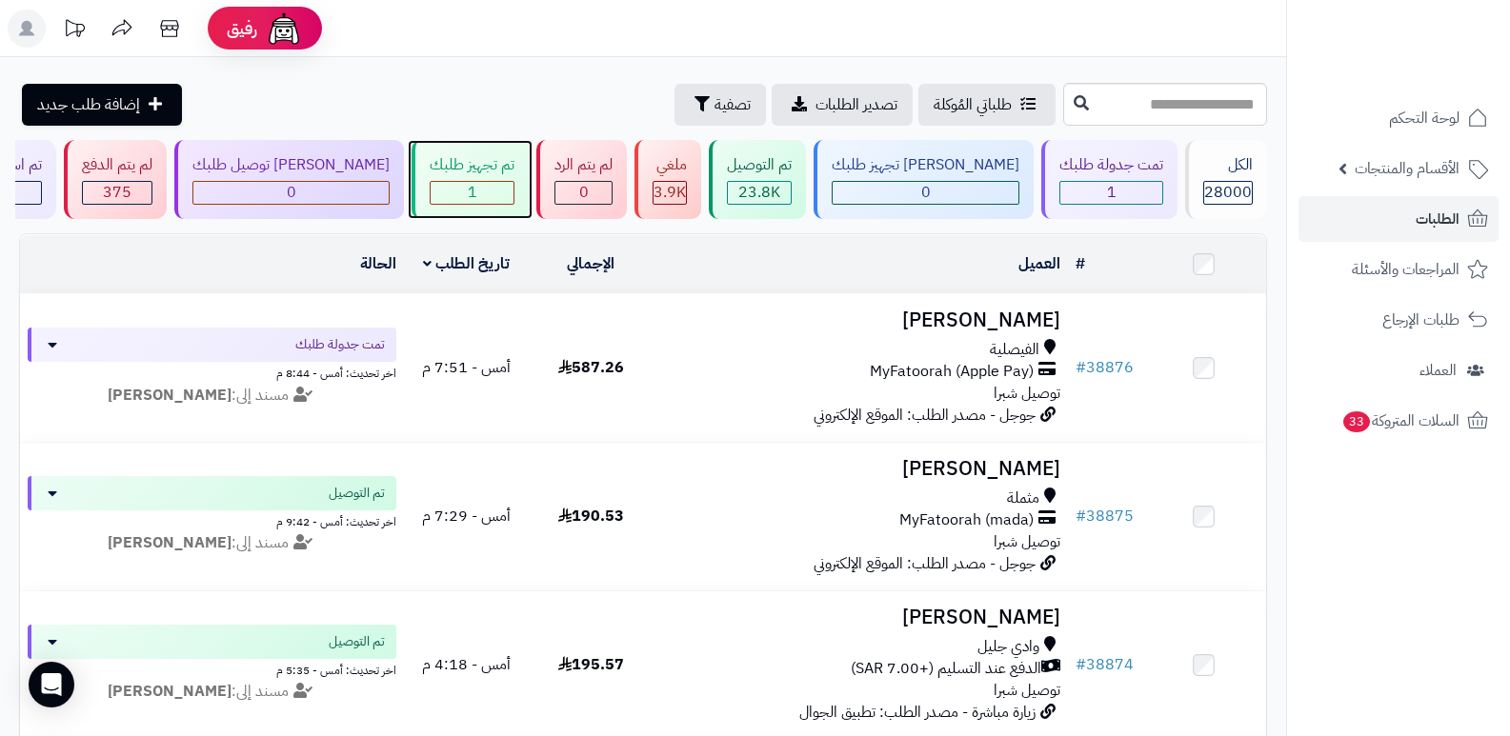
click at [514, 167] on div "تم تجهيز طلبك" at bounding box center [472, 165] width 85 height 22
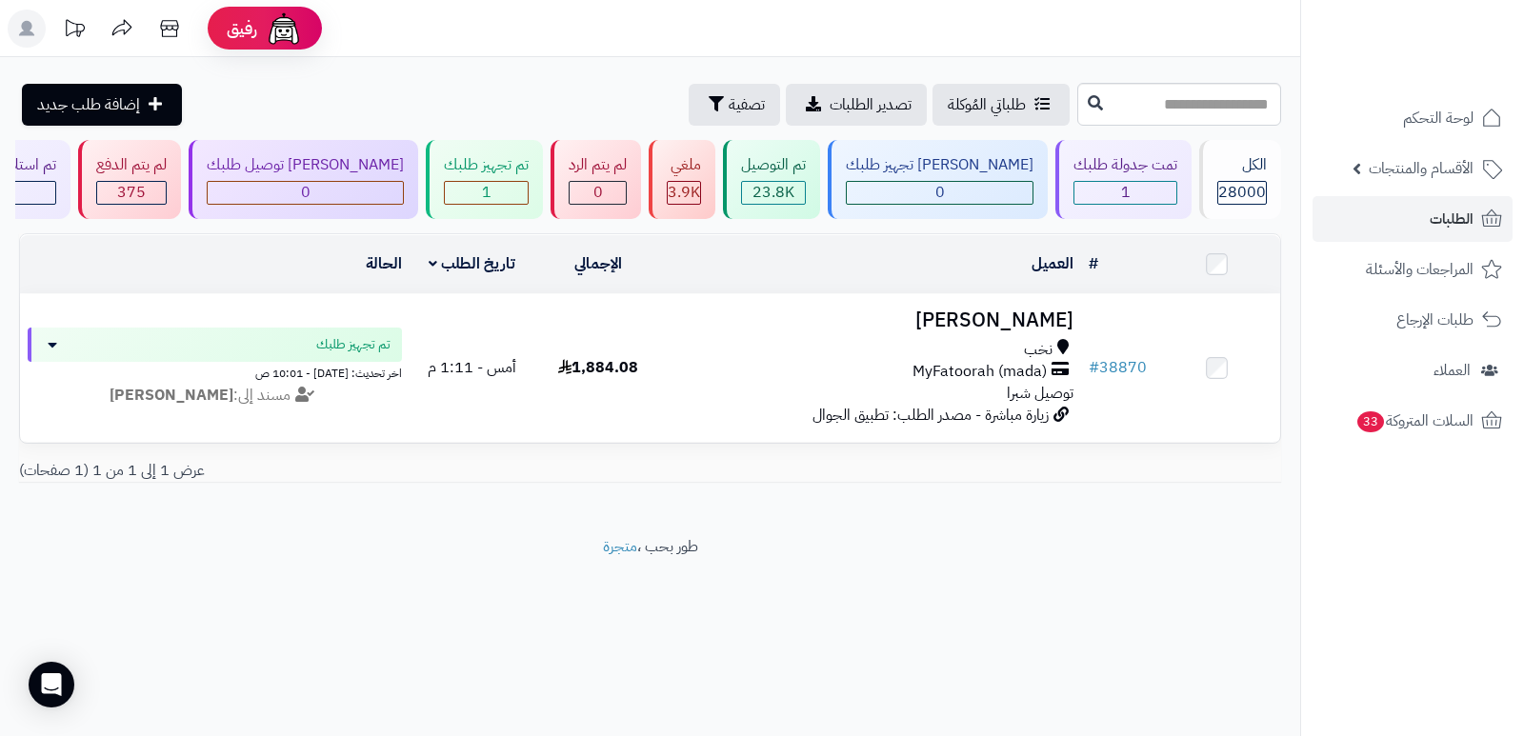
click at [1059, 18] on header "رفيق ! الطلبات معالجة مكتمل إرجاع المنتجات العملاء المتواجدون الان 28719 عملاء …" at bounding box center [762, 28] width 1524 height 57
click at [1229, 185] on span "28000" at bounding box center [1242, 192] width 48 height 23
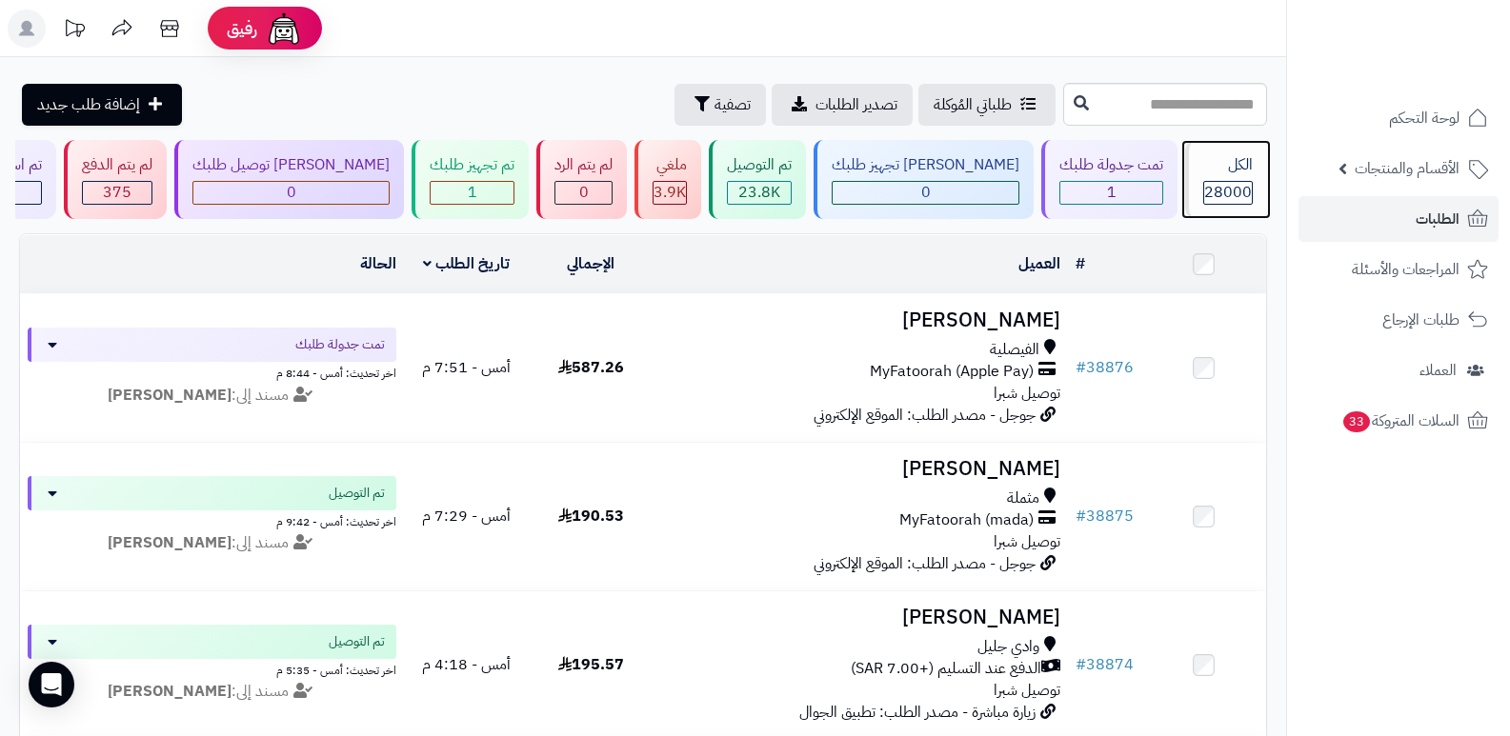
click at [1227, 185] on span "28000" at bounding box center [1228, 192] width 48 height 23
click at [1231, 183] on span "28000" at bounding box center [1228, 192] width 48 height 23
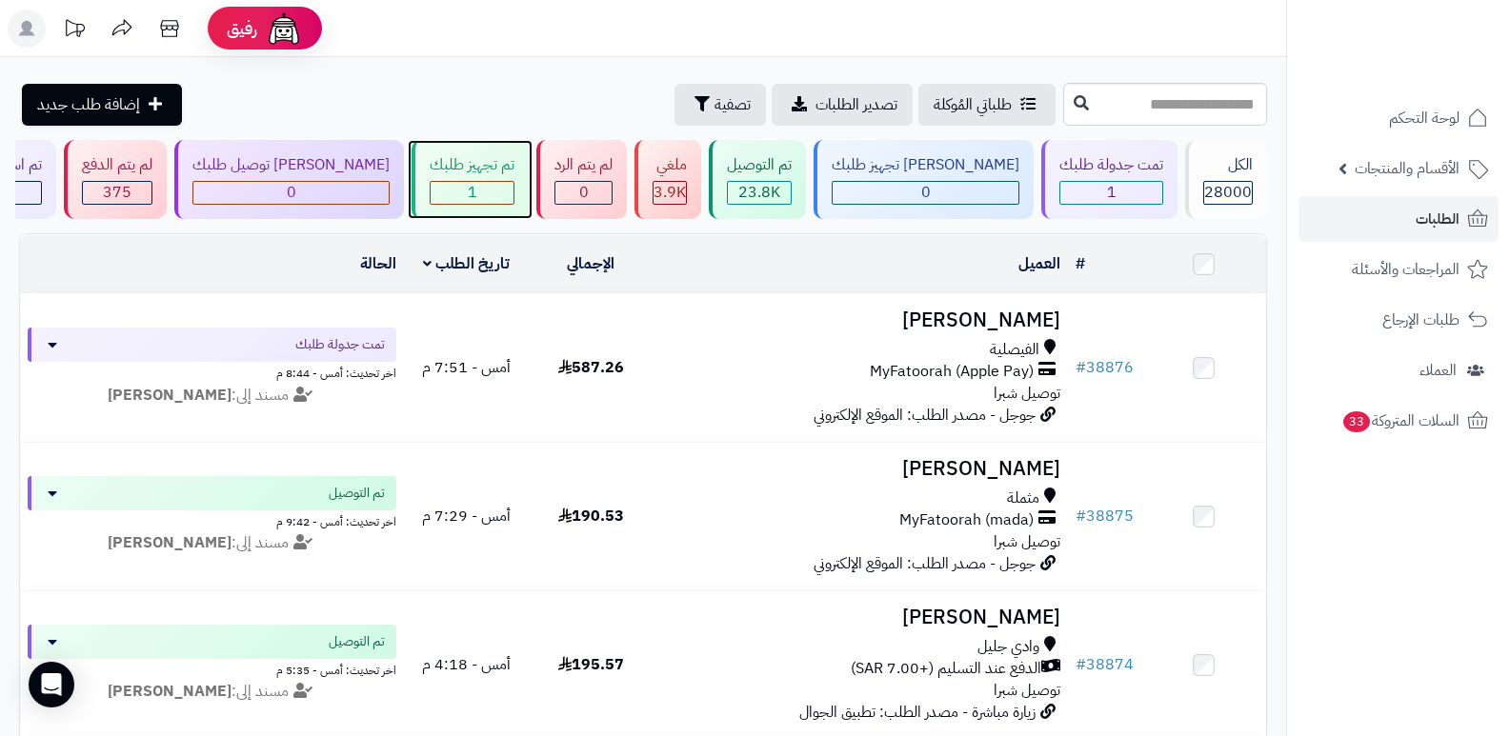
click at [462, 179] on div "تم تجهيز طلبك 1" at bounding box center [470, 179] width 117 height 79
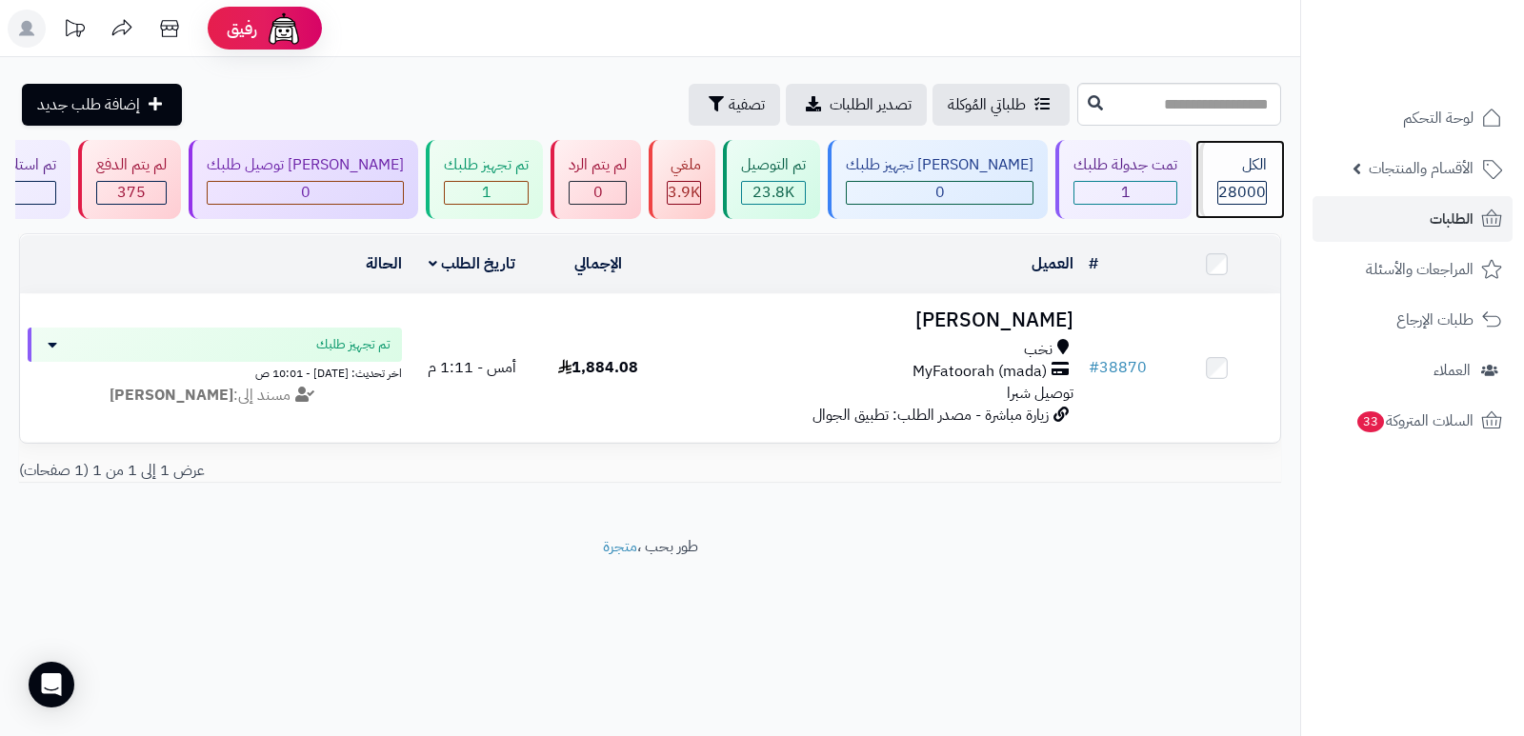
click at [1233, 191] on span "28000" at bounding box center [1242, 192] width 48 height 23
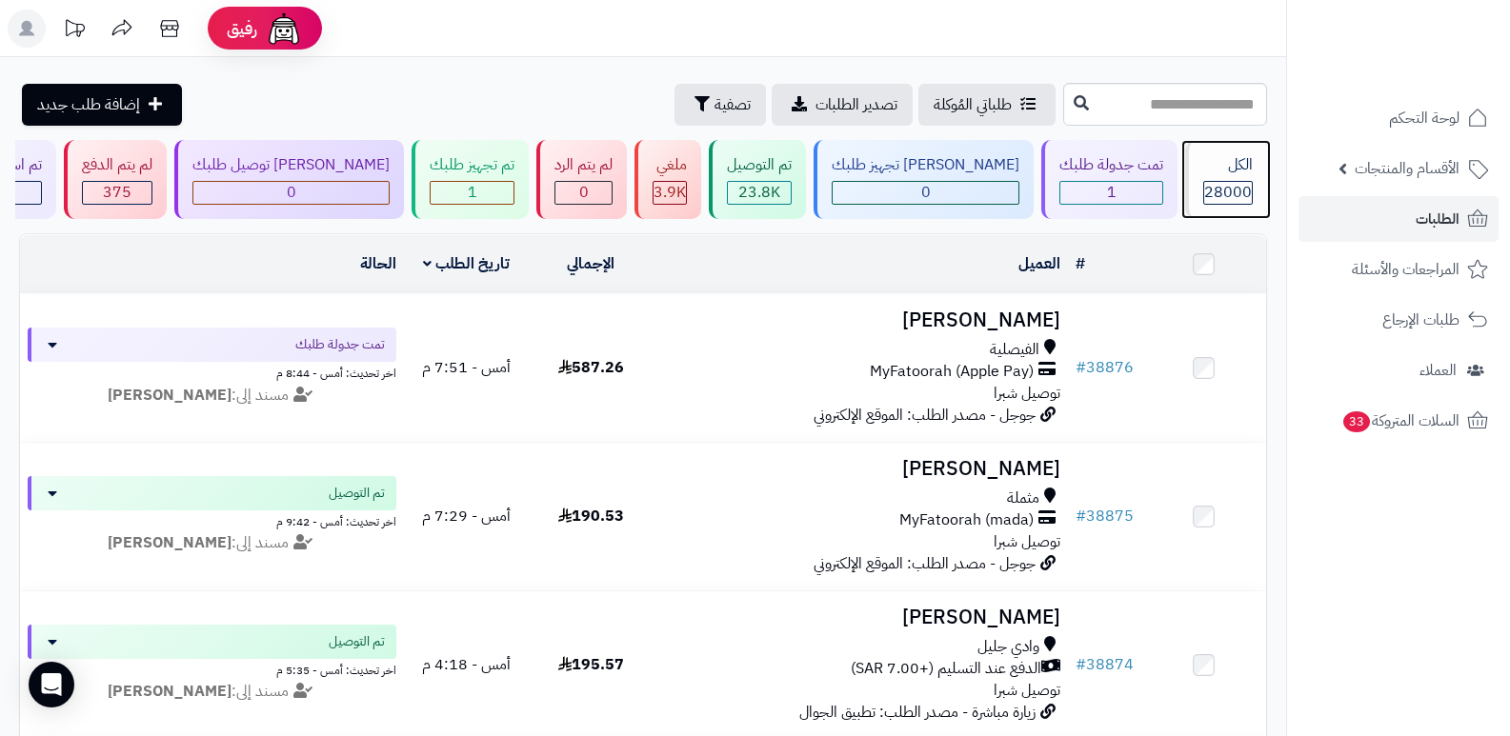
click at [1221, 171] on div "الكل" at bounding box center [1228, 165] width 50 height 22
click at [1243, 172] on div "الكل" at bounding box center [1228, 165] width 50 height 22
click at [1211, 191] on span "28000" at bounding box center [1228, 192] width 48 height 23
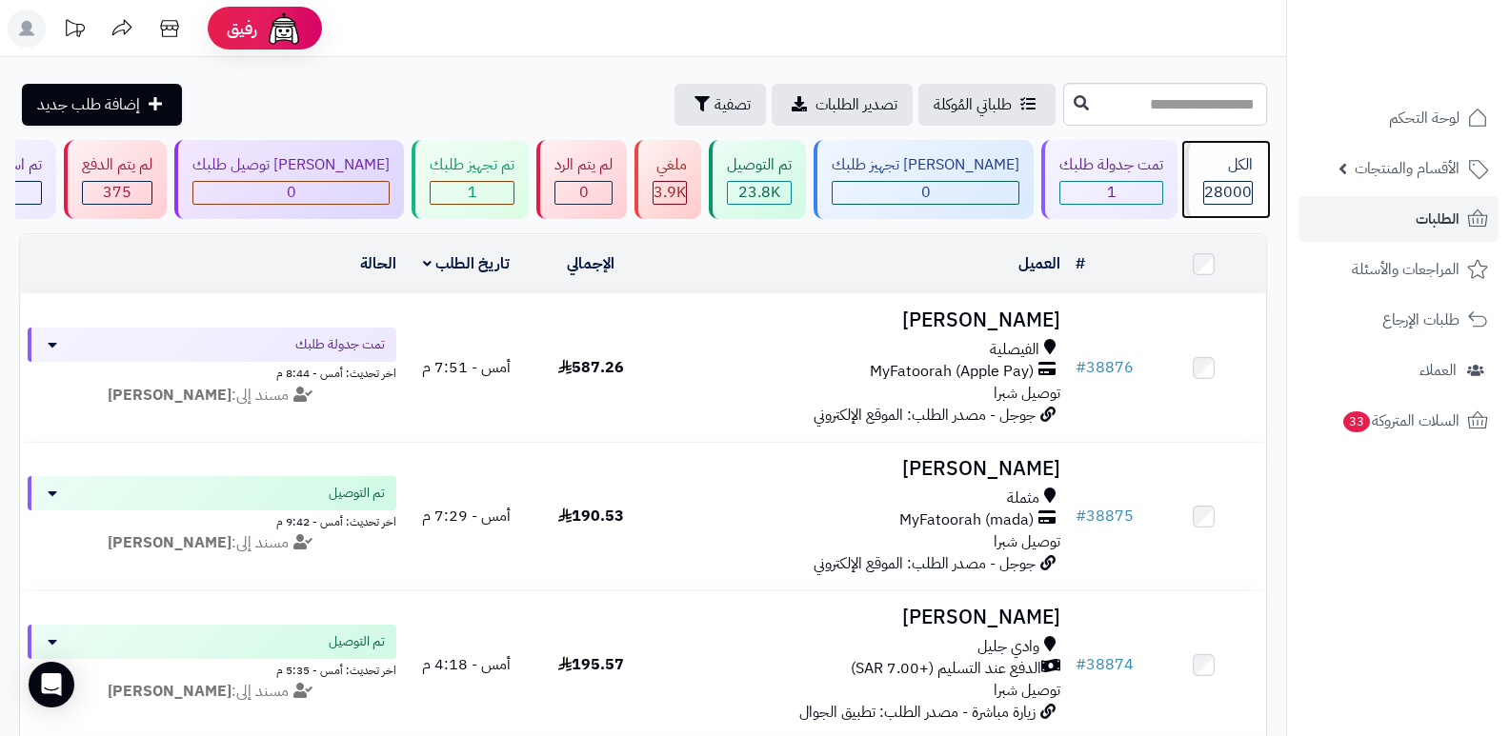
click at [1223, 185] on span "28000" at bounding box center [1228, 192] width 48 height 23
click at [1224, 181] on span "28000" at bounding box center [1228, 192] width 48 height 23
drag, startPoint x: 1211, startPoint y: 165, endPoint x: 1229, endPoint y: 161, distance: 18.5
click at [1212, 164] on div "الكل" at bounding box center [1228, 165] width 50 height 22
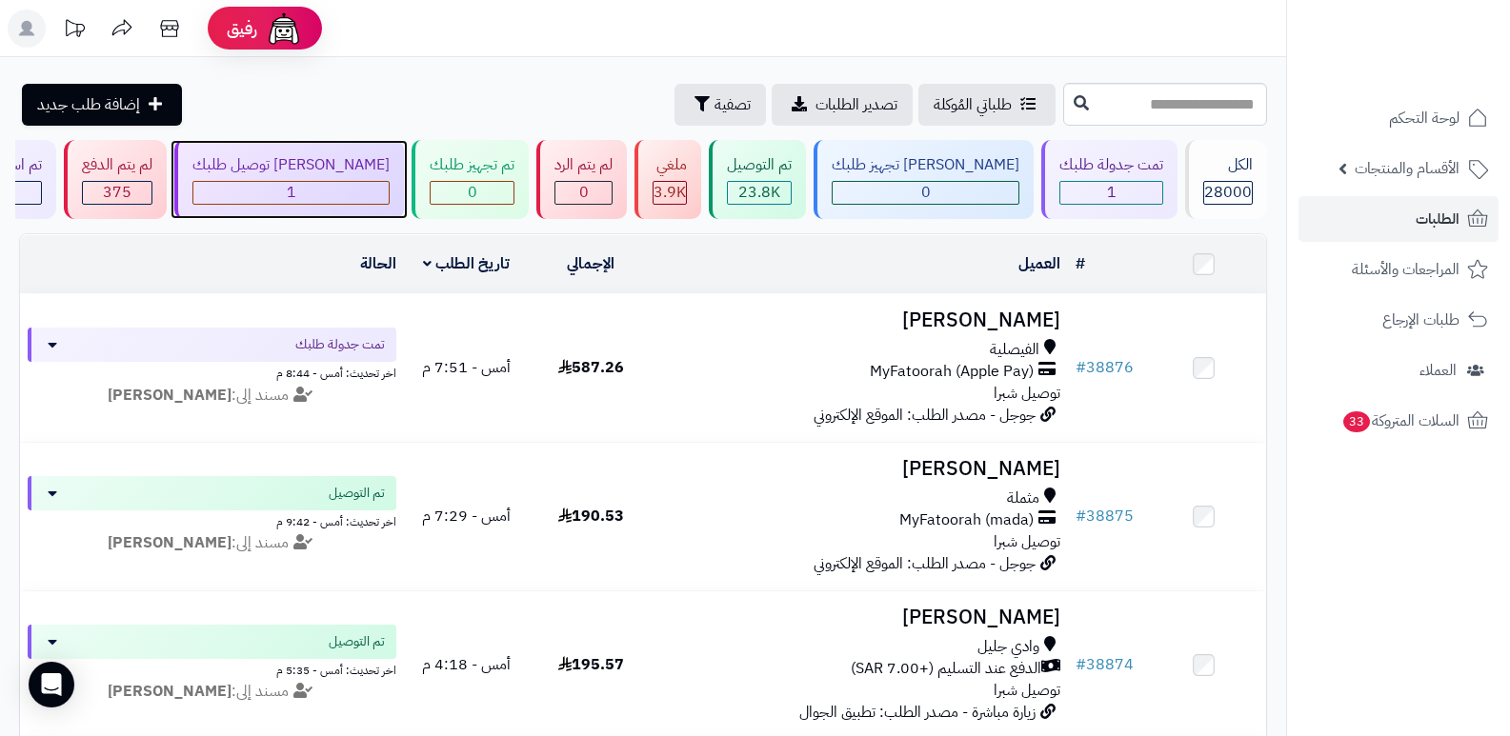
click at [363, 162] on div "[PERSON_NAME] توصيل طلبك" at bounding box center [290, 165] width 197 height 22
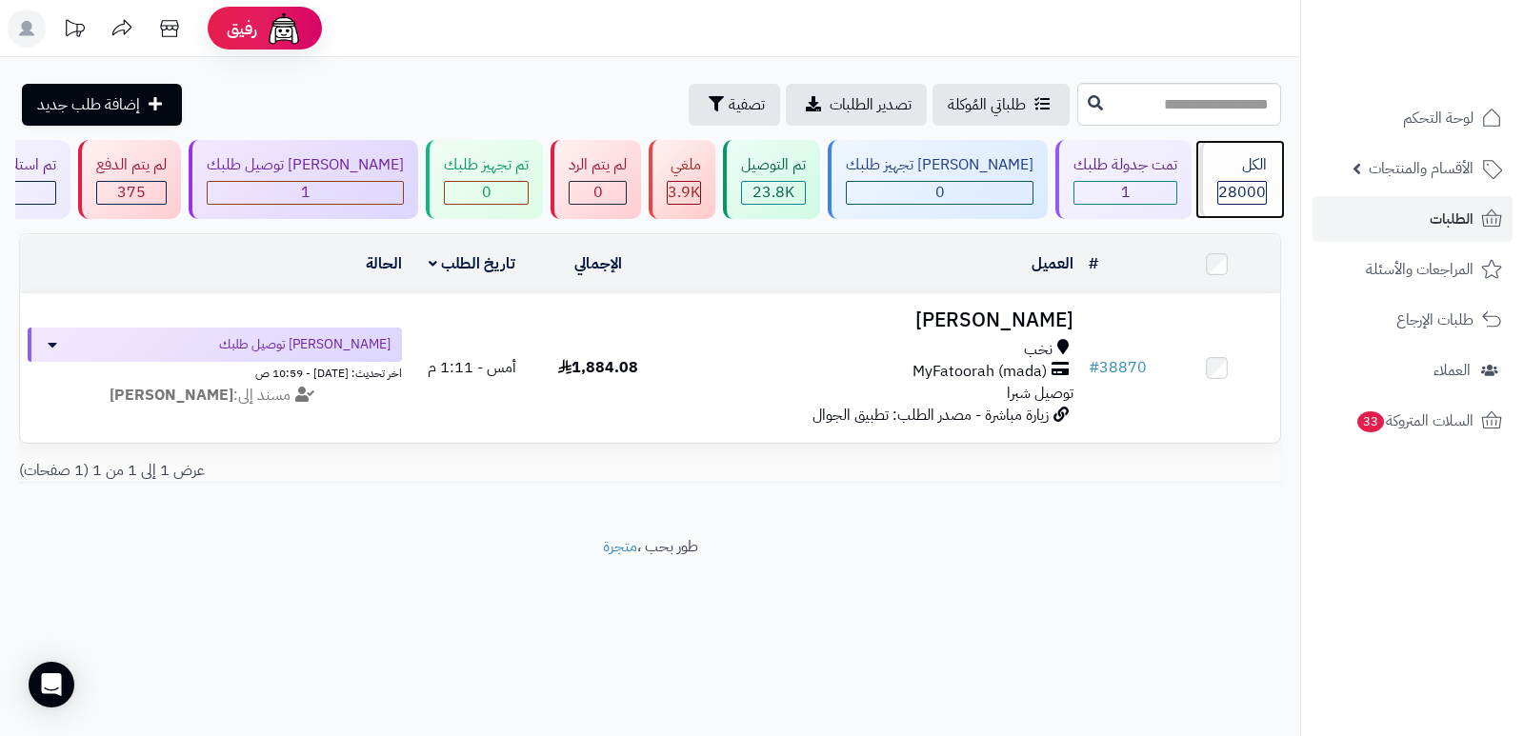
click at [1260, 151] on div "الكل 28000" at bounding box center [1240, 179] width 82 height 79
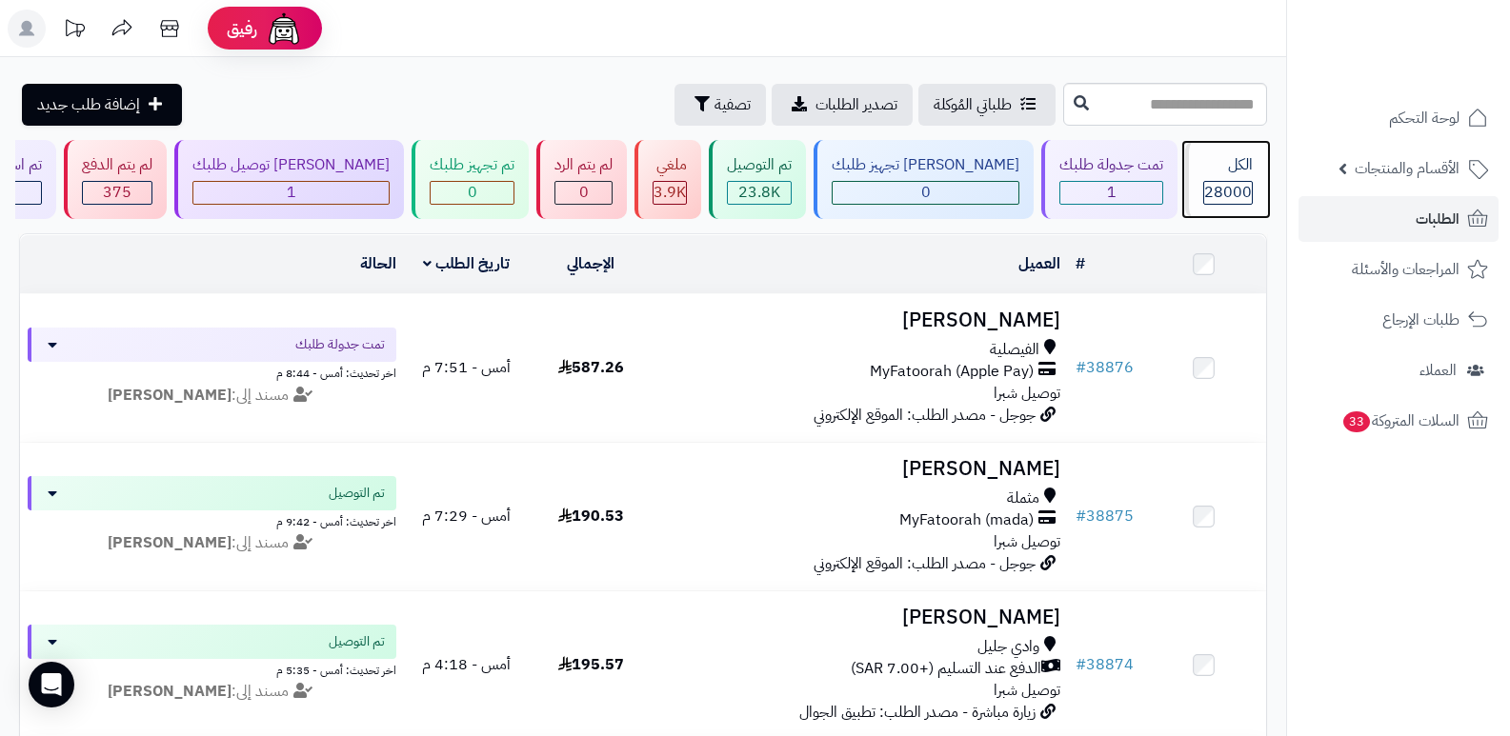
click at [1241, 179] on div "الكل 28000" at bounding box center [1226, 179] width 82 height 79
click at [1214, 181] on span "28000" at bounding box center [1228, 192] width 48 height 23
click at [1213, 189] on span "28000" at bounding box center [1228, 192] width 48 height 23
click at [1216, 186] on span "28000" at bounding box center [1228, 192] width 48 height 23
click at [1238, 180] on div "الكل 28000" at bounding box center [1226, 179] width 82 height 79
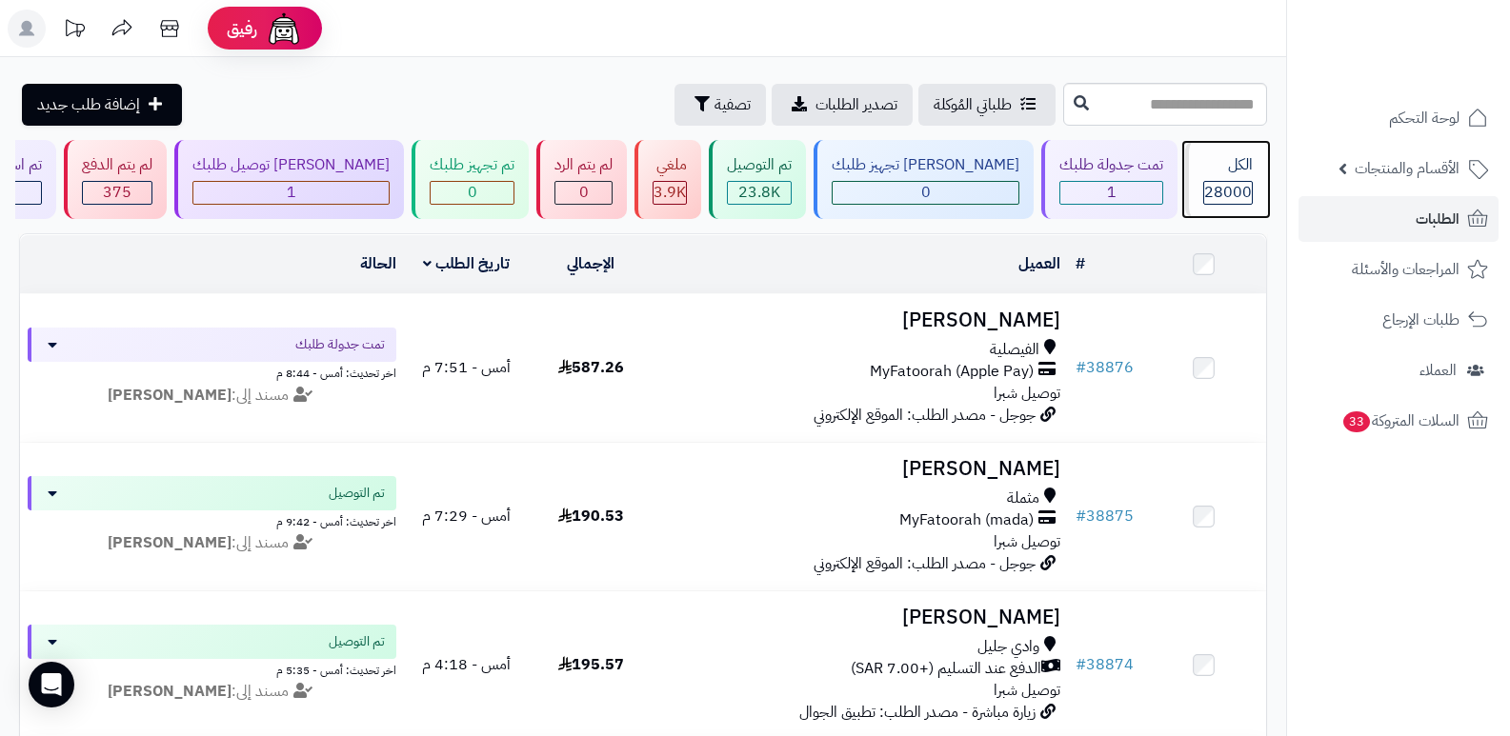
click at [1238, 181] on span "28000" at bounding box center [1228, 192] width 48 height 23
click at [1251, 185] on div "28000" at bounding box center [1228, 193] width 48 height 22
click at [1207, 185] on span "28000" at bounding box center [1228, 192] width 48 height 23
click at [1217, 168] on div "الكل" at bounding box center [1228, 165] width 50 height 22
click at [1216, 191] on span "28000" at bounding box center [1228, 192] width 48 height 23
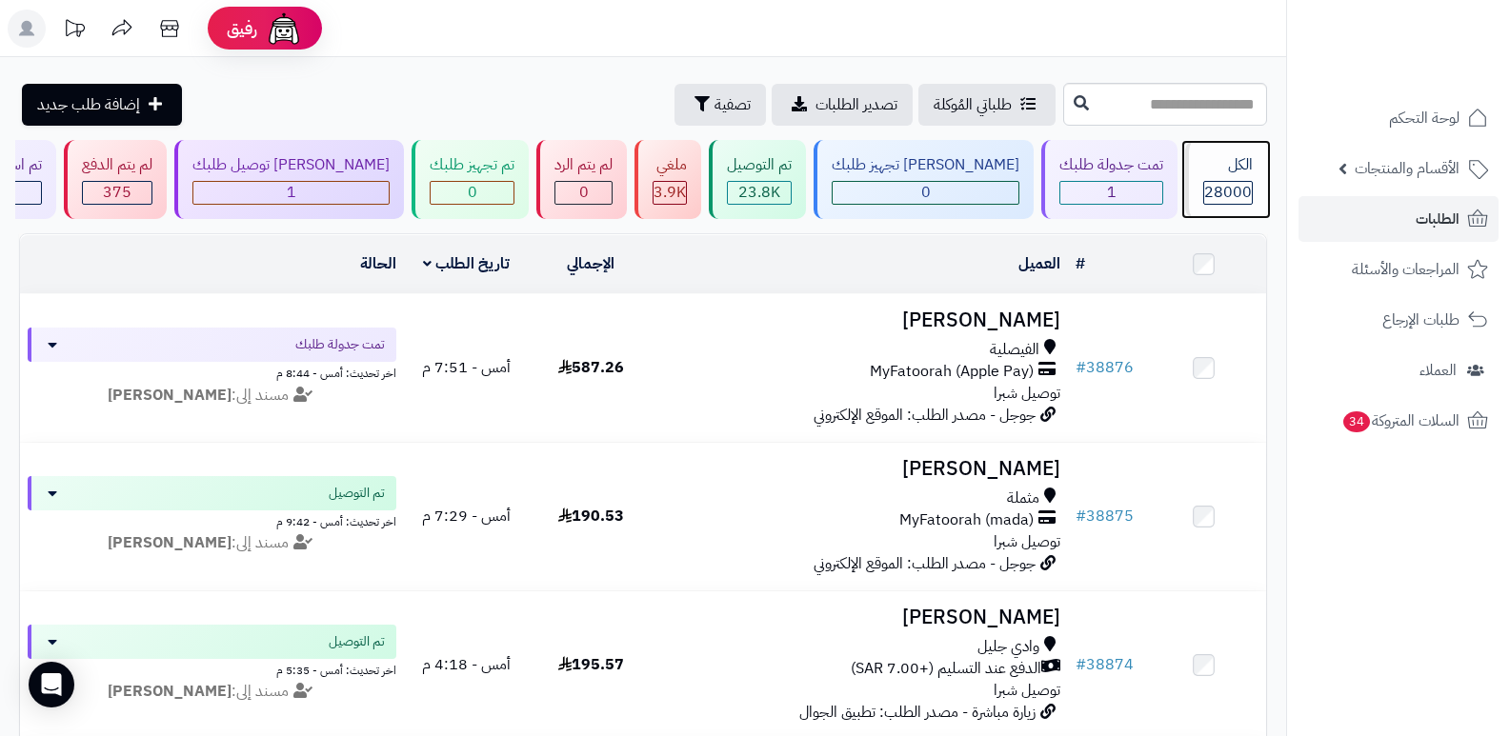
click at [1194, 174] on div "الكل 28000" at bounding box center [1226, 179] width 82 height 79
click at [1224, 169] on div "الكل" at bounding box center [1228, 165] width 50 height 22
click at [1237, 175] on div "الكل" at bounding box center [1228, 165] width 50 height 22
click at [1222, 188] on span "28000" at bounding box center [1228, 192] width 48 height 23
click at [1217, 191] on span "28000" at bounding box center [1228, 192] width 48 height 23
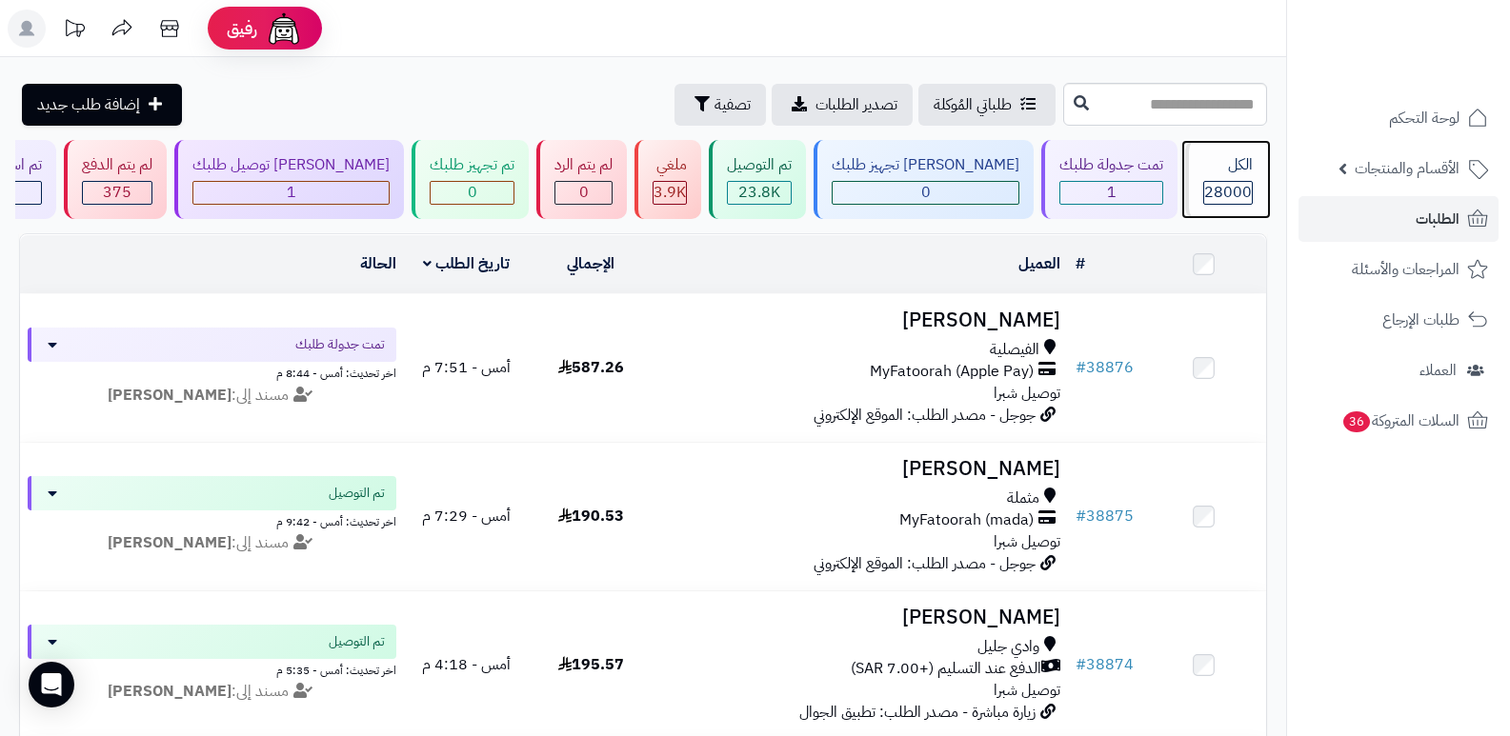
click at [1204, 191] on div "28000" at bounding box center [1228, 193] width 48 height 22
click at [1228, 191] on span "28000" at bounding box center [1228, 192] width 48 height 23
click at [792, 157] on div "تم التوصيل" at bounding box center [759, 165] width 65 height 22
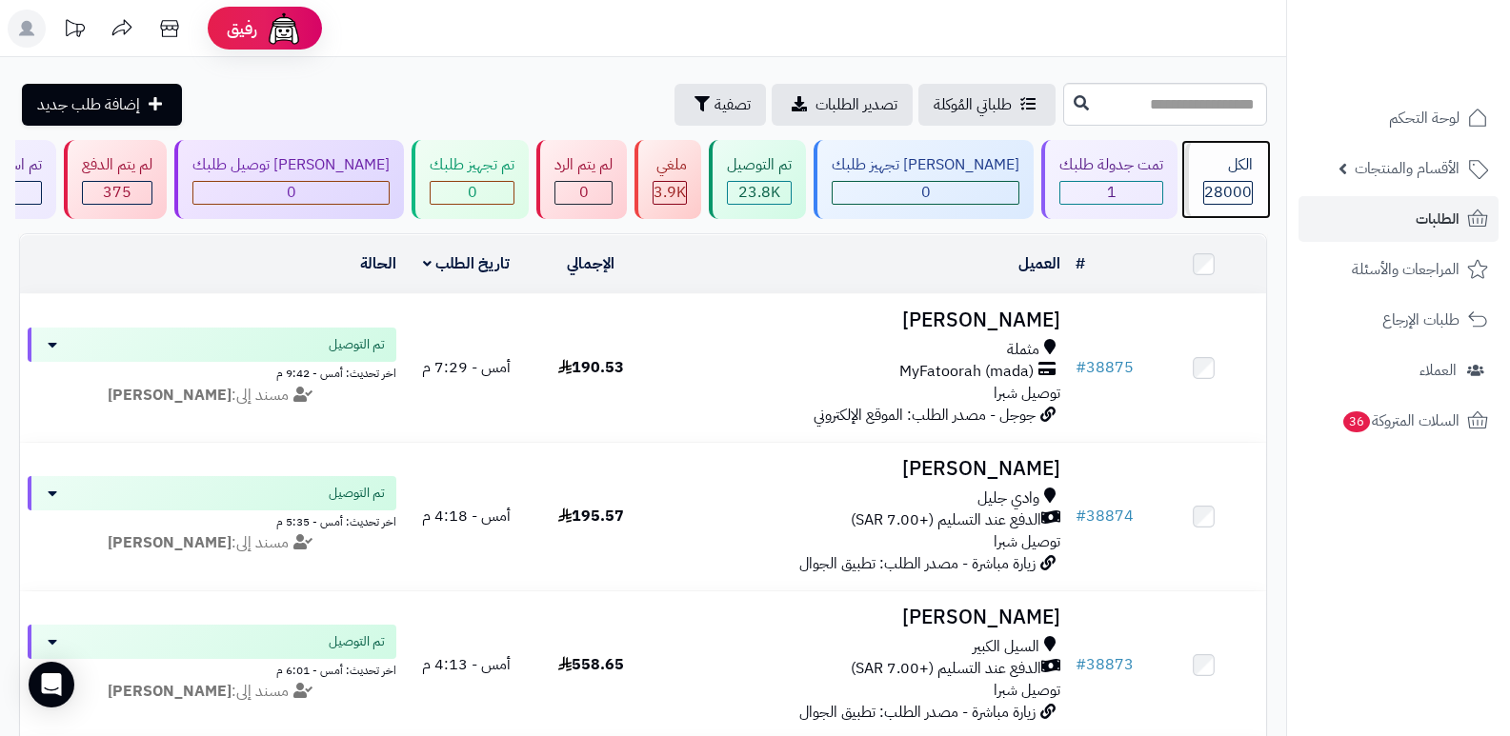
click at [1256, 169] on div "الكل 28000" at bounding box center [1226, 179] width 82 height 79
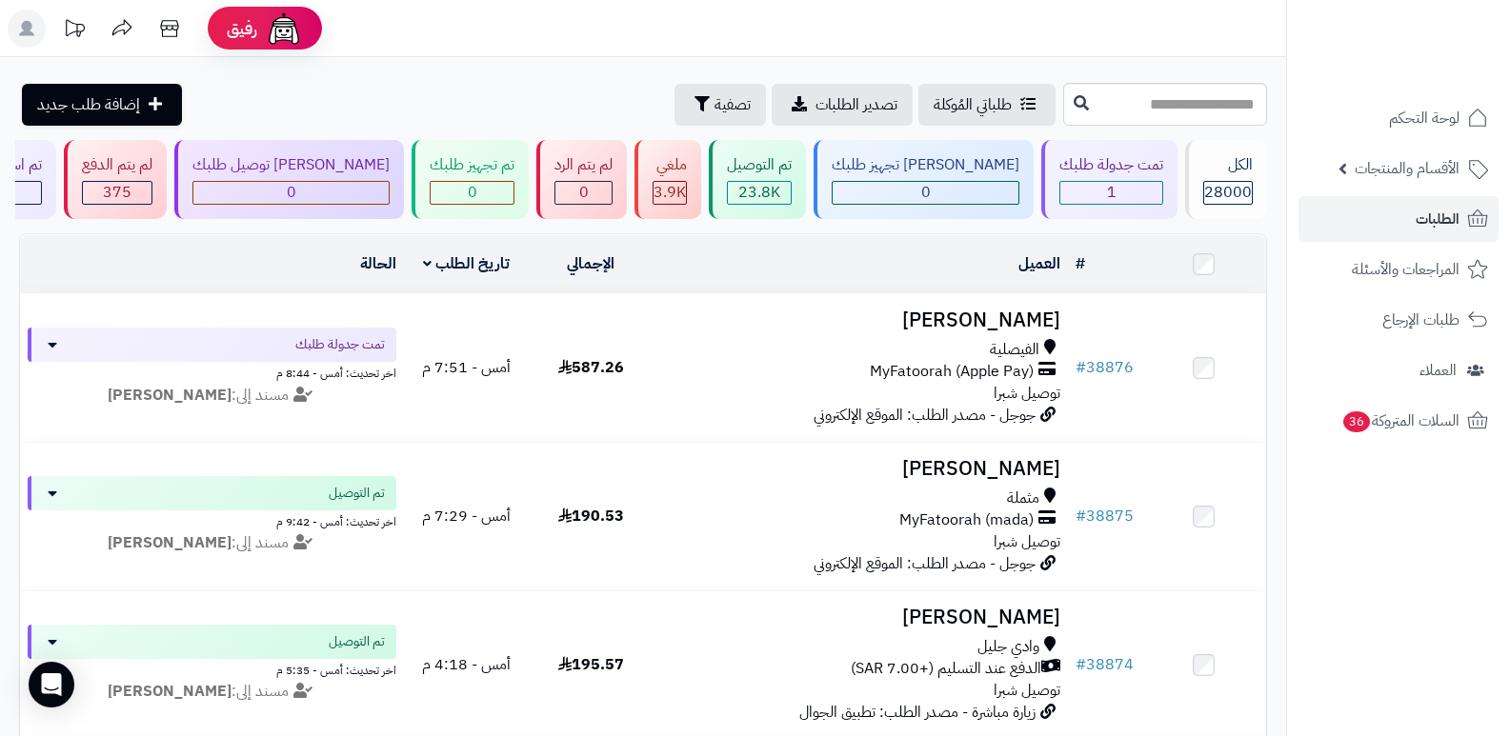
click at [965, 45] on header "رفيق ! الطلبات معالجة مكتمل إرجاع المنتجات العملاء المتواجدون الان 28719 عملاء …" at bounding box center [755, 28] width 1510 height 57
click at [1245, 178] on div "الكل 28000" at bounding box center [1226, 179] width 82 height 79
